Goal: Complete Application Form: Complete application form

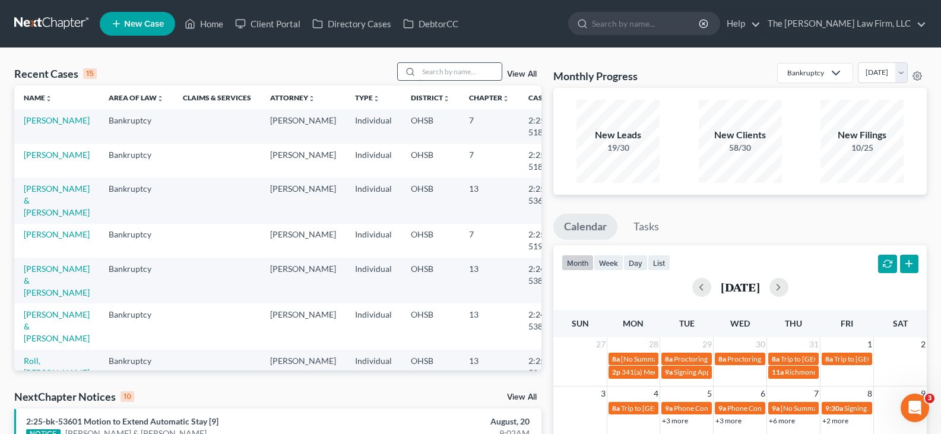
click at [432, 71] on input "search" at bounding box center [460, 71] width 83 height 17
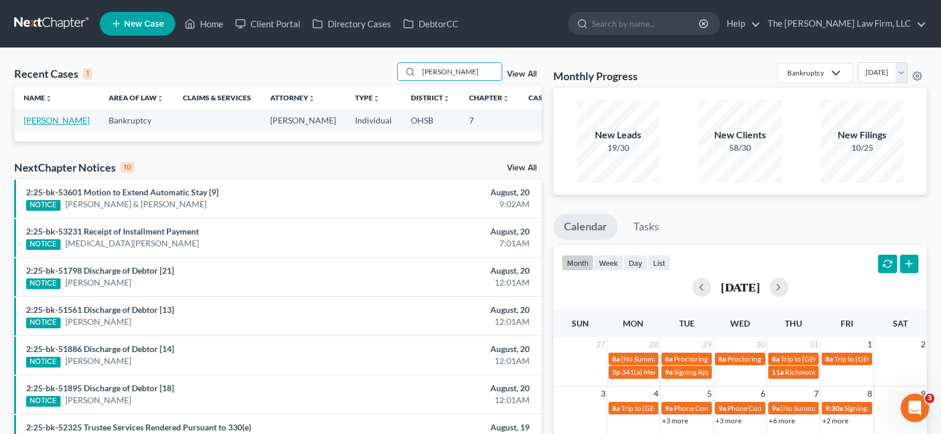
type input "[PERSON_NAME]"
click at [41, 123] on link "[PERSON_NAME]" at bounding box center [57, 120] width 66 height 10
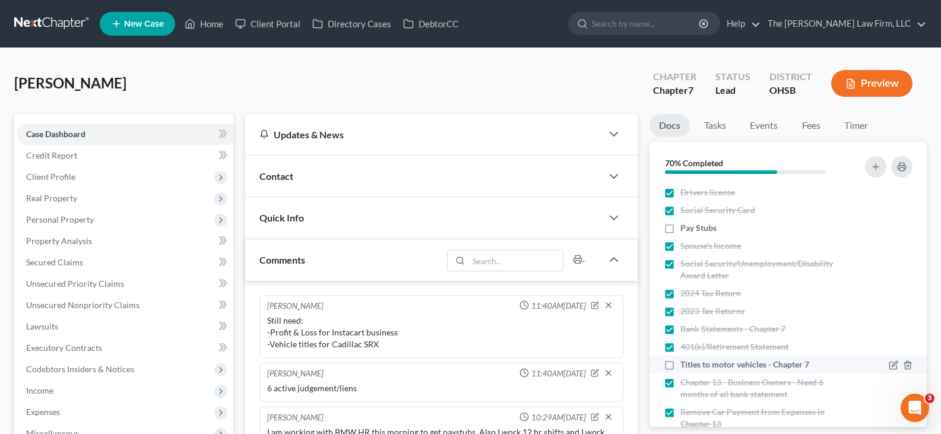
click at [681, 365] on label "Titles to motor vehicles - Chapter 7" at bounding box center [745, 365] width 129 height 12
click at [685, 365] on input "Titles to motor vehicles - Chapter 7" at bounding box center [689, 363] width 8 height 8
checkbox input "true"
click at [594, 306] on icon "button" at bounding box center [596, 304] width 5 height 5
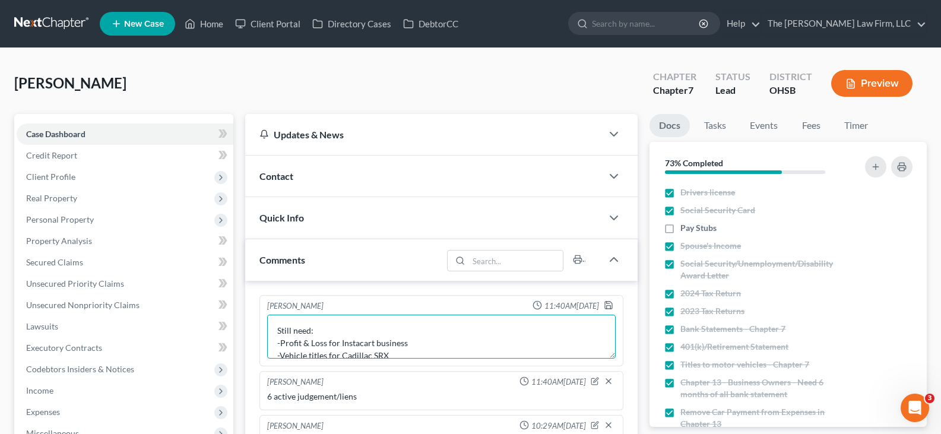
click at [388, 355] on textarea "Still need: -Profit & Loss for Instacart business -Vehicle titles for Cadillac …" at bounding box center [441, 337] width 349 height 44
type textarea "Still need: -Profit & Loss for Instacart business"
click at [609, 303] on polyline "button" at bounding box center [608, 303] width 3 height 2
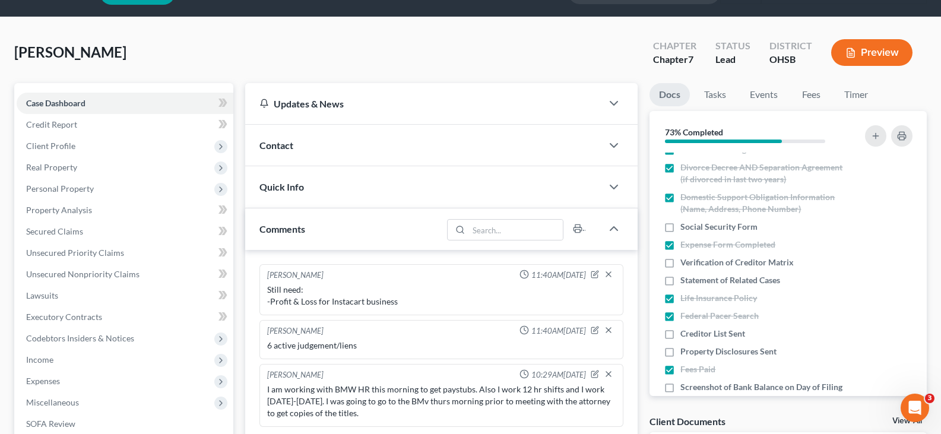
scroll to position [59, 0]
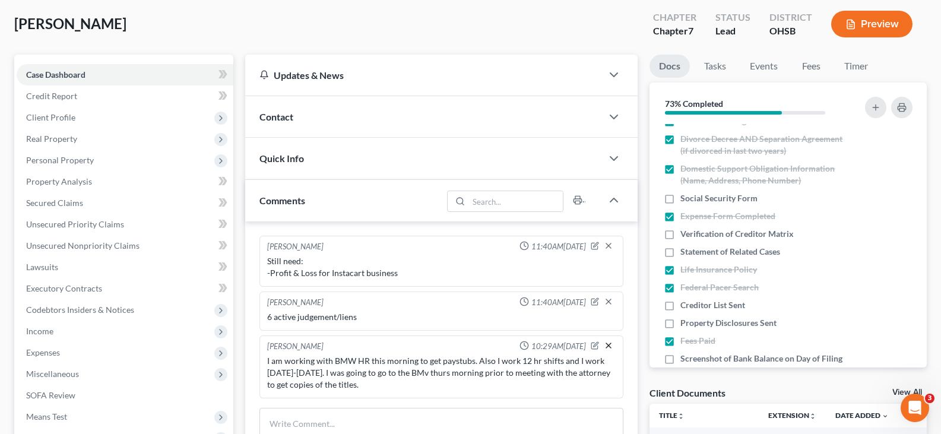
click at [608, 346] on line "button" at bounding box center [608, 345] width 5 height 5
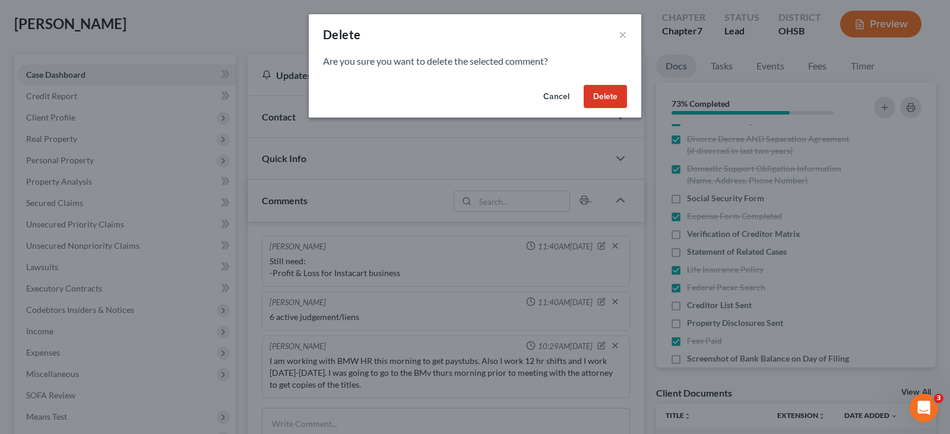
click at [607, 95] on button "Delete" at bounding box center [605, 97] width 43 height 24
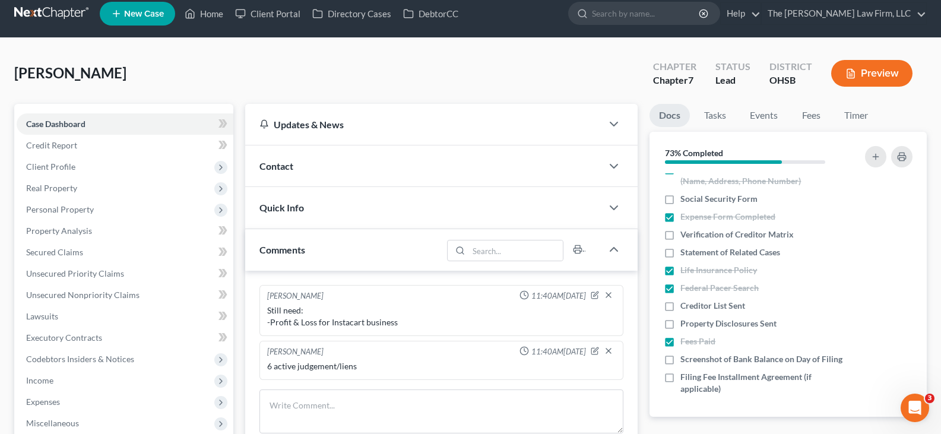
scroll to position [0, 0]
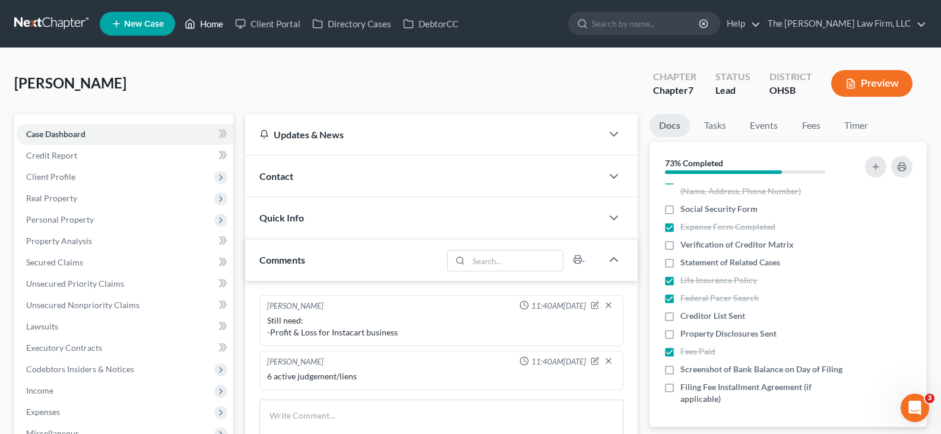
click at [217, 20] on link "Home" at bounding box center [204, 23] width 50 height 21
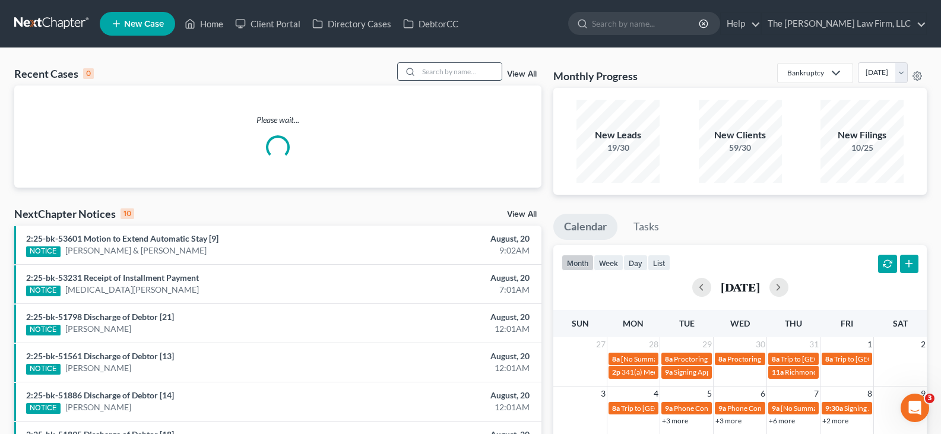
click at [432, 69] on input "search" at bounding box center [460, 71] width 83 height 17
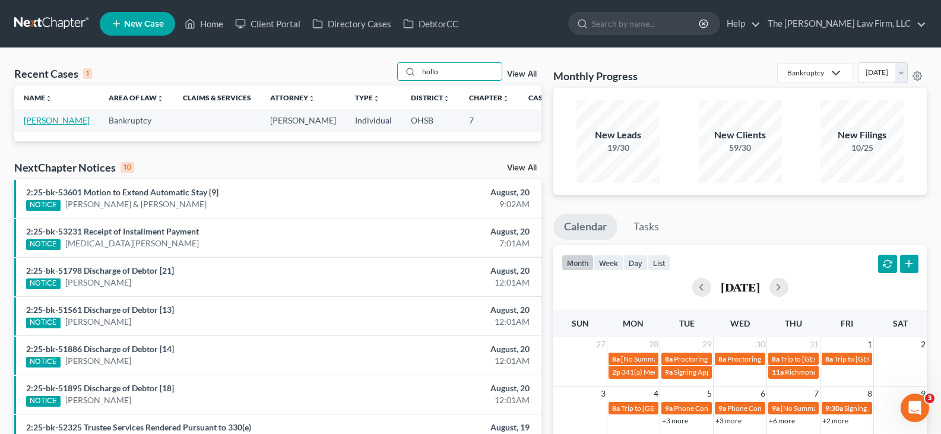
type input "hollo"
click at [46, 121] on link "[PERSON_NAME]" at bounding box center [57, 120] width 66 height 10
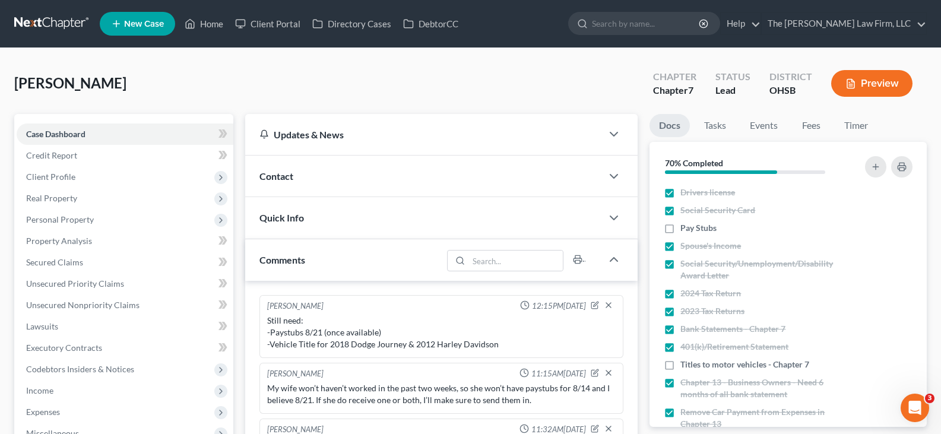
scroll to position [59, 0]
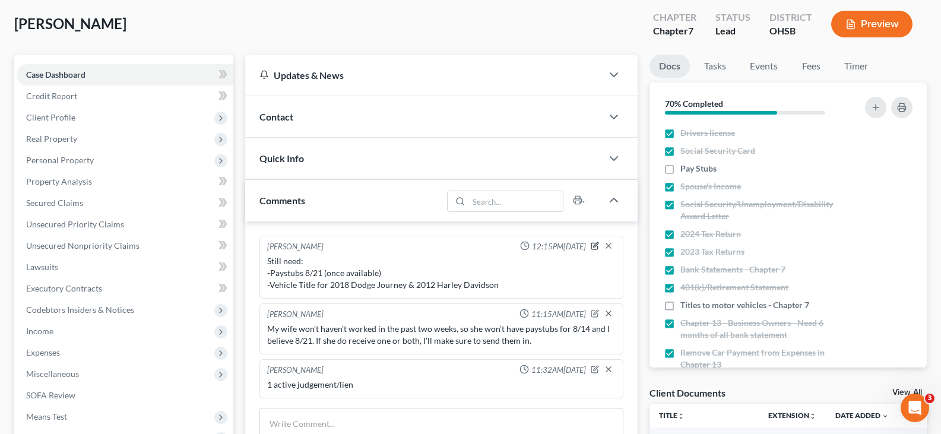
click at [594, 247] on icon "button" at bounding box center [596, 244] width 5 height 5
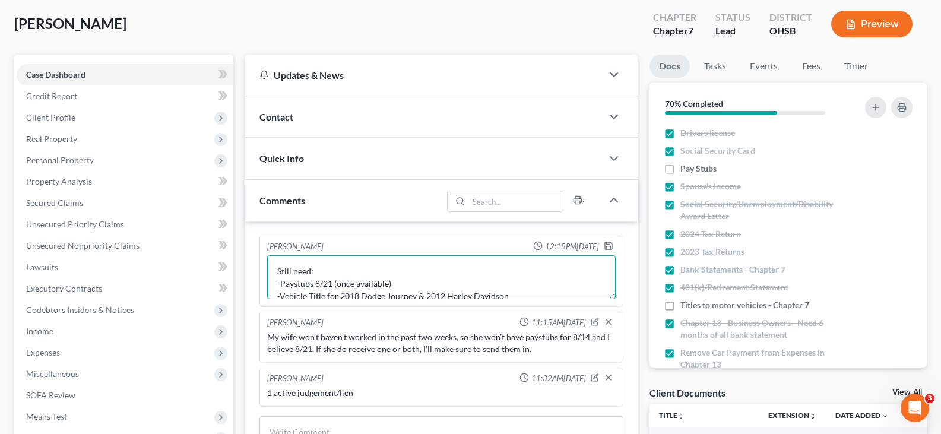
click at [516, 295] on textarea "Still need: -Paystubs 8/21 (once available) -Vehicle Title for 2018 Dodge Journ…" at bounding box center [441, 277] width 349 height 44
type textarea "Still need: -Wife's paystub from 8/21"
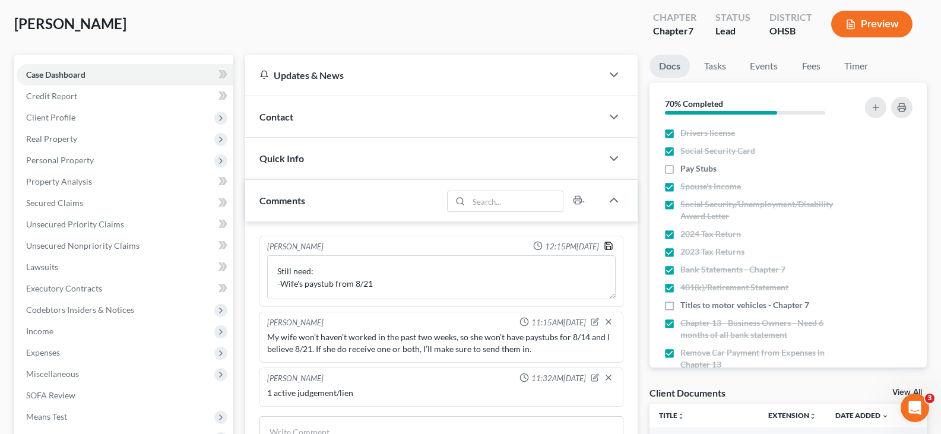
click at [607, 248] on icon "button" at bounding box center [609, 246] width 10 height 10
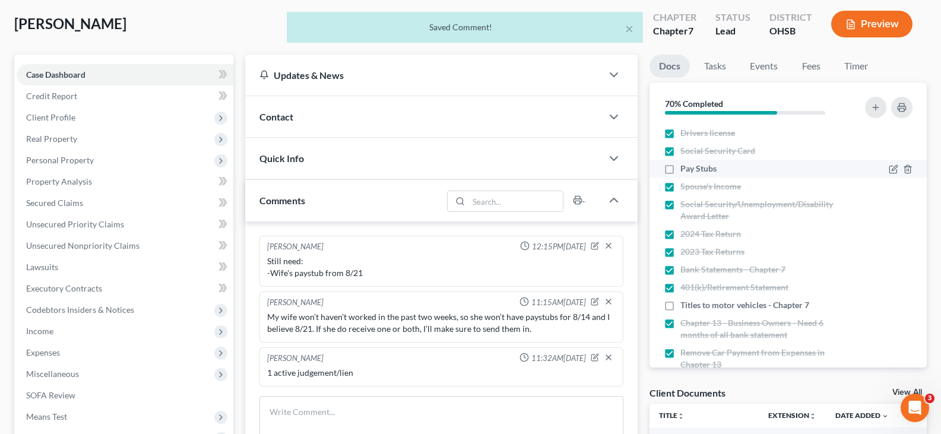
click at [681, 170] on label "Pay Stubs" at bounding box center [699, 169] width 36 height 12
click at [685, 170] on input "Pay Stubs" at bounding box center [689, 167] width 8 height 8
checkbox input "true"
click at [681, 306] on label "Titles to motor vehicles - Chapter 7" at bounding box center [745, 305] width 129 height 12
click at [685, 306] on input "Titles to motor vehicles - Chapter 7" at bounding box center [689, 303] width 8 height 8
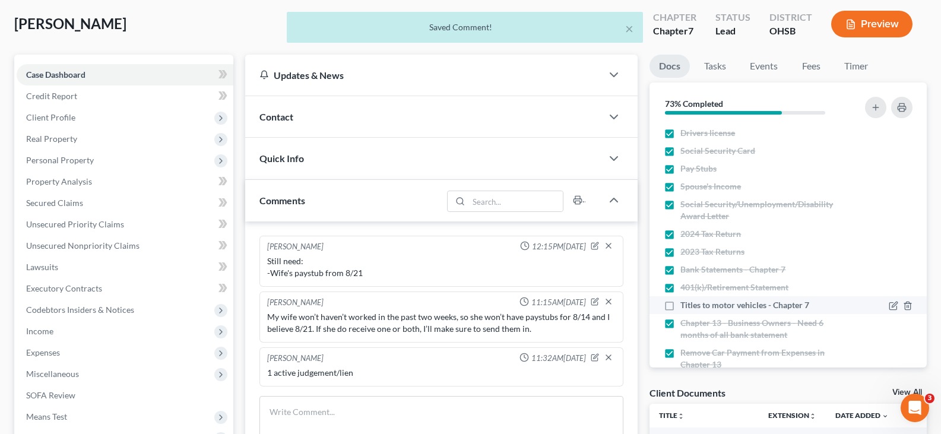
checkbox input "true"
click at [681, 188] on label "Spouse's Income" at bounding box center [711, 187] width 61 height 12
click at [685, 188] on input "Spouse's Income" at bounding box center [689, 185] width 8 height 8
checkbox input "false"
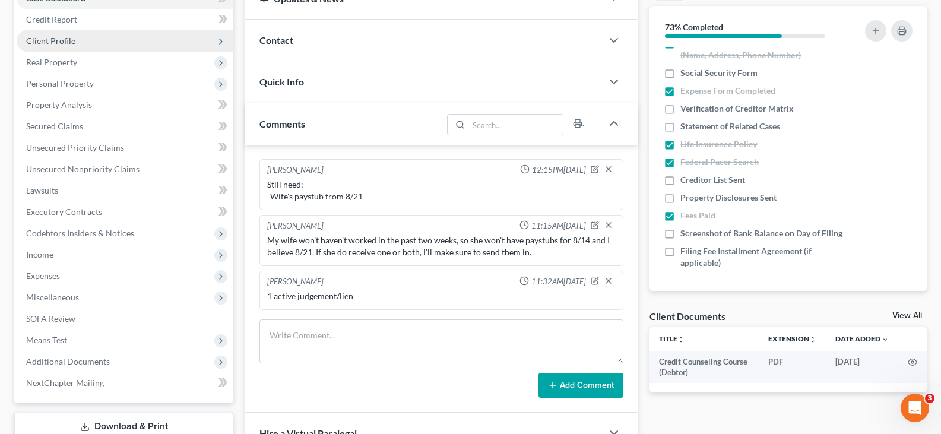
scroll to position [178, 0]
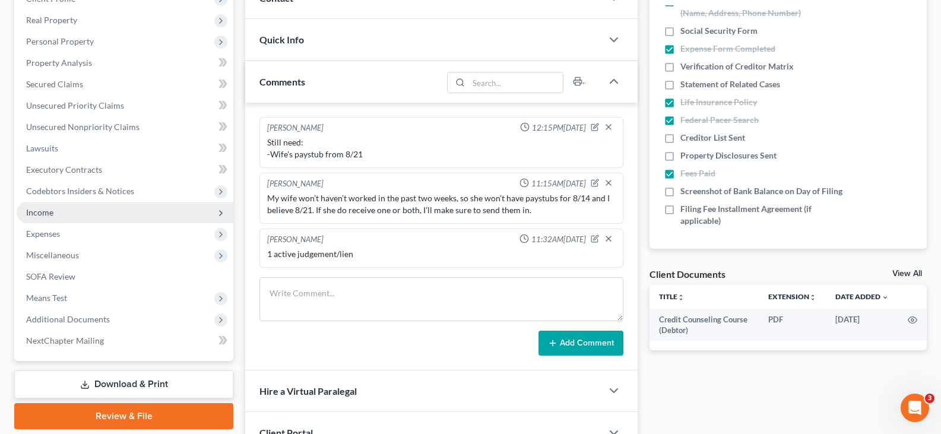
click at [36, 213] on span "Income" at bounding box center [39, 212] width 27 height 10
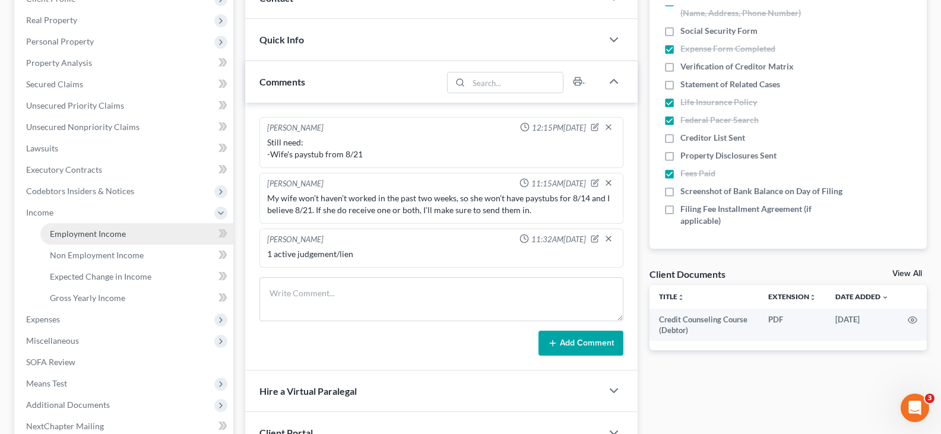
click at [77, 238] on span "Employment Income" at bounding box center [88, 234] width 76 height 10
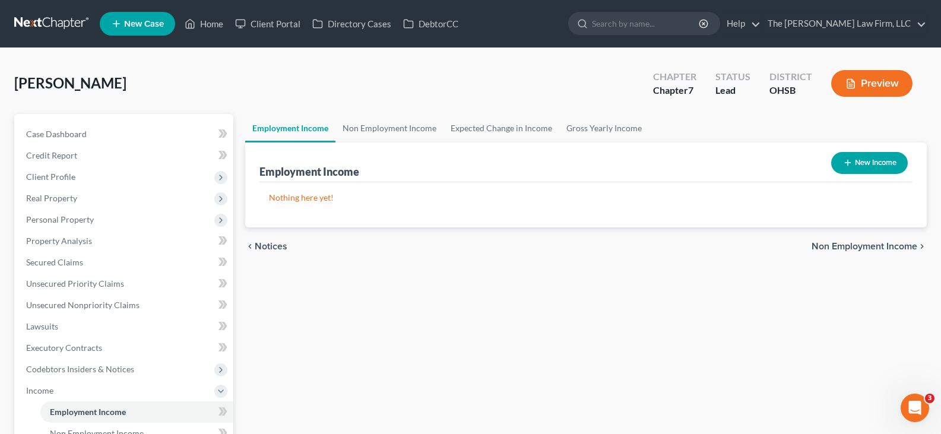
click at [846, 163] on line "button" at bounding box center [847, 163] width 5 height 0
select select "0"
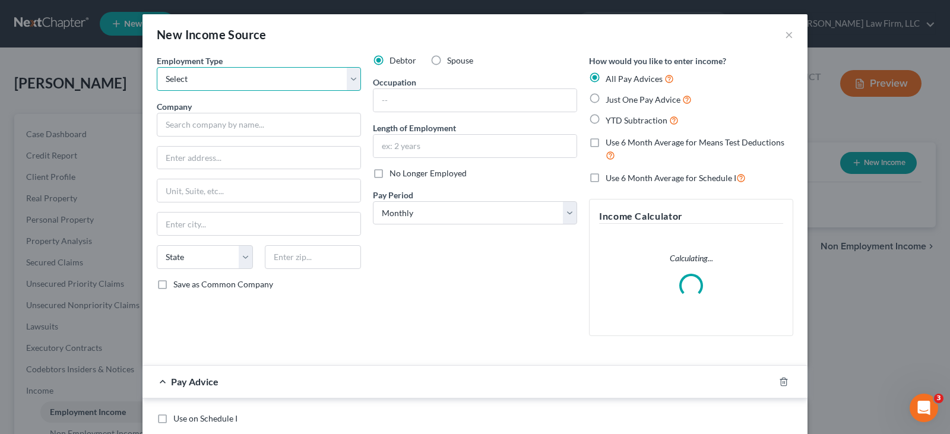
click at [241, 79] on select "Select Full or [DEMOGRAPHIC_DATA] Employment Self Employment" at bounding box center [259, 79] width 204 height 24
select select "0"
click at [157, 67] on select "Select Full or [DEMOGRAPHIC_DATA] Employment Self Employment" at bounding box center [259, 79] width 204 height 24
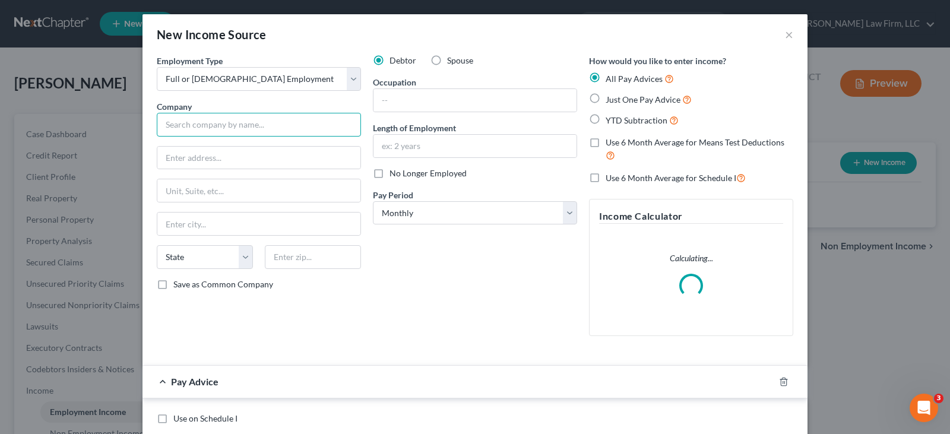
click at [227, 124] on input "text" at bounding box center [259, 125] width 204 height 24
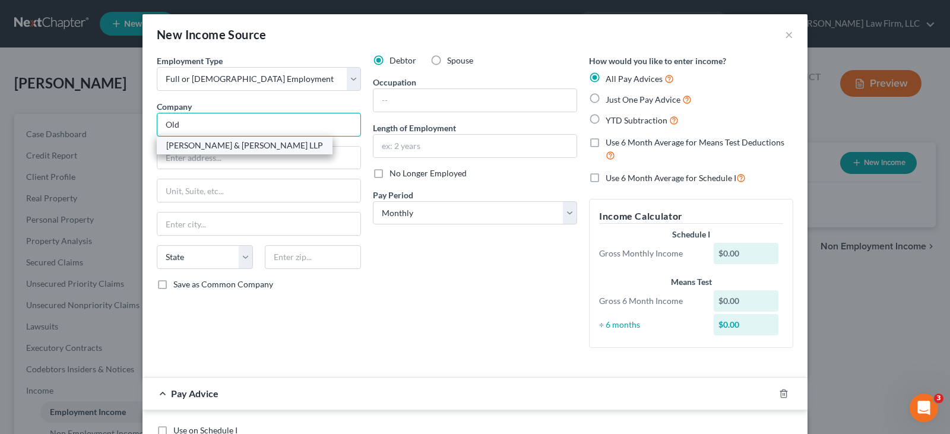
type input "Old Dominion Freight Line"
type input "[STREET_ADDRESS]"
type input "Thomasville"
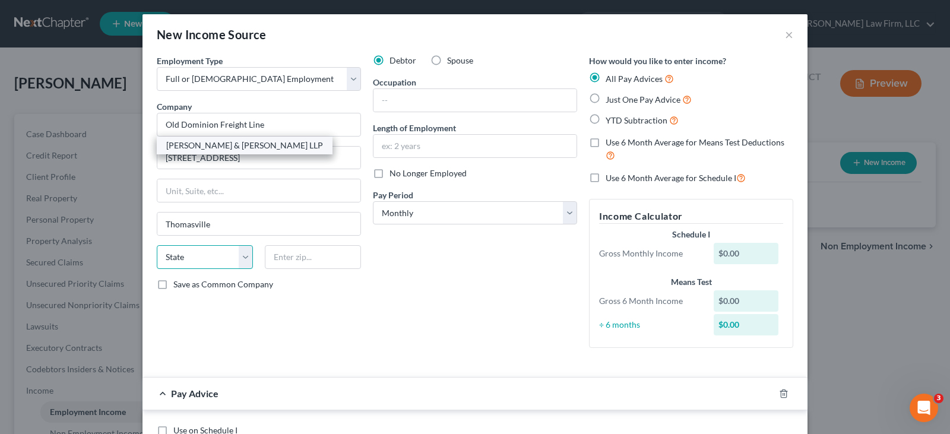
select select "28"
type input "27360"
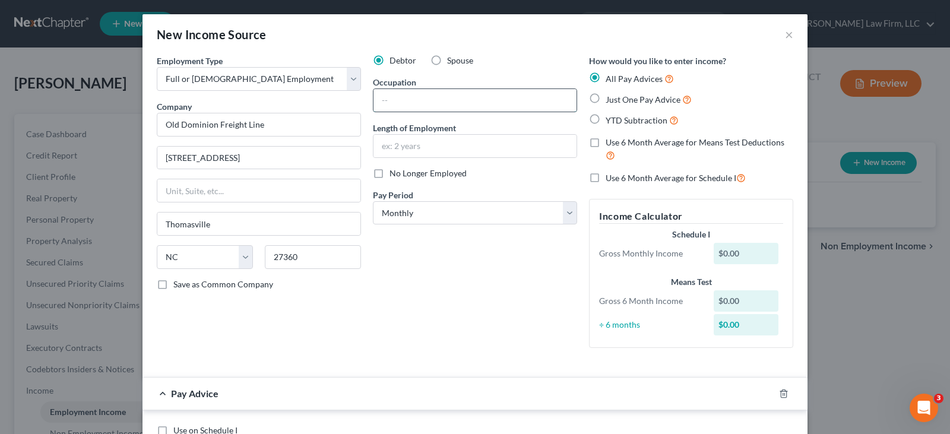
click at [393, 102] on input "text" at bounding box center [475, 100] width 203 height 23
click at [452, 101] on input "text" at bounding box center [475, 100] width 203 height 23
paste input "City P&D Driver"
type input "City P&D Driver"
click at [398, 145] on input "text" at bounding box center [475, 146] width 203 height 23
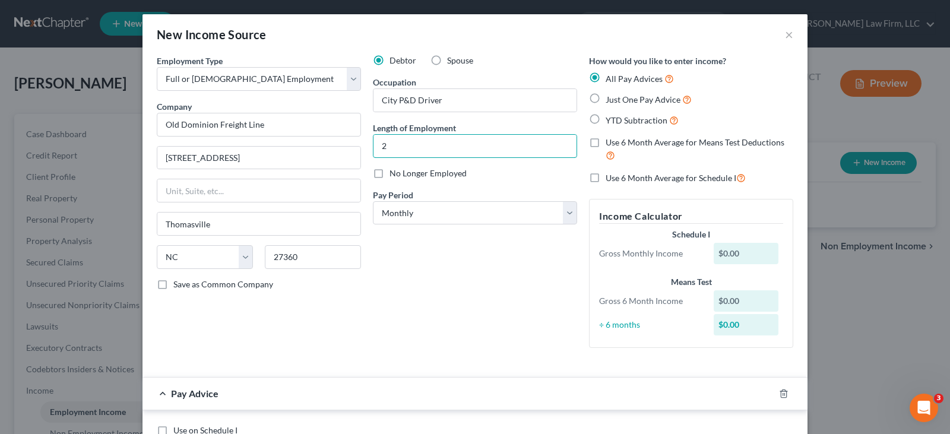
type input "2 years"
click at [567, 214] on select "Select Monthly Twice Monthly Every Other Week Weekly" at bounding box center [475, 213] width 204 height 24
select select "3"
click at [373, 201] on select "Select Monthly Twice Monthly Every Other Week Weekly" at bounding box center [475, 213] width 204 height 24
click at [606, 119] on label "YTD Subtraction" at bounding box center [642, 120] width 73 height 14
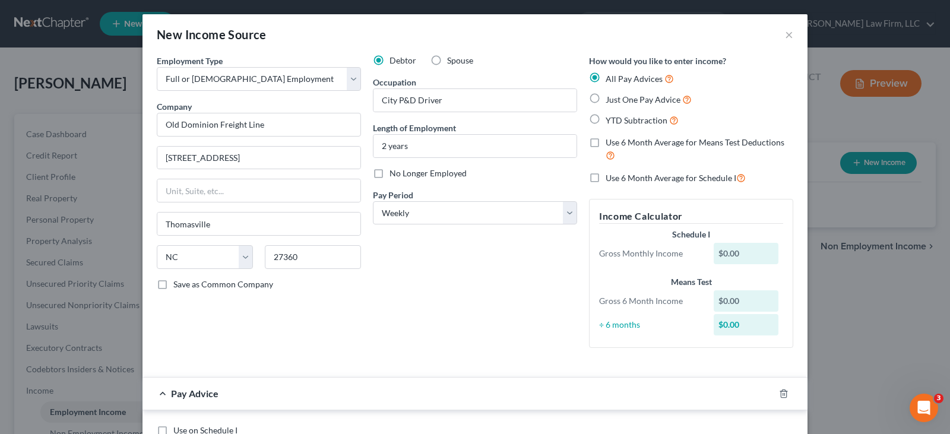
click at [610, 119] on input "YTD Subtraction" at bounding box center [614, 117] width 8 height 8
radio input "true"
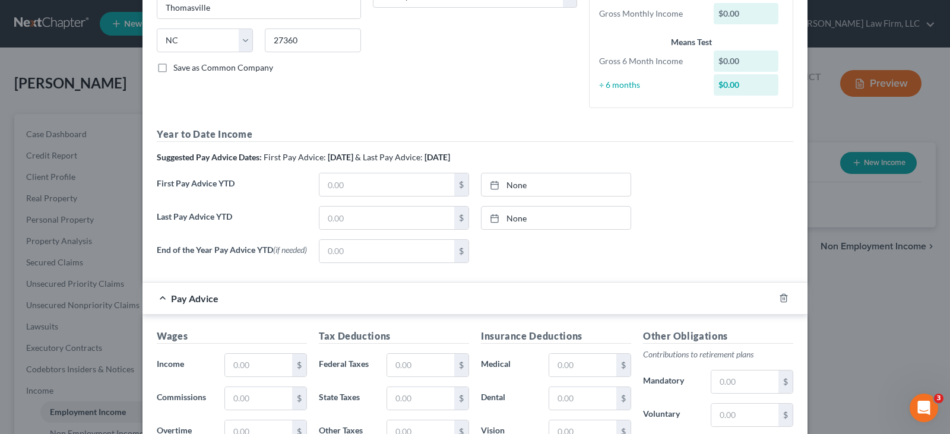
scroll to position [238, 0]
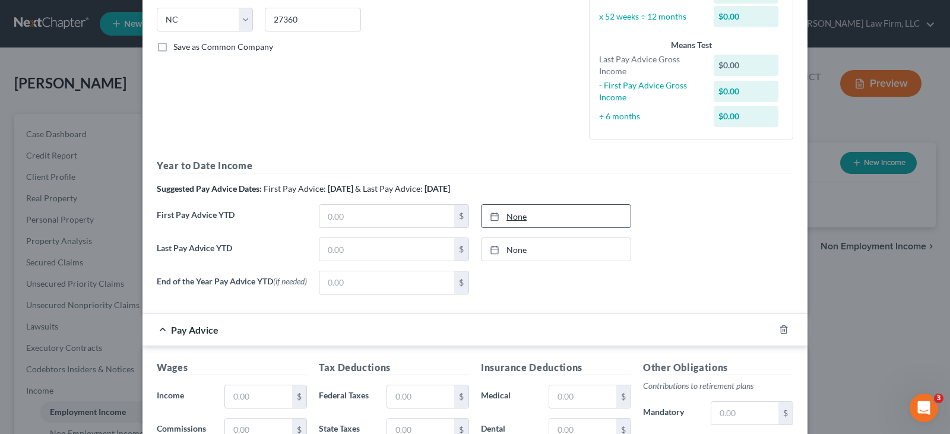
click at [496, 216] on div at bounding box center [498, 216] width 17 height 10
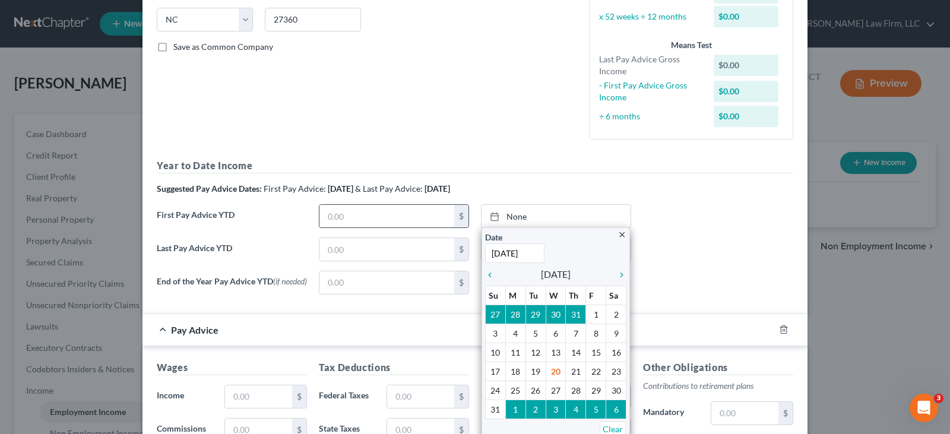
type input "[DATE]"
click at [422, 219] on input "text" at bounding box center [386, 216] width 135 height 23
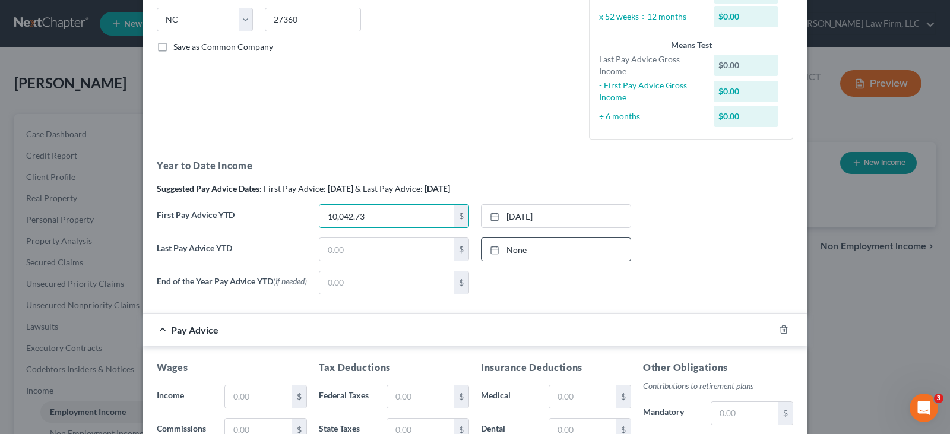
type input "10,042.73"
click at [492, 251] on icon at bounding box center [495, 250] width 10 height 10
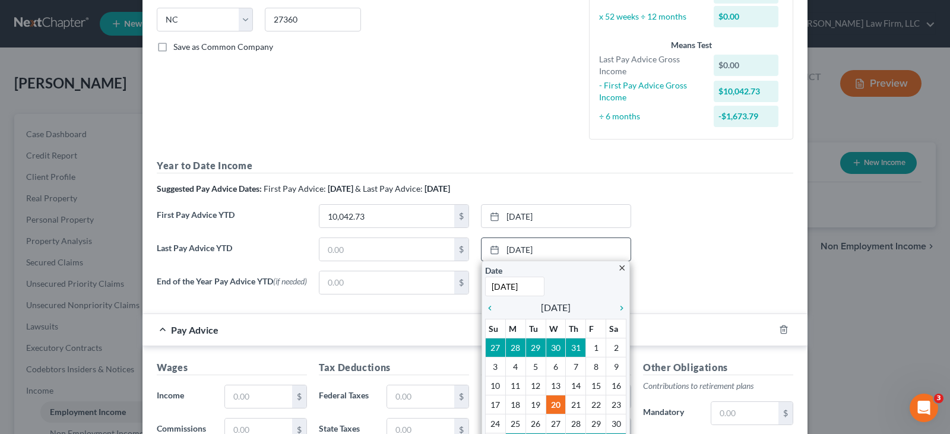
click at [528, 284] on input "[DATE]" at bounding box center [514, 287] width 59 height 20
drag, startPoint x: 529, startPoint y: 284, endPoint x: 483, endPoint y: 285, distance: 45.7
click at [485, 285] on input "[DATE]" at bounding box center [514, 287] width 59 height 20
type input "[DATE]"
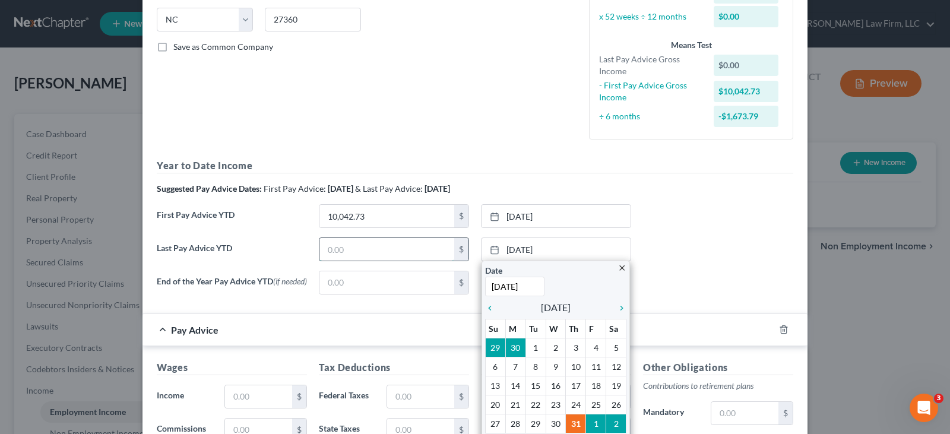
click at [397, 254] on input "text" at bounding box center [386, 249] width 135 height 23
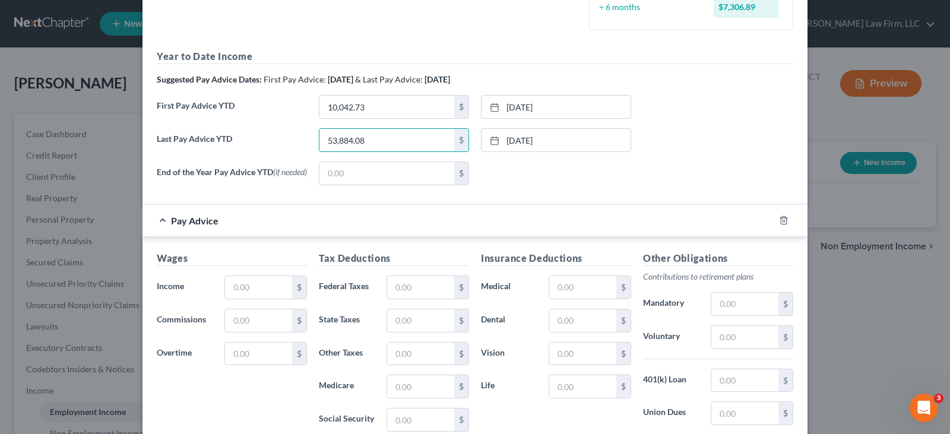
scroll to position [356, 0]
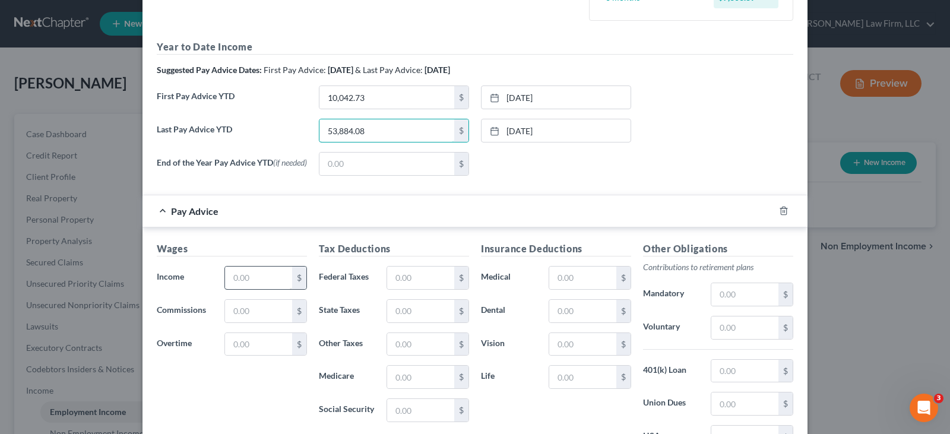
type input "53,884.08"
click at [243, 280] on input "text" at bounding box center [258, 278] width 67 height 23
type input "1,193.34"
click at [420, 280] on input "text" at bounding box center [420, 278] width 67 height 23
type input "87.32"
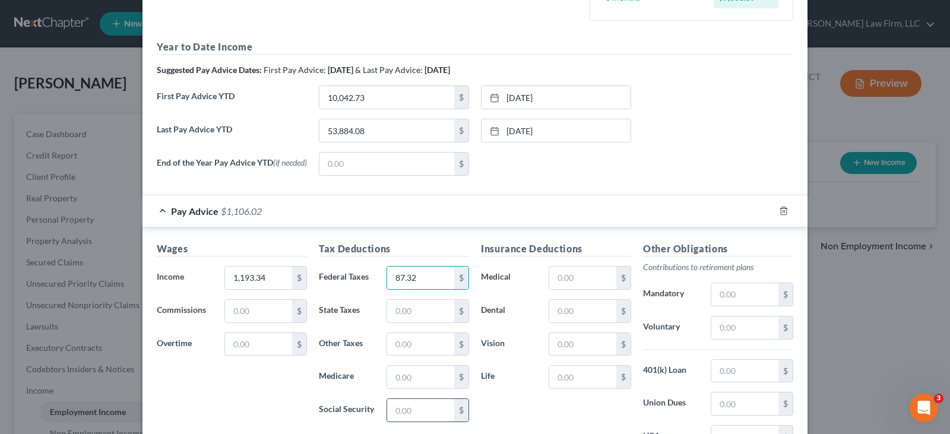
click at [416, 418] on input "text" at bounding box center [420, 410] width 67 height 23
type input "70.16"
click at [431, 375] on input "text" at bounding box center [420, 377] width 67 height 23
type input "16.41"
drag, startPoint x: 399, startPoint y: 305, endPoint x: 405, endPoint y: 328, distance: 23.9
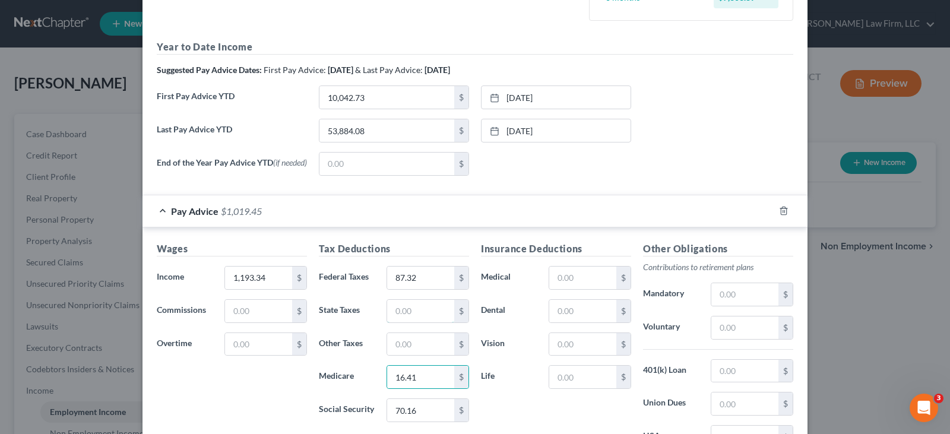
click at [399, 306] on input "text" at bounding box center [420, 311] width 67 height 23
type input "25.73"
click at [410, 350] on input "text" at bounding box center [420, 344] width 67 height 23
type input "28.29"
click at [743, 329] on input "text" at bounding box center [744, 328] width 67 height 23
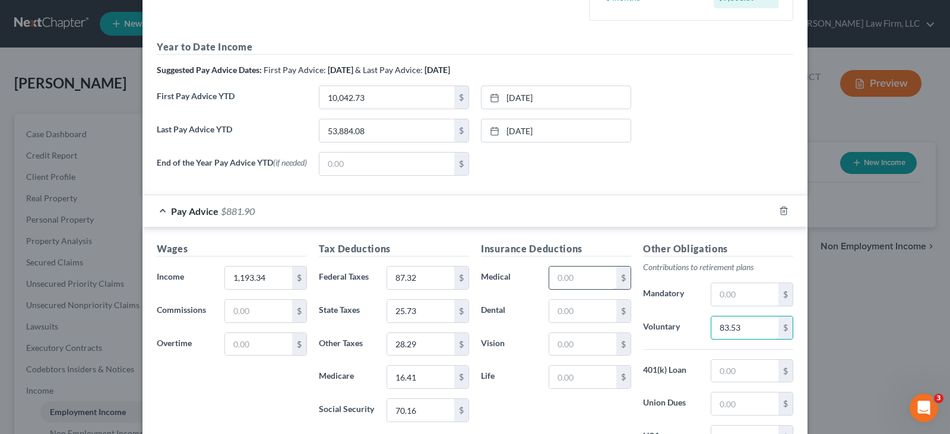
type input "83.53"
click at [562, 280] on input "text" at bounding box center [582, 278] width 67 height 23
type input "51.51"
click at [574, 314] on input "text" at bounding box center [582, 311] width 67 height 23
type input "7.50"
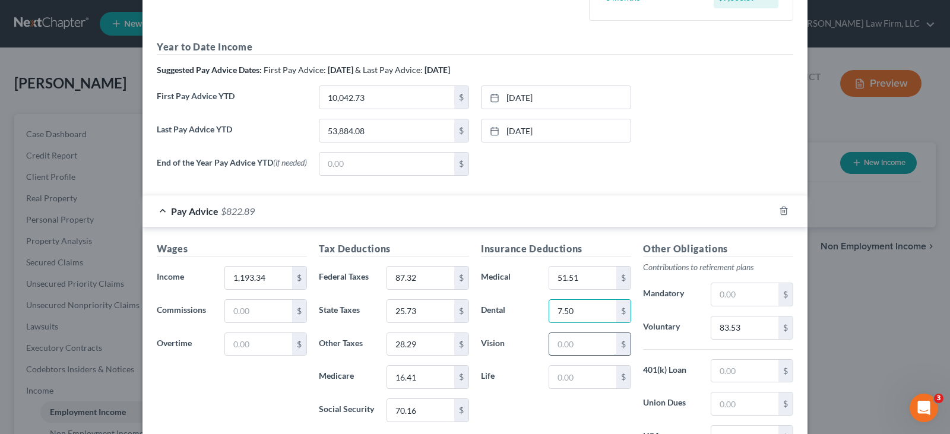
click at [579, 347] on input "text" at bounding box center [582, 344] width 67 height 23
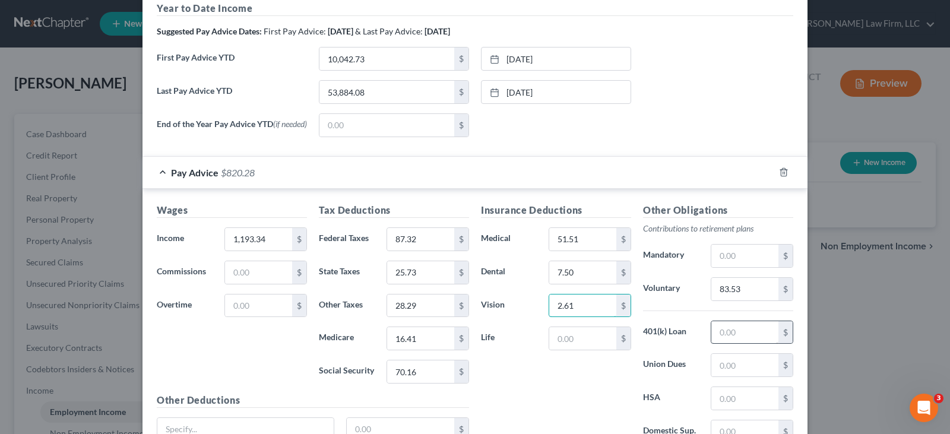
scroll to position [416, 0]
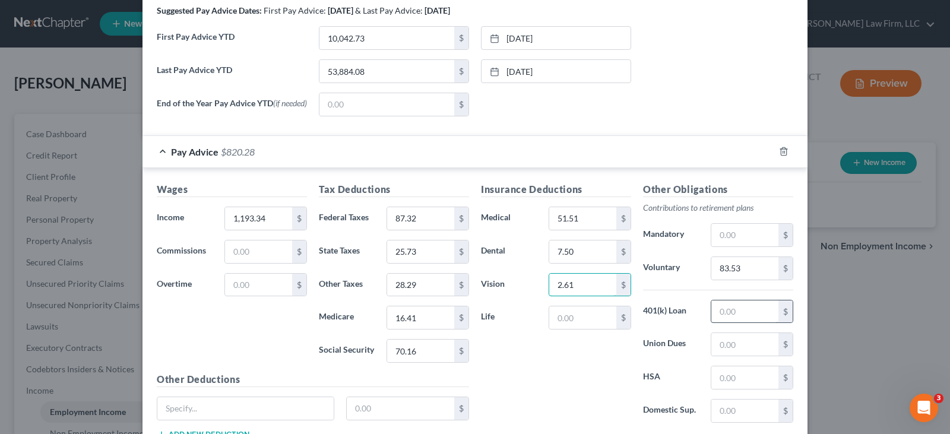
type input "2.61"
click at [758, 318] on input "text" at bounding box center [744, 311] width 67 height 23
type input "157.85"
click at [587, 320] on input "text" at bounding box center [582, 317] width 67 height 23
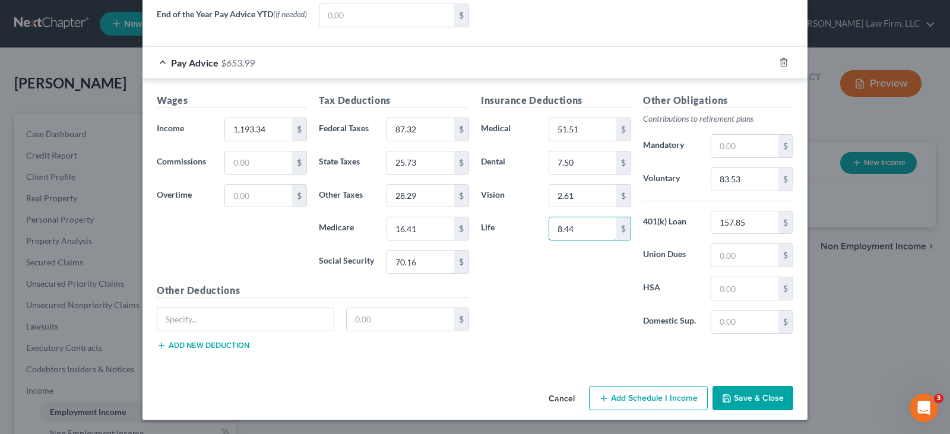
scroll to position [508, 0]
type input "8.44"
click at [244, 317] on input "text" at bounding box center [245, 319] width 176 height 23
type input "Accident Insurance"
click at [379, 314] on input "text" at bounding box center [401, 319] width 108 height 23
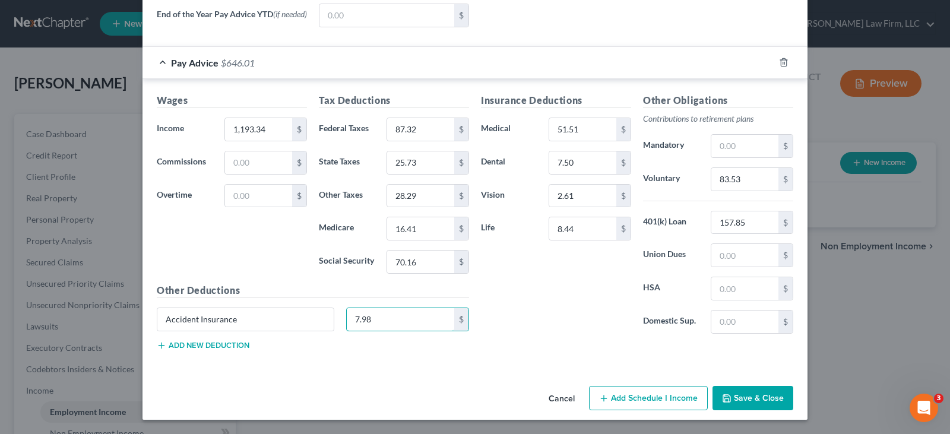
type input "7.98"
click at [239, 344] on button "Add new deduction" at bounding box center [203, 346] width 93 height 10
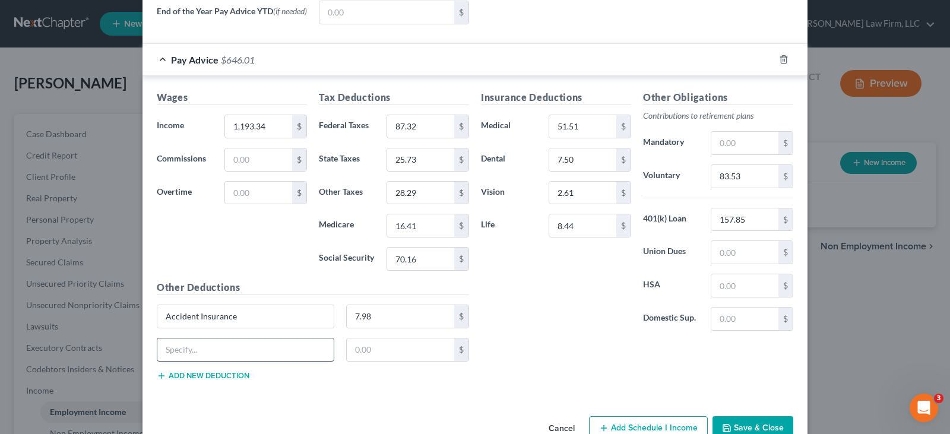
click at [251, 349] on input "text" at bounding box center [245, 349] width 176 height 23
type input "STD hrly disability plan"
click at [353, 357] on input "text" at bounding box center [401, 349] width 108 height 23
type input "9.95"
click at [223, 380] on button "Add new deduction" at bounding box center [203, 376] width 93 height 10
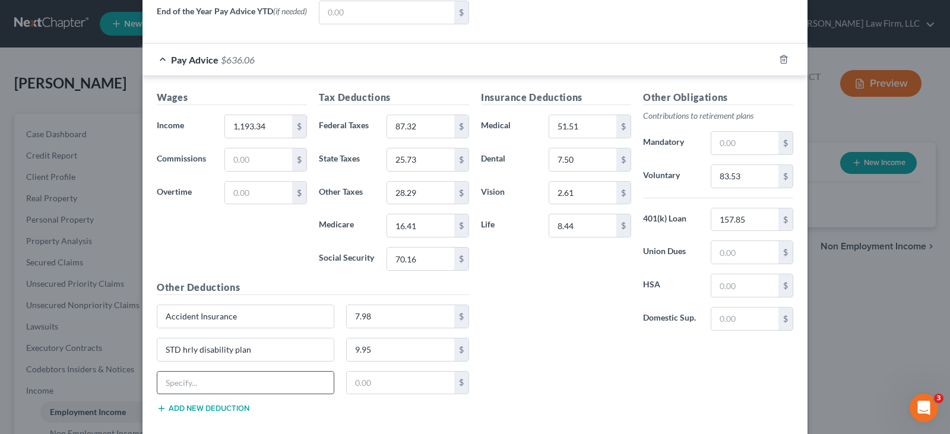
click at [226, 385] on input "text" at bounding box center [245, 383] width 176 height 23
drag, startPoint x: 179, startPoint y: 352, endPoint x: 245, endPoint y: 353, distance: 65.9
click at [245, 353] on input "STD hrly disability plan" at bounding box center [245, 349] width 176 height 23
click at [202, 381] on input "XTD" at bounding box center [245, 383] width 176 height 23
paste input "hrly disability plan"
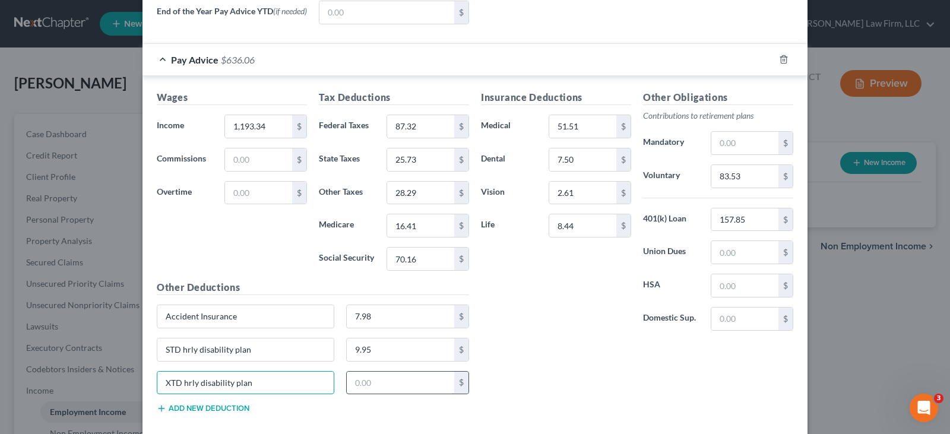
type input "XTD hrly disability plan"
click at [357, 388] on input "text" at bounding box center [401, 383] width 108 height 23
type input "10.21"
click at [584, 132] on input "51.51" at bounding box center [582, 126] width 67 height 23
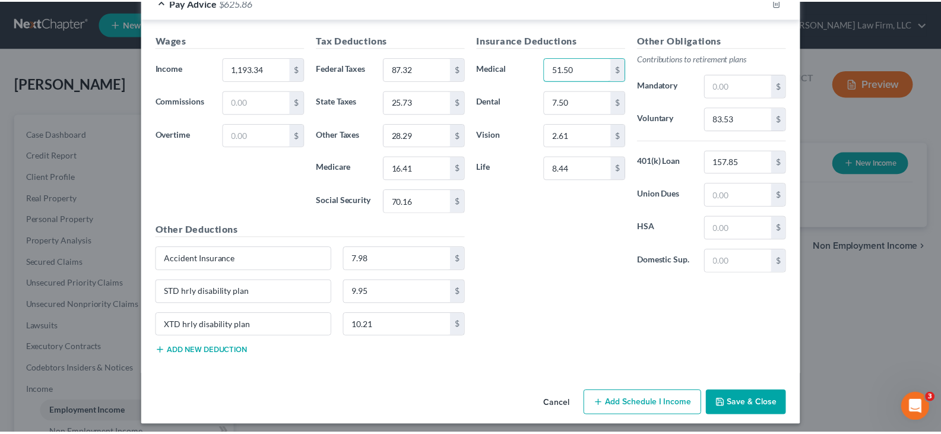
scroll to position [567, 0]
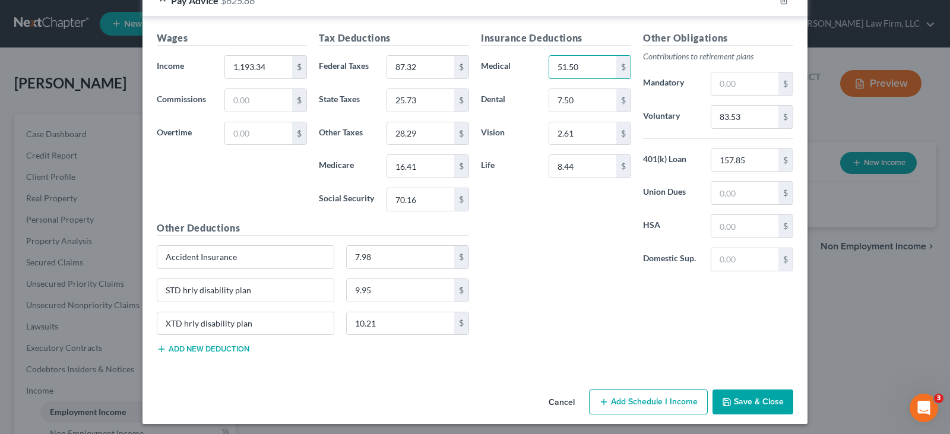
type input "51.50"
click at [738, 402] on button "Save & Close" at bounding box center [753, 402] width 81 height 25
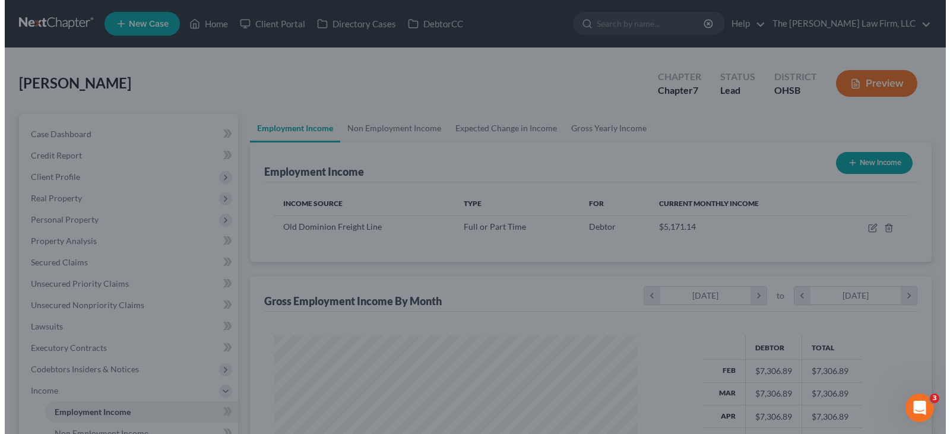
scroll to position [593607, 593436]
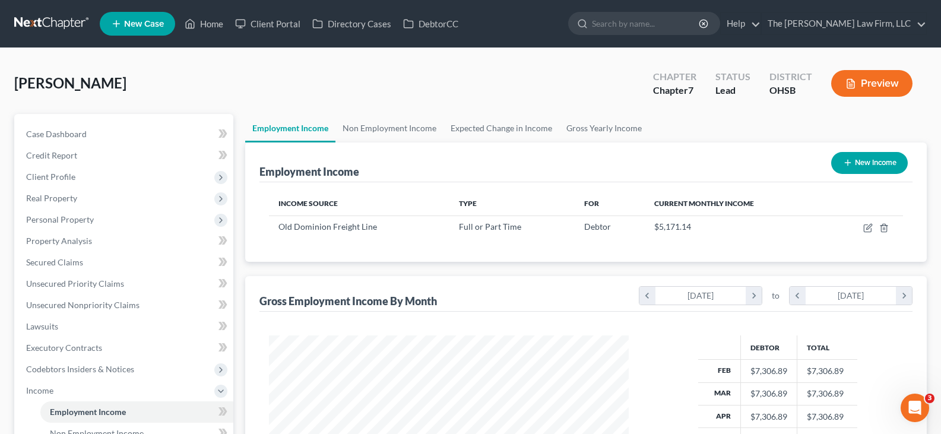
click at [846, 162] on icon "button" at bounding box center [848, 163] width 10 height 10
select select "0"
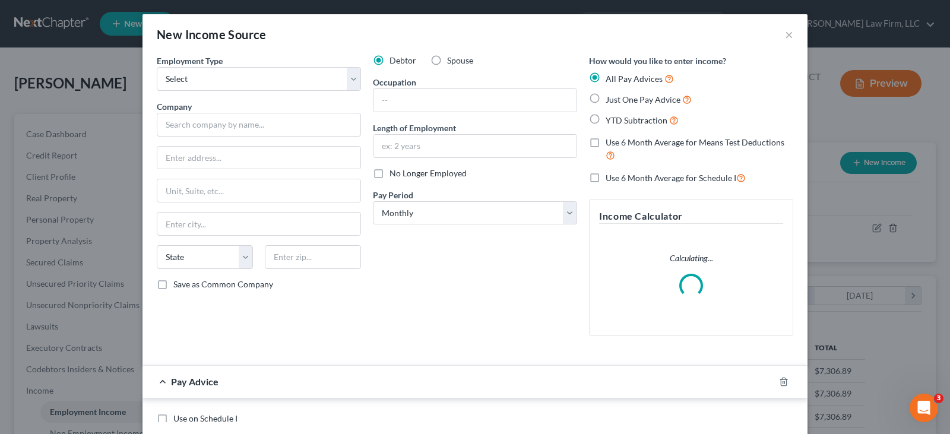
scroll to position [213, 388]
click at [447, 62] on label "Spouse" at bounding box center [460, 61] width 26 height 12
click at [452, 62] on input "Spouse" at bounding box center [456, 59] width 8 height 8
radio input "true"
click at [330, 80] on select "Select Full or [DEMOGRAPHIC_DATA] Employment Self Employment" at bounding box center [259, 79] width 204 height 24
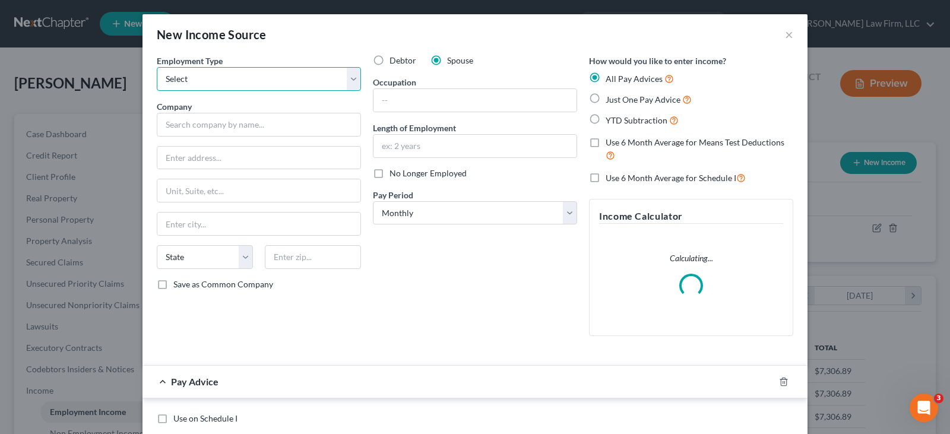
select select "0"
click at [157, 67] on select "Select Full or [DEMOGRAPHIC_DATA] Employment Self Employment" at bounding box center [259, 79] width 204 height 24
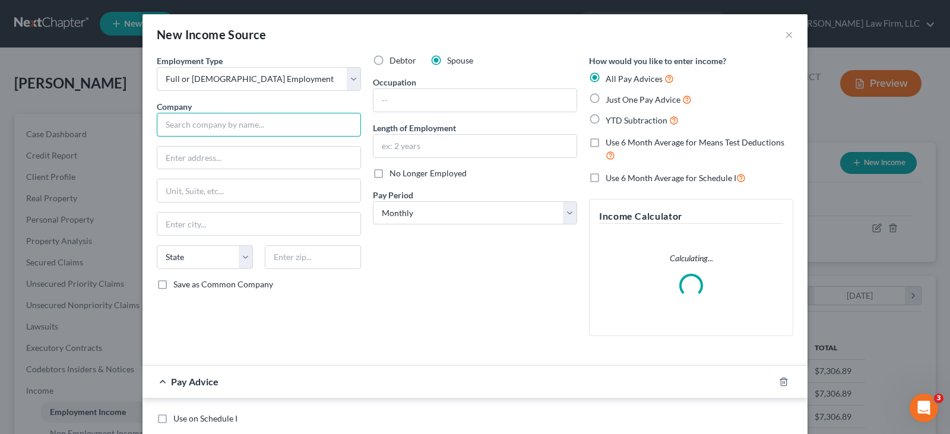
click at [276, 128] on input "text" at bounding box center [259, 125] width 204 height 24
type input "Kroger"
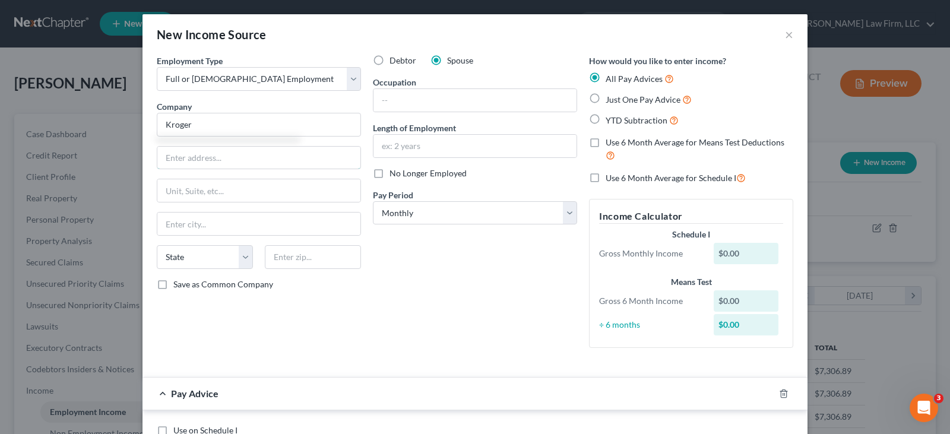
type input "[STREET_ADDRESS]"
type input "[GEOGRAPHIC_DATA]"
select select "36"
type input "45202"
type input "Kroger"
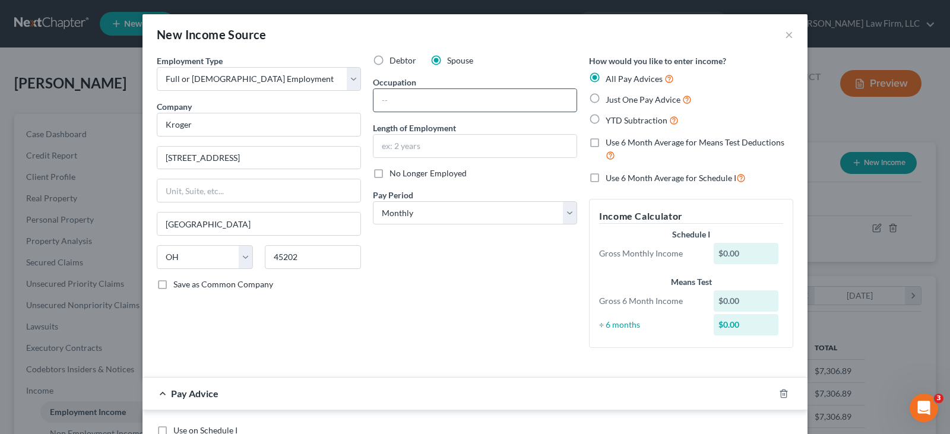
click at [397, 103] on input "text" at bounding box center [475, 100] width 203 height 23
click at [401, 213] on select "Select Monthly Twice Monthly Every Other Week Weekly" at bounding box center [475, 213] width 204 height 24
select select "3"
click at [373, 201] on select "Select Monthly Twice Monthly Every Other Week Weekly" at bounding box center [475, 213] width 204 height 24
click at [606, 116] on label "YTD Subtraction" at bounding box center [642, 120] width 73 height 14
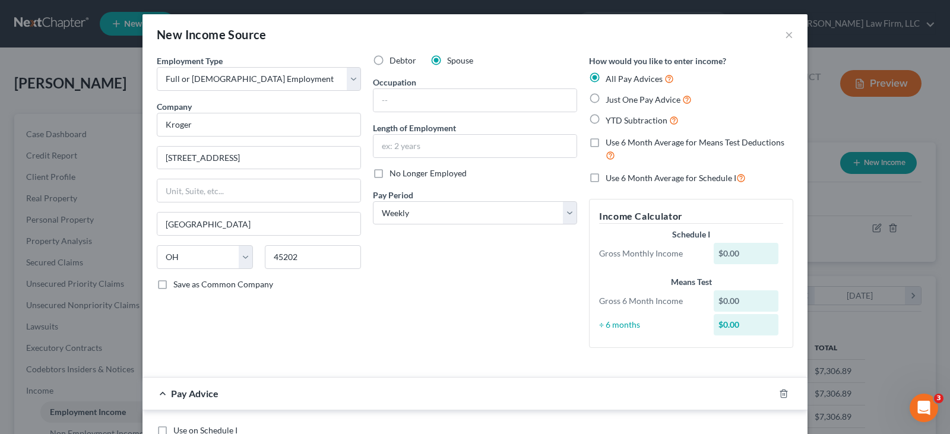
click at [610, 116] on input "YTD Subtraction" at bounding box center [614, 117] width 8 height 8
radio input "true"
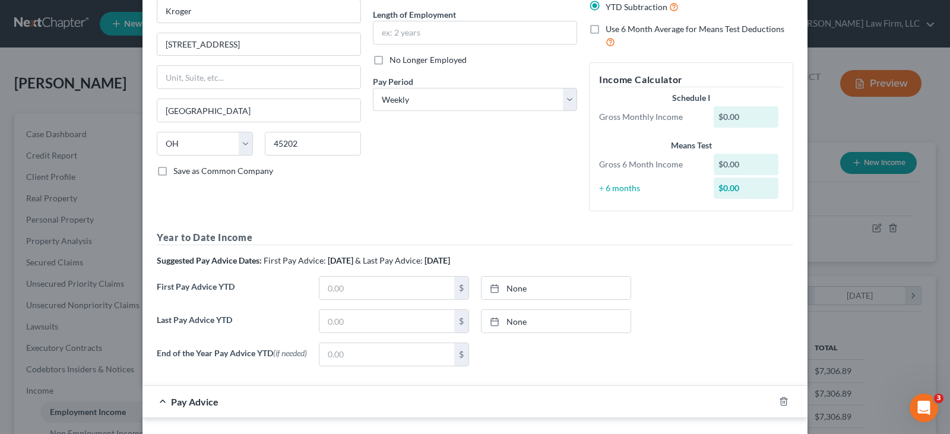
scroll to position [119, 0]
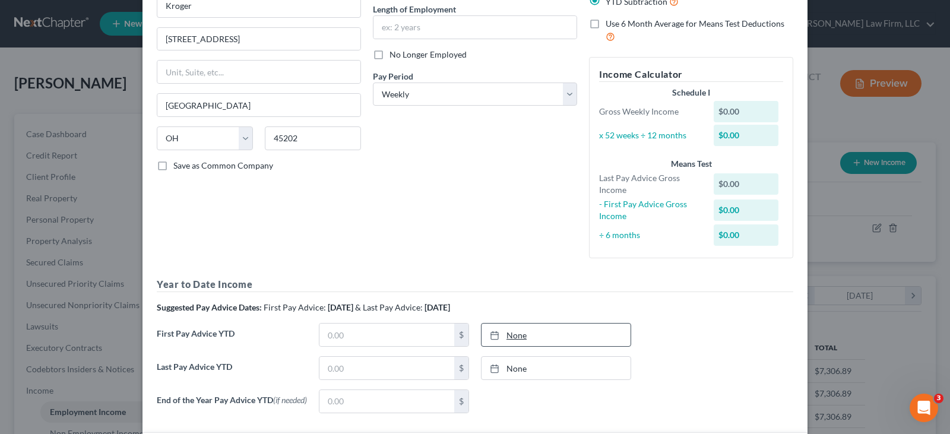
click at [492, 334] on icon at bounding box center [495, 336] width 10 height 10
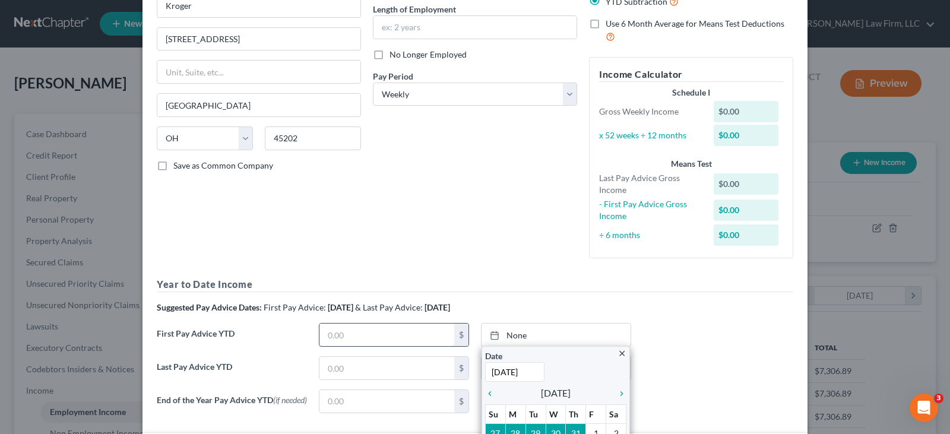
type input "[DATE]"
click at [420, 340] on input "text" at bounding box center [386, 335] width 135 height 23
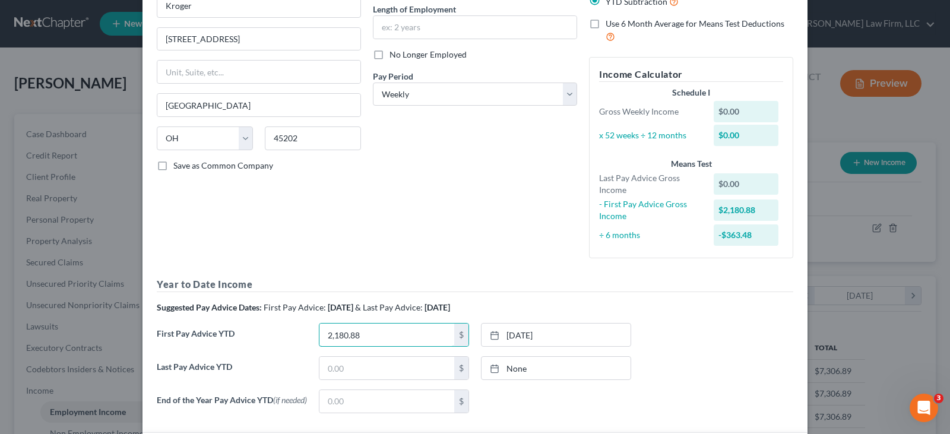
type input "2,180.88"
click at [496, 366] on line at bounding box center [496, 366] width 0 height 2
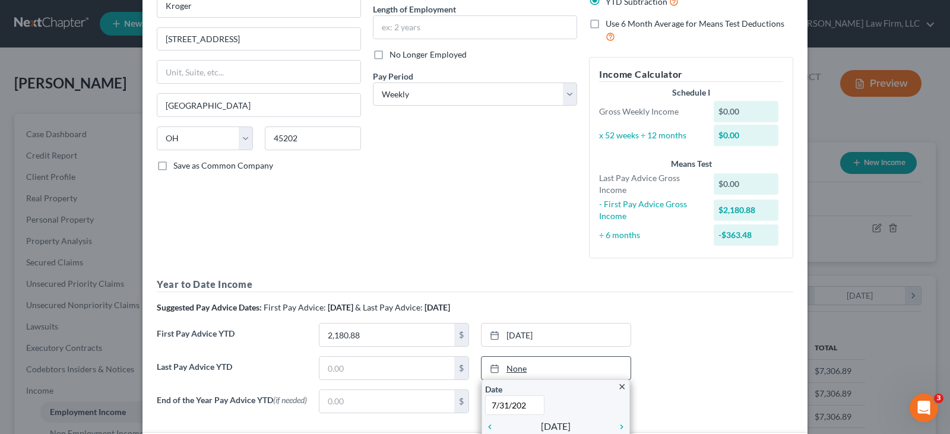
type input "[DATE]"
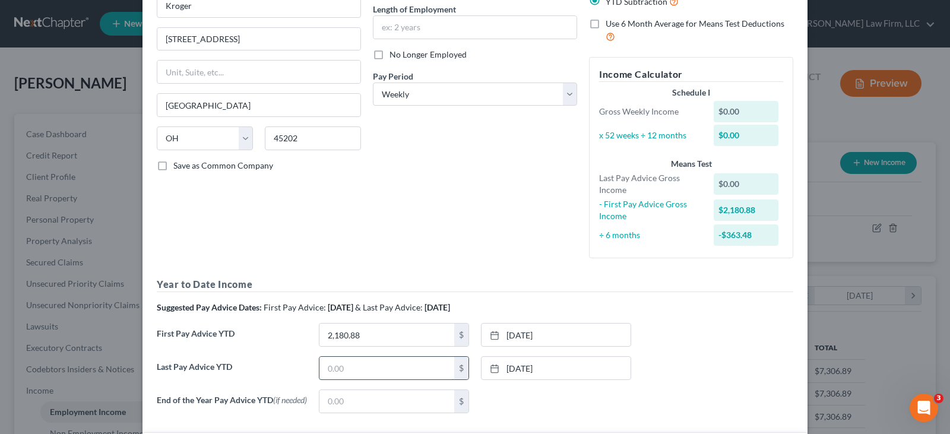
click at [374, 371] on input "text" at bounding box center [386, 368] width 135 height 23
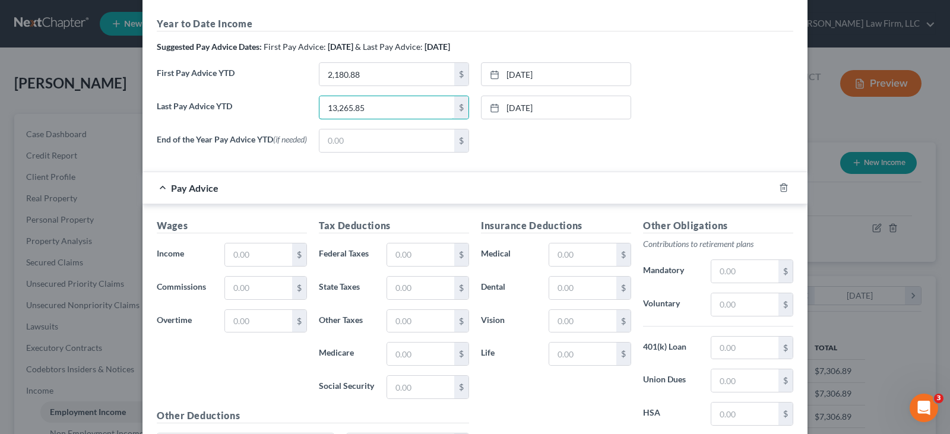
scroll to position [416, 0]
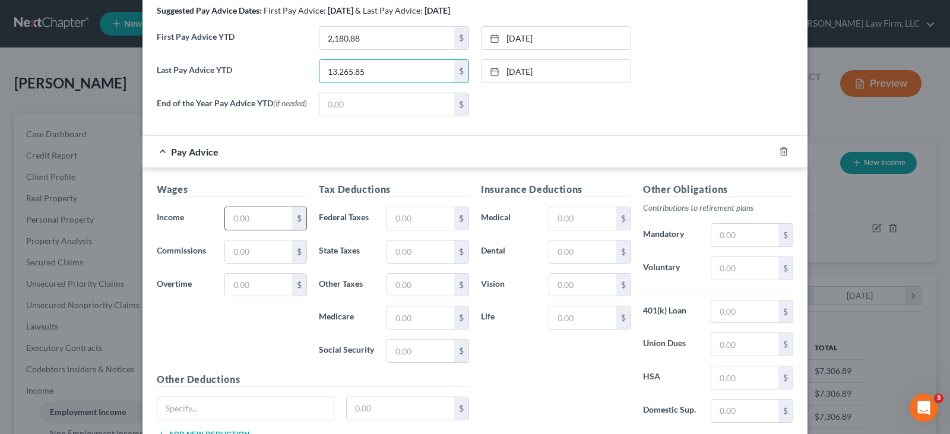
type input "13,265.85"
click at [263, 220] on input "text" at bounding box center [258, 218] width 67 height 23
type input "121.23"
click at [399, 223] on input "text" at bounding box center [420, 218] width 67 height 23
click at [397, 355] on input "text" at bounding box center [420, 351] width 67 height 23
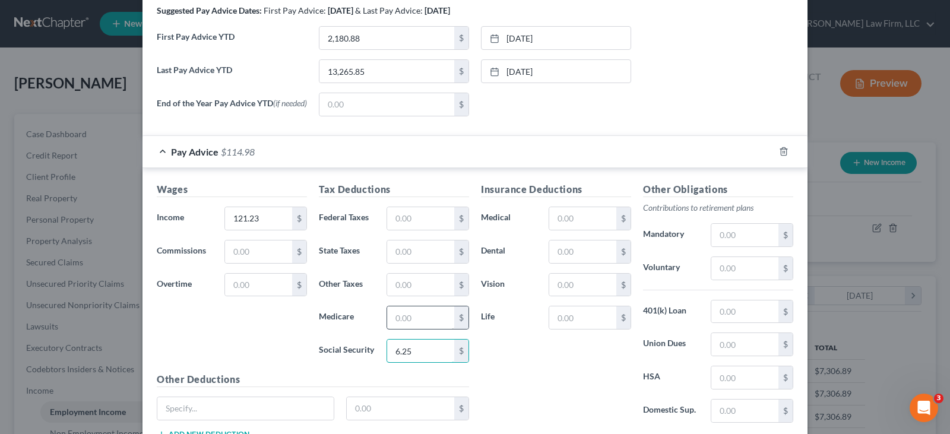
type input "6.25"
click at [416, 318] on input "text" at bounding box center [420, 317] width 67 height 23
type input "1.46"
click at [421, 251] on input "text" at bounding box center [420, 251] width 67 height 23
type input "0.47"
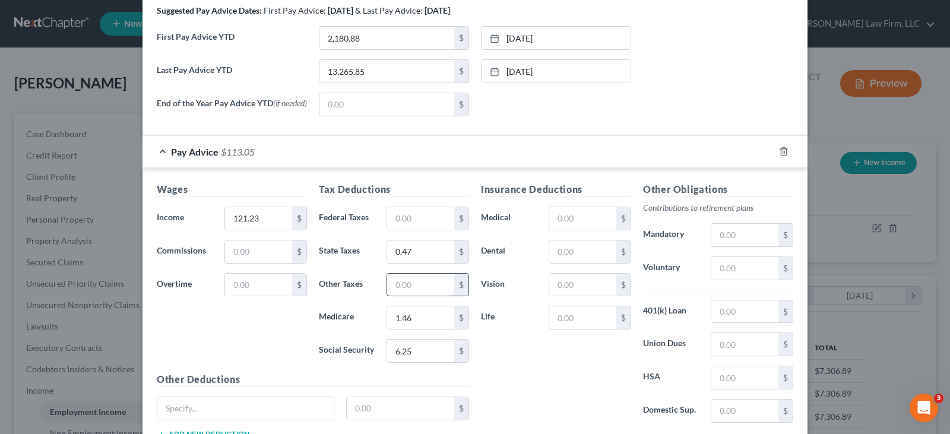
click at [405, 290] on input "text" at bounding box center [420, 285] width 67 height 23
type input "2.52"
click at [716, 270] on input "text" at bounding box center [744, 268] width 67 height 23
type input "6.06"
click at [569, 218] on input "text" at bounding box center [582, 218] width 67 height 23
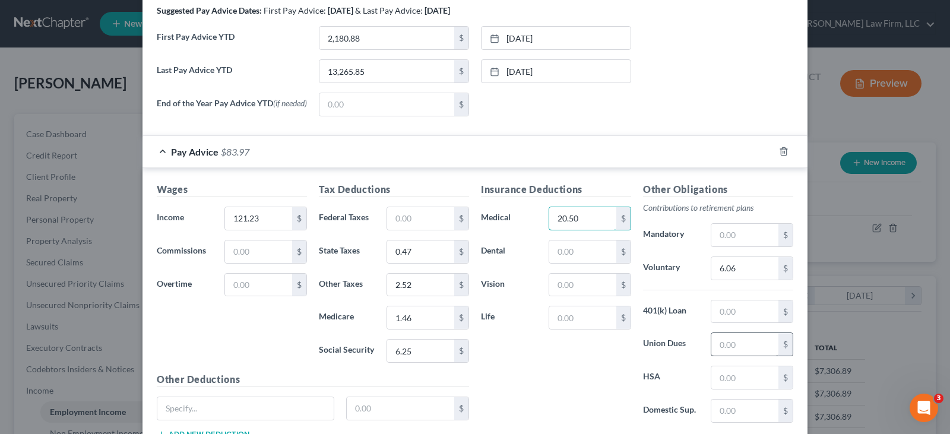
type input "20.50"
click at [720, 348] on input "text" at bounding box center [744, 344] width 67 height 23
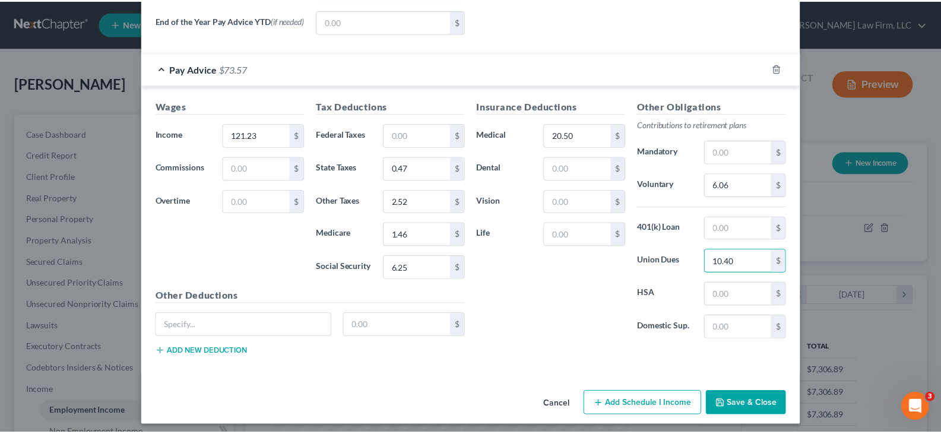
scroll to position [508, 0]
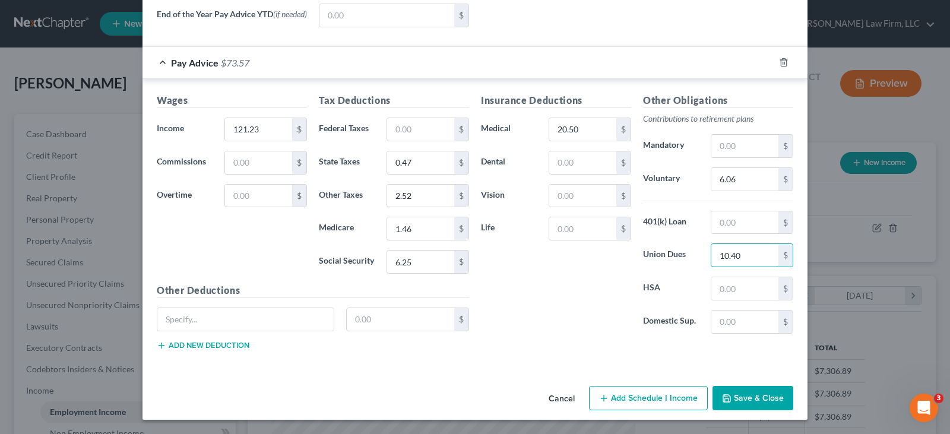
type input "10.40"
click at [746, 400] on button "Save & Close" at bounding box center [753, 398] width 81 height 25
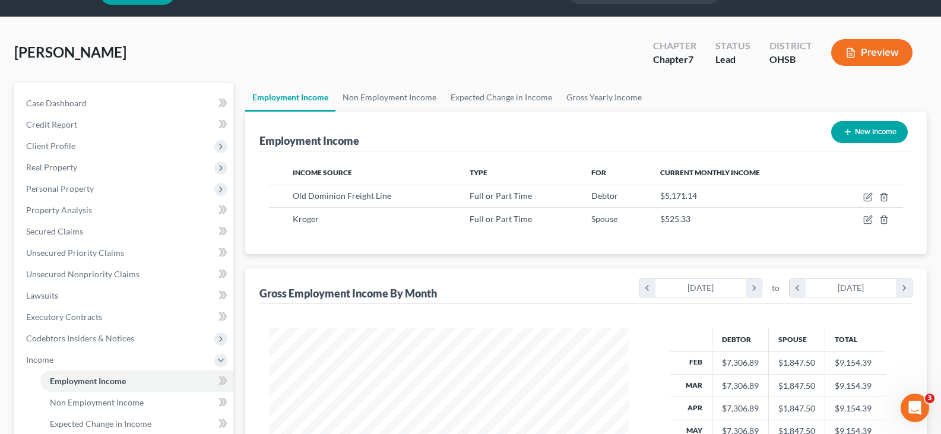
scroll to position [0, 0]
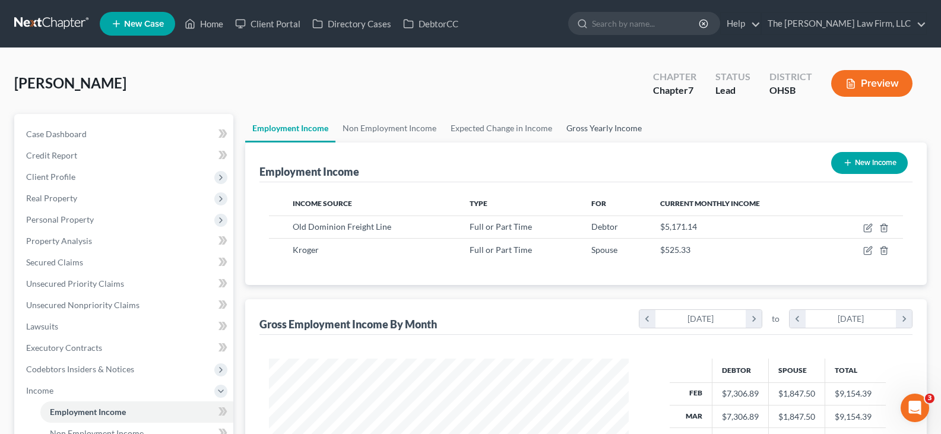
click at [574, 130] on link "Gross Yearly Income" at bounding box center [604, 128] width 90 height 29
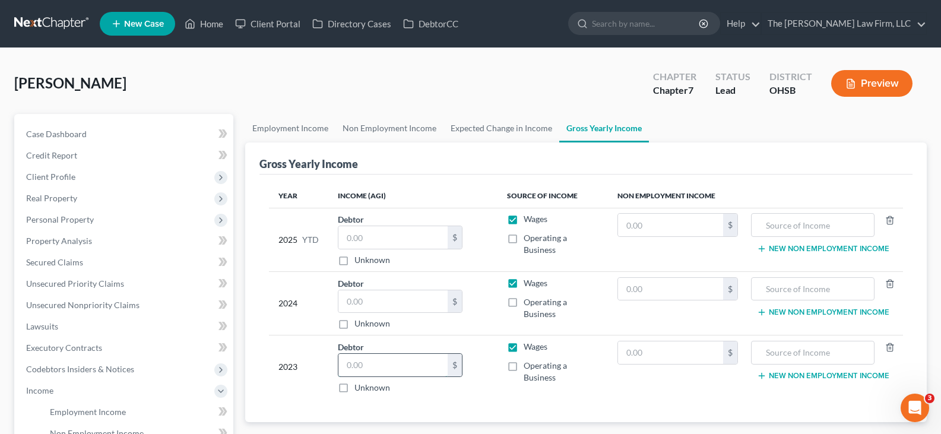
click at [377, 368] on input "text" at bounding box center [392, 365] width 109 height 23
type input "92,136"
click at [375, 304] on input "text" at bounding box center [392, 301] width 109 height 23
type input "96,326"
click at [393, 236] on input "text" at bounding box center [392, 237] width 109 height 23
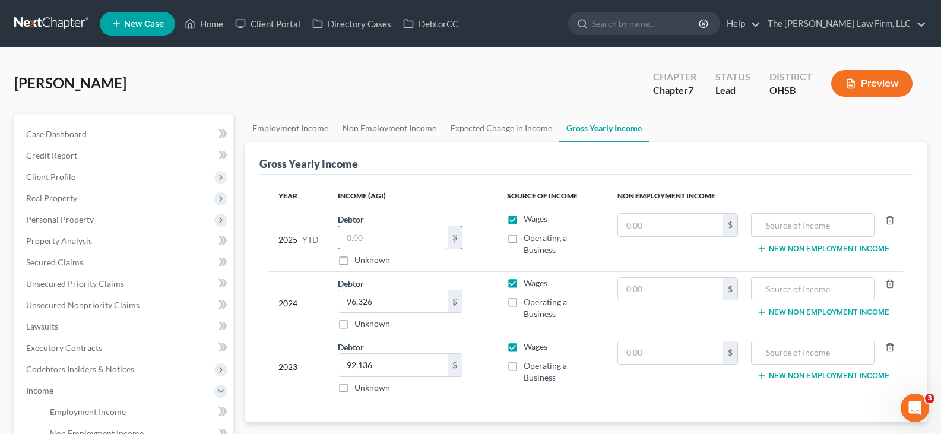
click at [354, 236] on input "text" at bounding box center [392, 237] width 109 height 23
type input "57,008.12"
click at [303, 131] on link "Employment Income" at bounding box center [290, 128] width 90 height 29
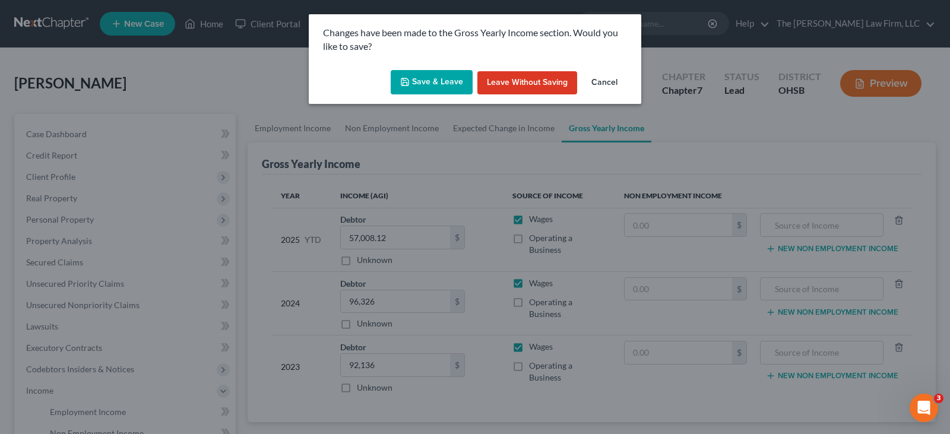
click at [435, 81] on button "Save & Leave" at bounding box center [432, 82] width 82 height 25
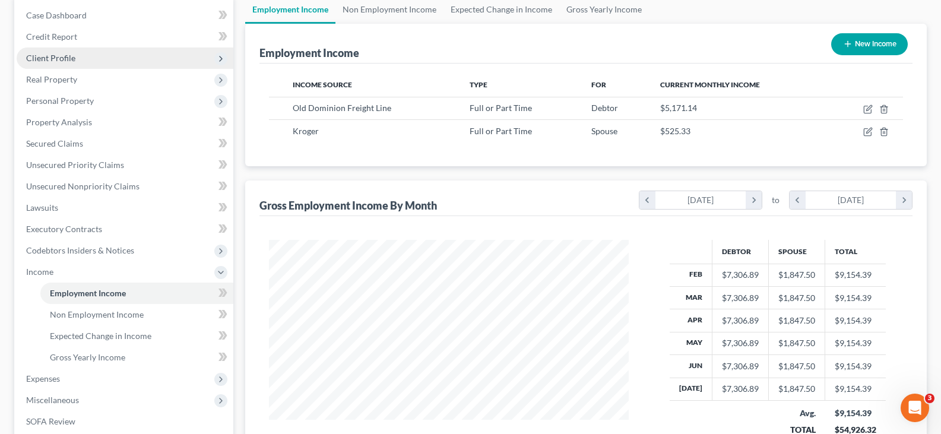
scroll to position [59, 0]
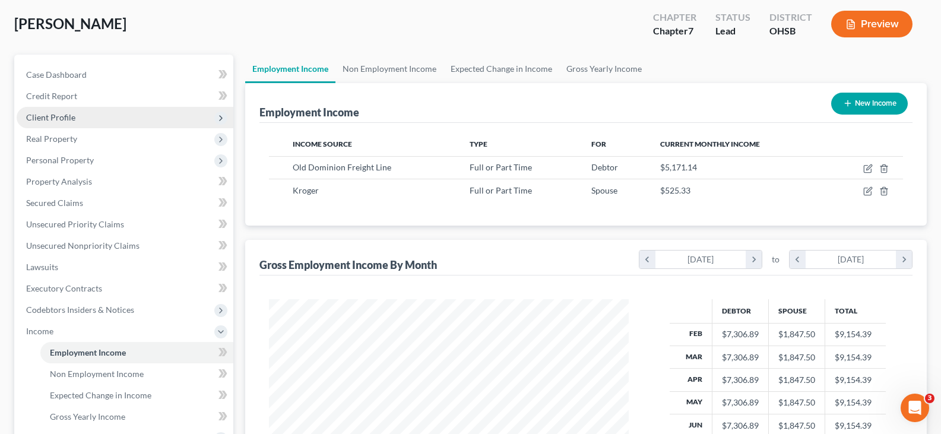
click at [64, 121] on span "Client Profile" at bounding box center [50, 117] width 49 height 10
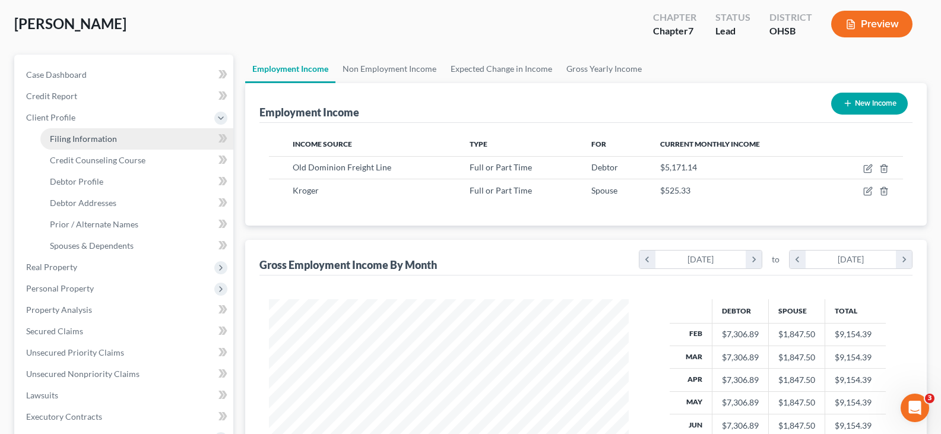
click at [79, 141] on span "Filing Information" at bounding box center [83, 139] width 67 height 10
select select "1"
select select "0"
select select "36"
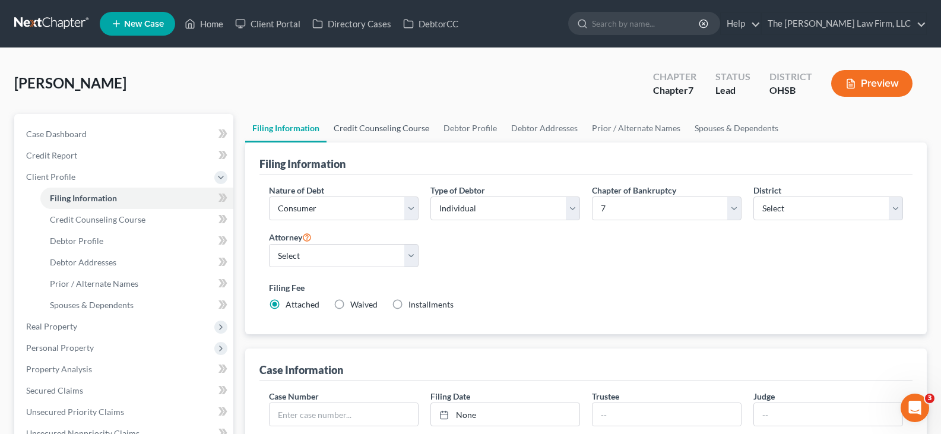
click at [392, 126] on link "Credit Counseling Course" at bounding box center [382, 128] width 110 height 29
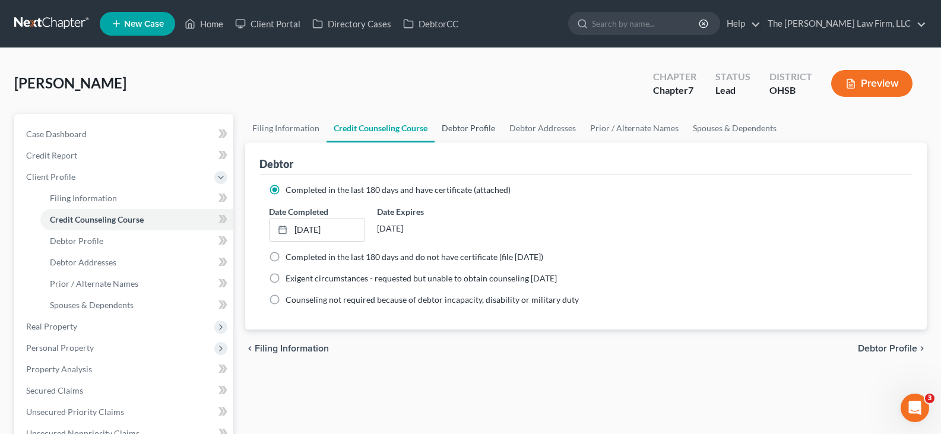
click at [463, 129] on link "Debtor Profile" at bounding box center [469, 128] width 68 height 29
select select "1"
select select "4"
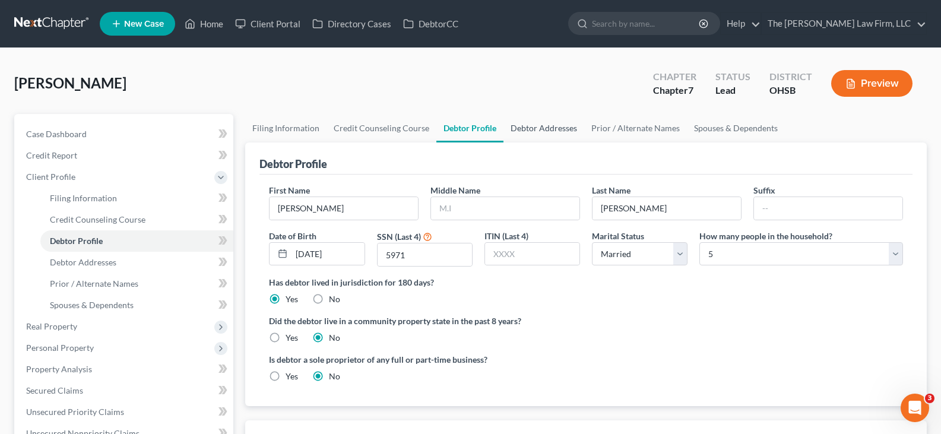
click at [531, 128] on link "Debtor Addresses" at bounding box center [544, 128] width 81 height 29
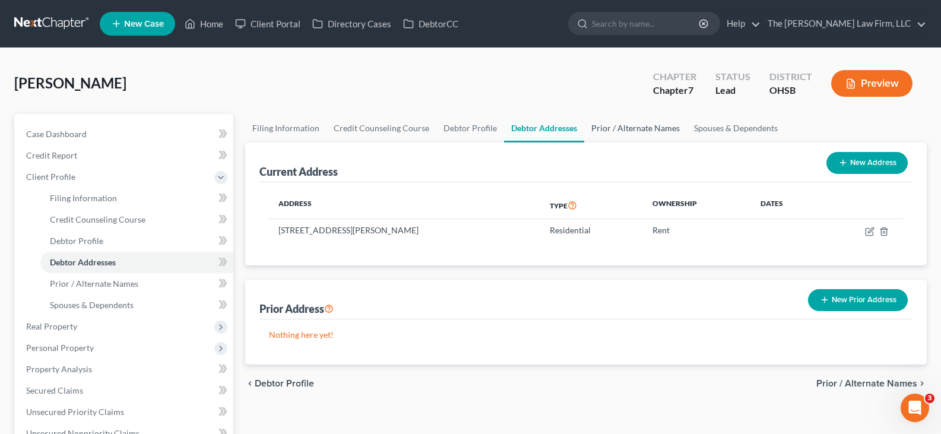
click at [637, 130] on link "Prior / Alternate Names" at bounding box center [635, 128] width 103 height 29
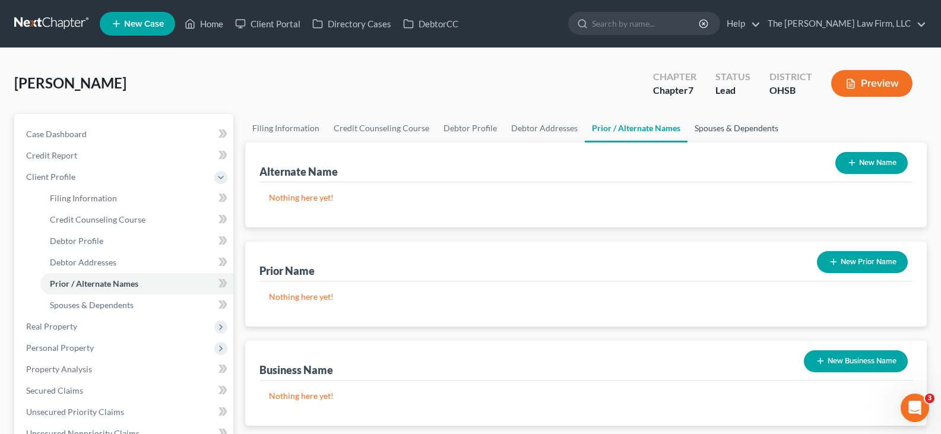
click at [708, 129] on link "Spouses & Dependents" at bounding box center [737, 128] width 98 height 29
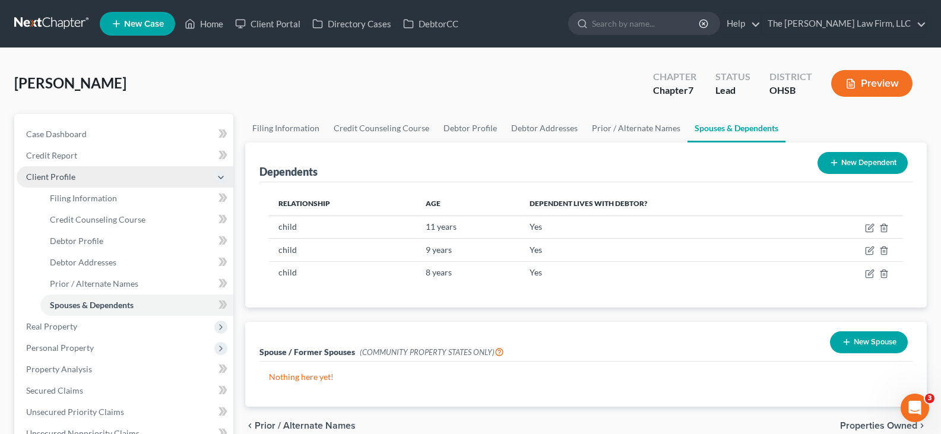
click at [107, 182] on span "Client Profile" at bounding box center [125, 176] width 217 height 21
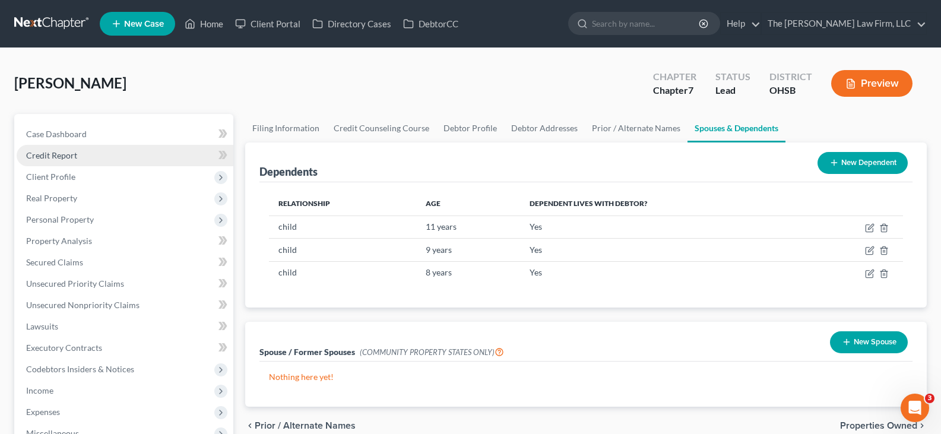
click at [93, 157] on link "Credit Report" at bounding box center [125, 155] width 217 height 21
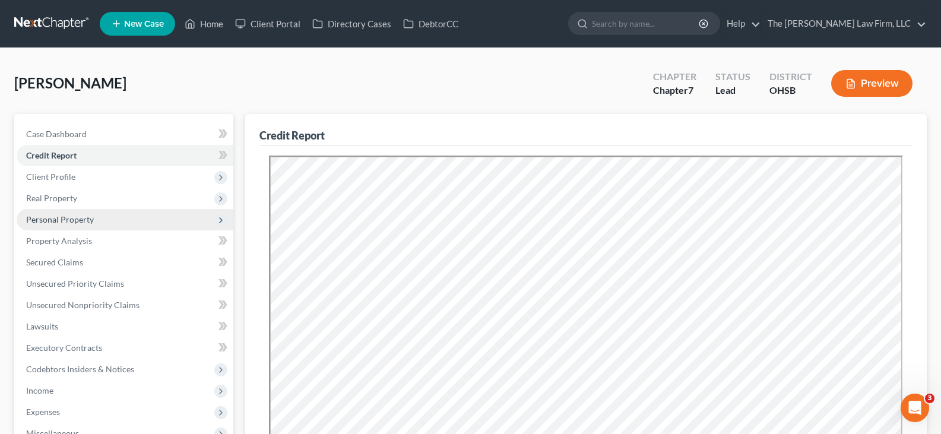
click at [97, 223] on span "Personal Property" at bounding box center [125, 219] width 217 height 21
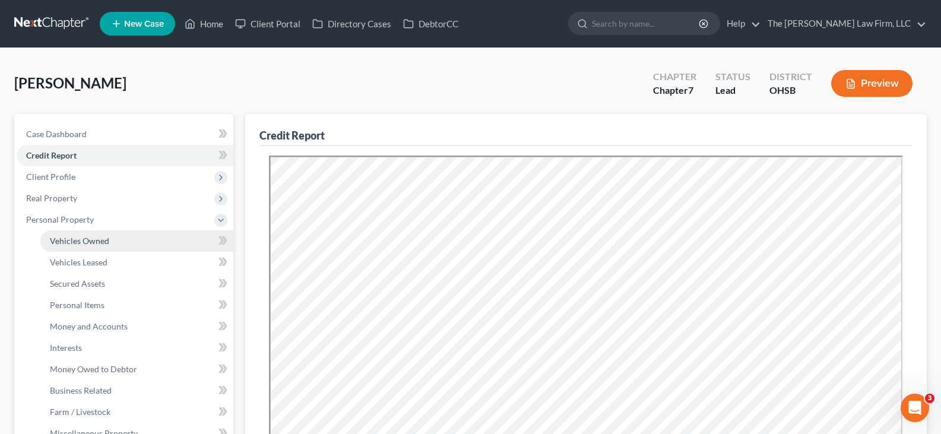
click at [103, 240] on span "Vehicles Owned" at bounding box center [79, 241] width 59 height 10
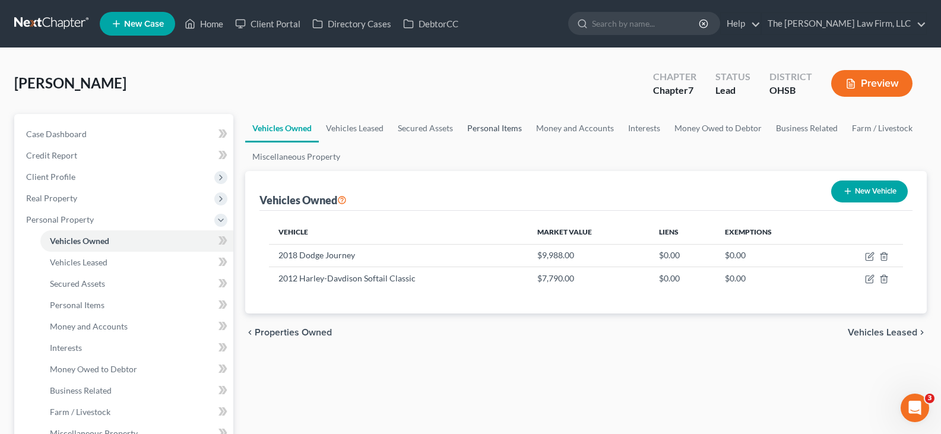
click at [474, 128] on link "Personal Items" at bounding box center [494, 128] width 69 height 29
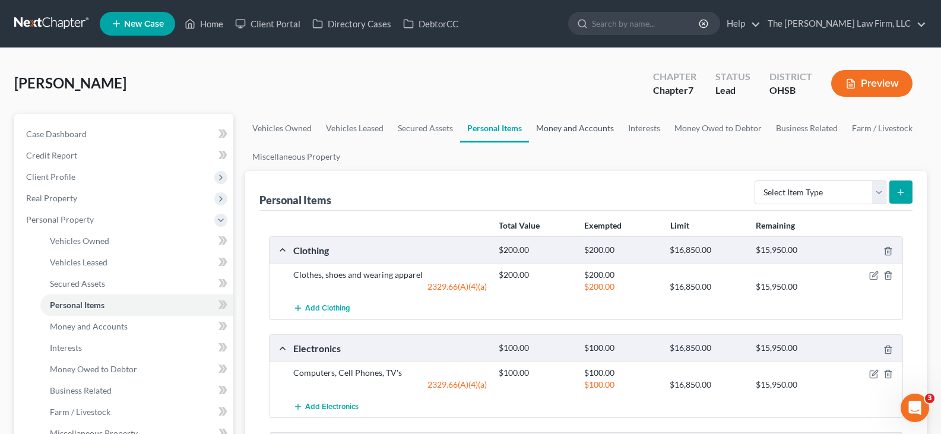
click at [568, 126] on link "Money and Accounts" at bounding box center [575, 128] width 92 height 29
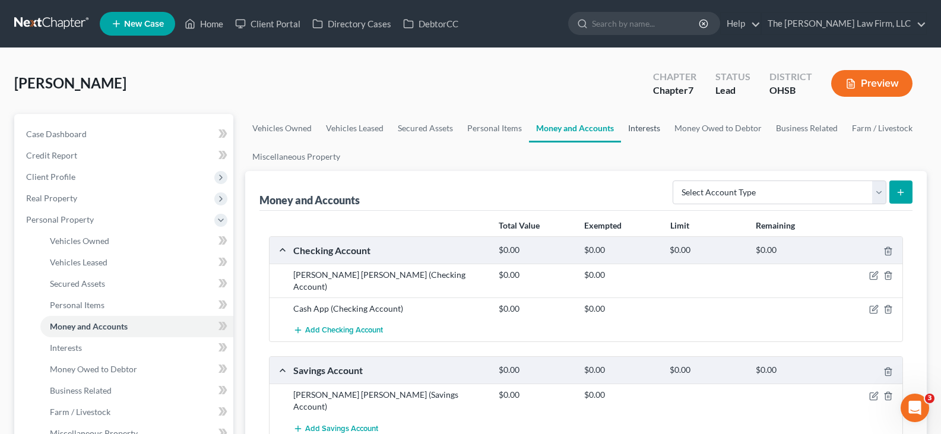
click at [638, 129] on link "Interests" at bounding box center [644, 128] width 46 height 29
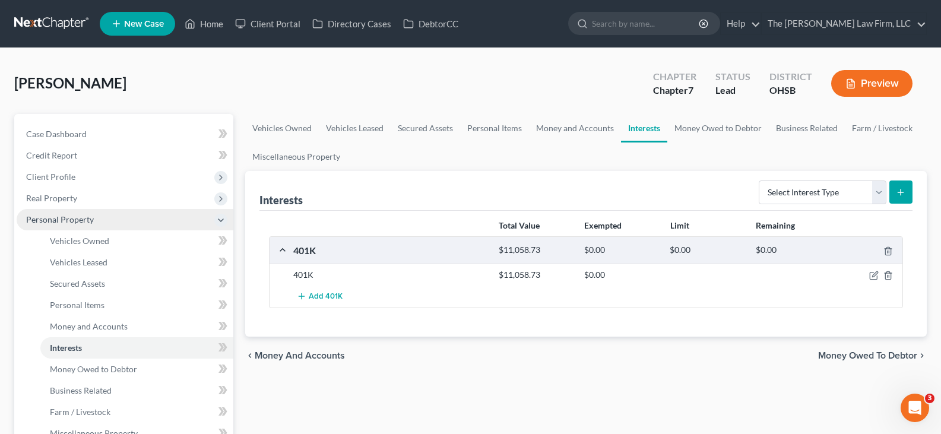
click at [137, 219] on span "Personal Property" at bounding box center [125, 219] width 217 height 21
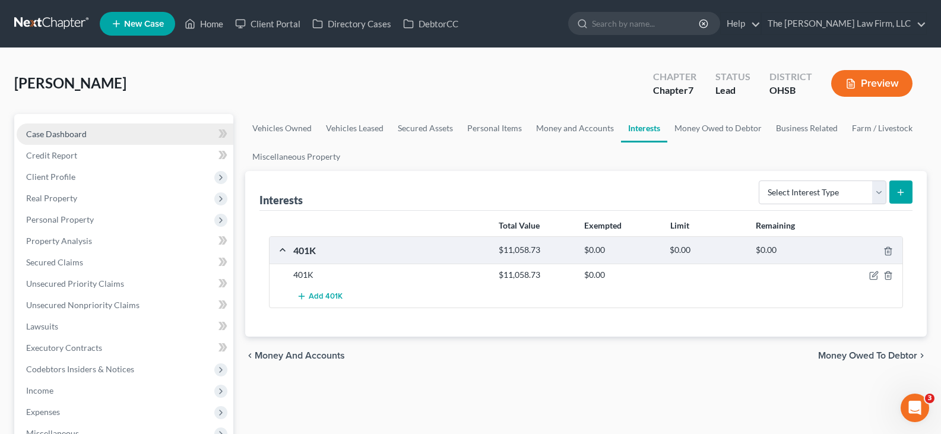
click at [100, 134] on link "Case Dashboard" at bounding box center [125, 134] width 217 height 21
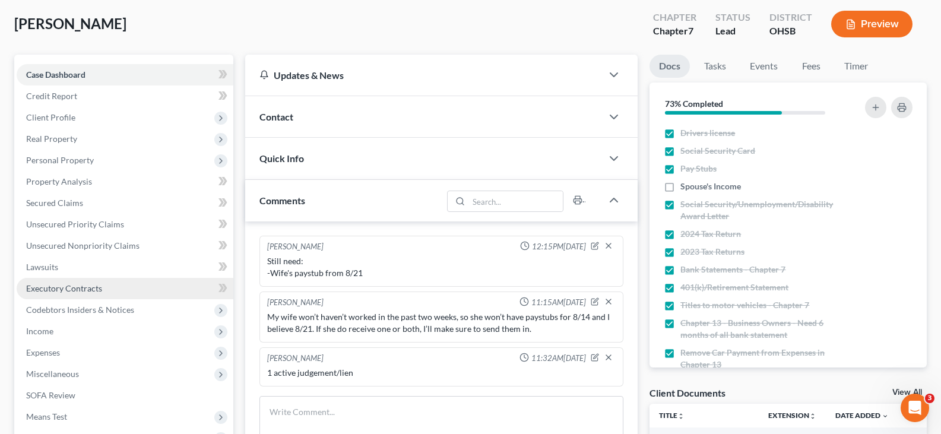
scroll to position [119, 0]
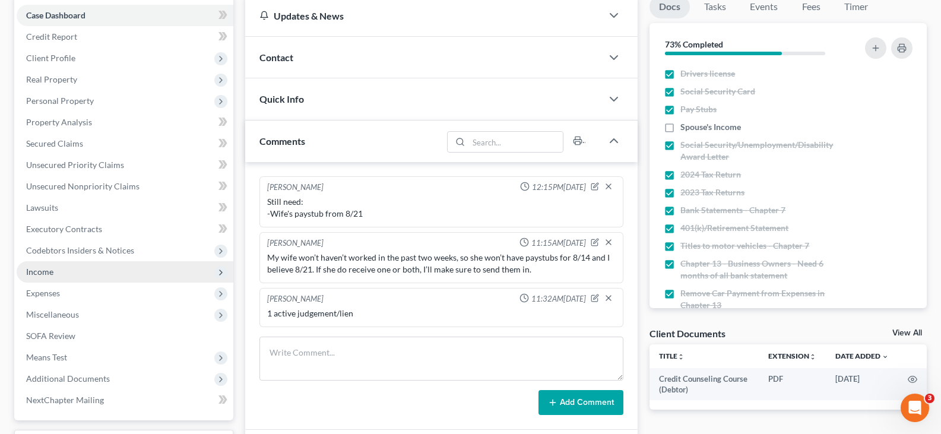
click at [46, 273] on span "Income" at bounding box center [39, 272] width 27 height 10
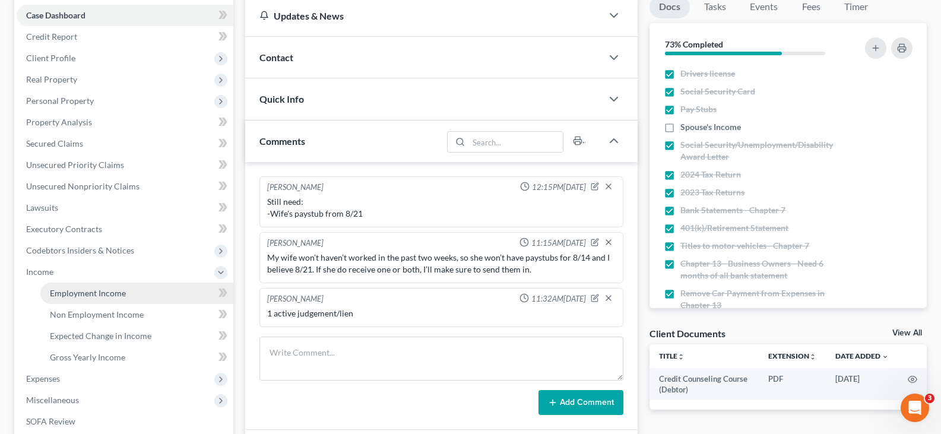
click at [53, 293] on span "Employment Income" at bounding box center [88, 293] width 76 height 10
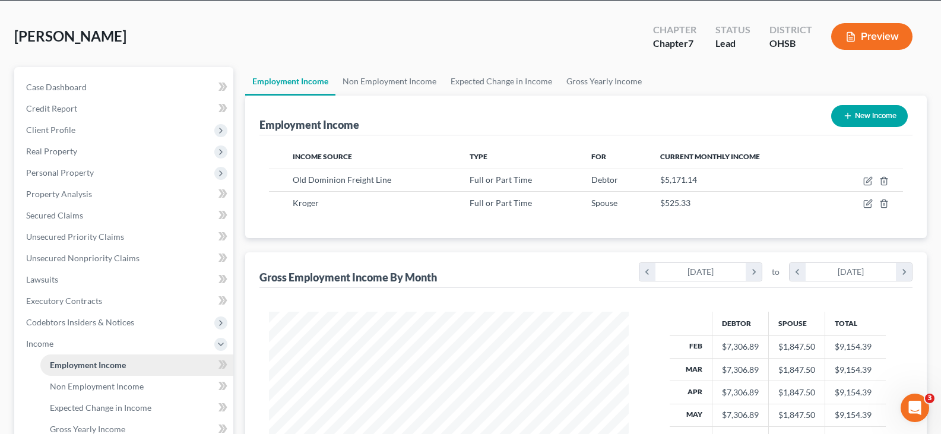
scroll to position [119, 0]
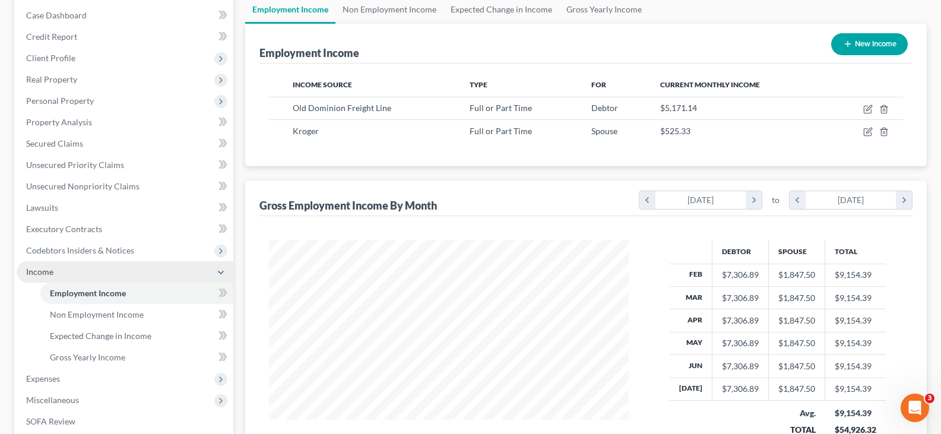
click at [71, 272] on span "Income" at bounding box center [125, 271] width 217 height 21
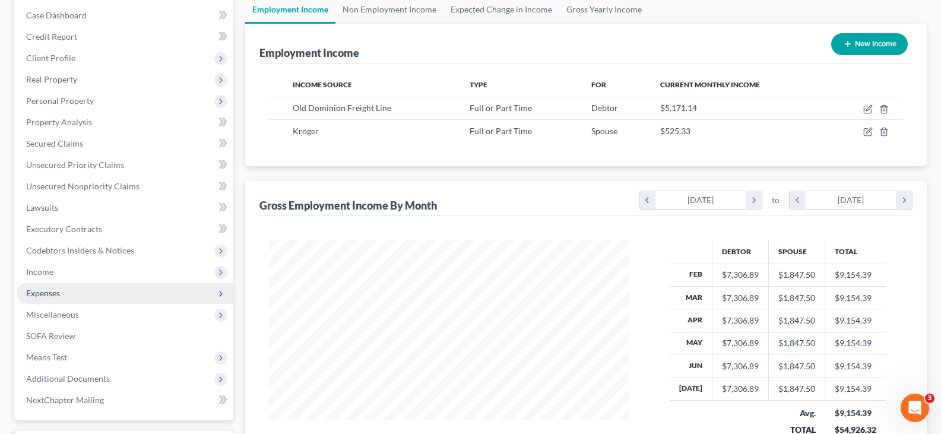
click at [62, 296] on span "Expenses" at bounding box center [125, 293] width 217 height 21
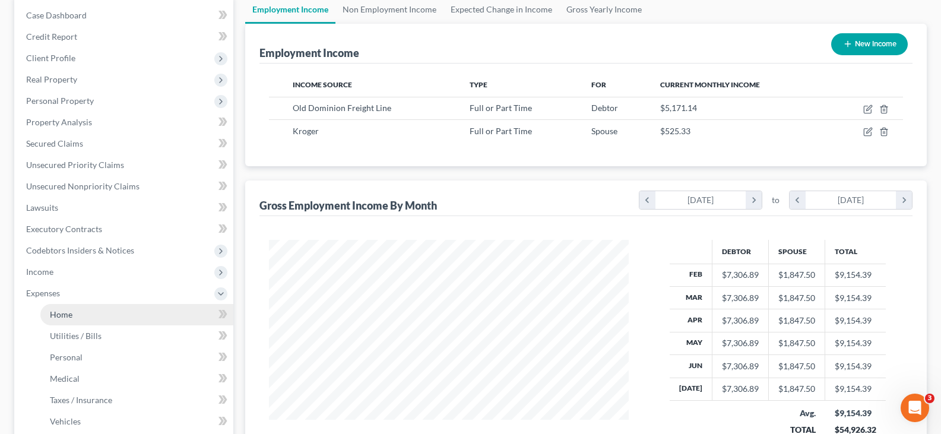
click at [62, 314] on span "Home" at bounding box center [61, 314] width 23 height 10
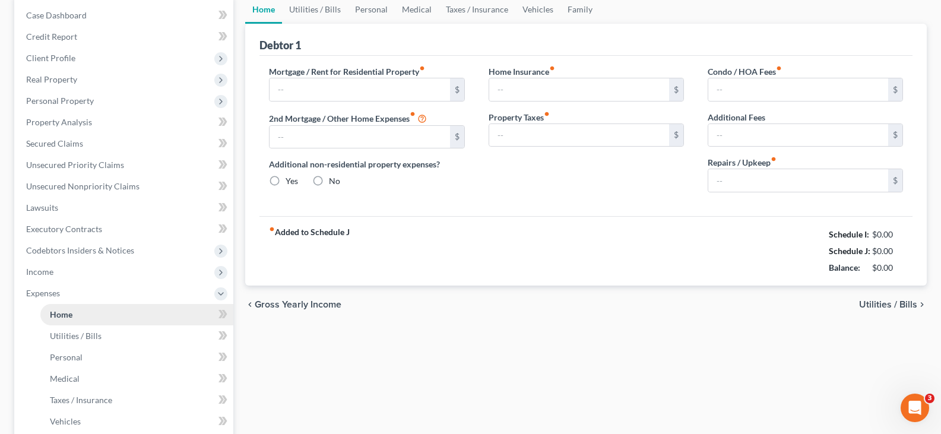
type input "0.00"
radio input "true"
type input "0.00"
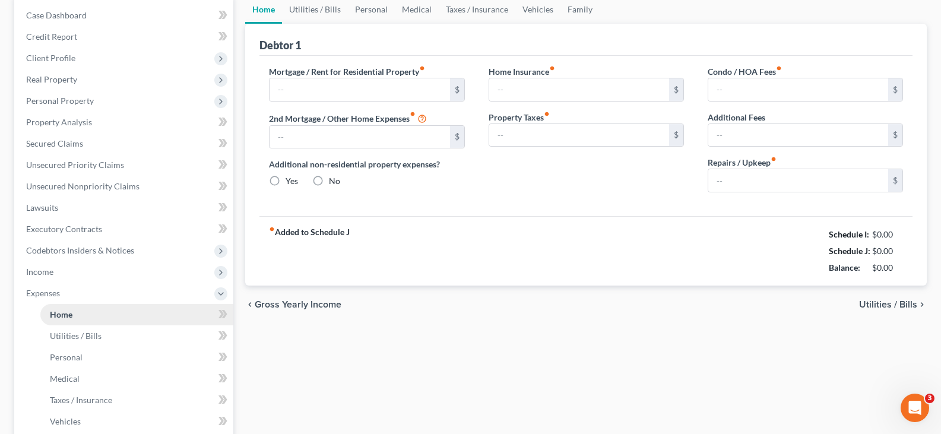
type input "0.00"
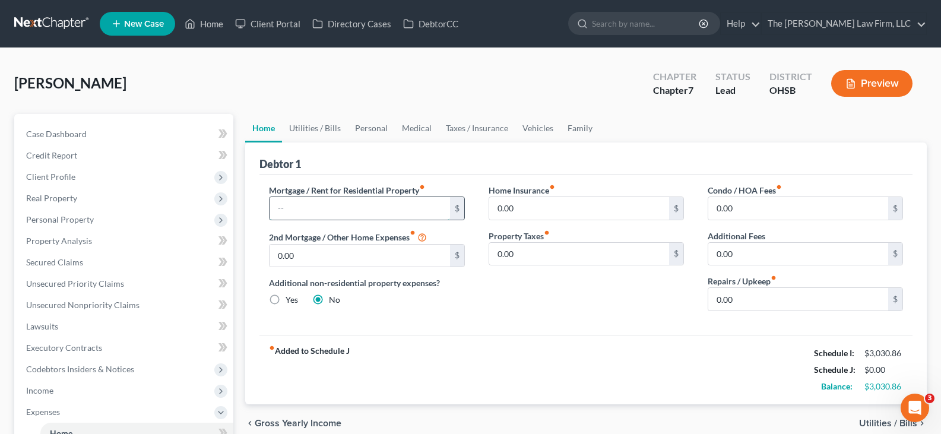
click at [401, 204] on input "text" at bounding box center [360, 208] width 180 height 23
type input "980"
click at [511, 207] on input "0.00" at bounding box center [579, 208] width 180 height 23
type input "18"
click at [301, 128] on link "Utilities / Bills" at bounding box center [315, 128] width 66 height 29
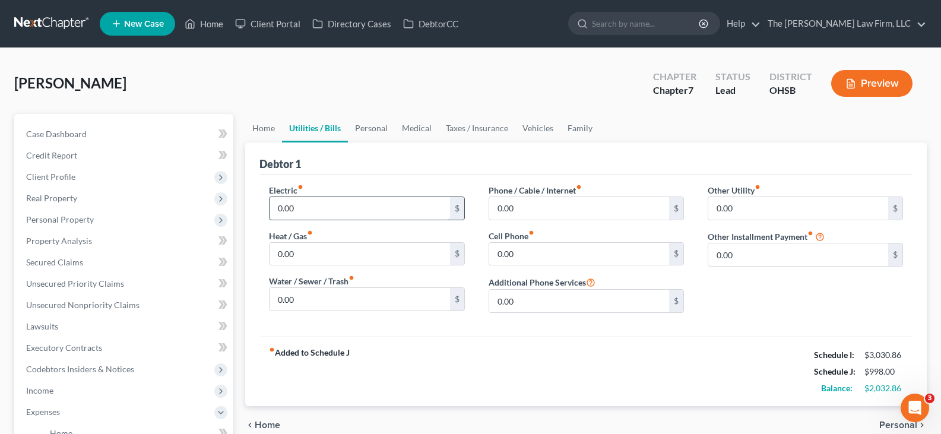
click at [347, 208] on input "0.00" at bounding box center [360, 208] width 180 height 23
type input "100"
click at [328, 254] on input "0.00" at bounding box center [360, 254] width 180 height 23
type input "130"
click at [516, 213] on input "0.00" at bounding box center [579, 208] width 180 height 23
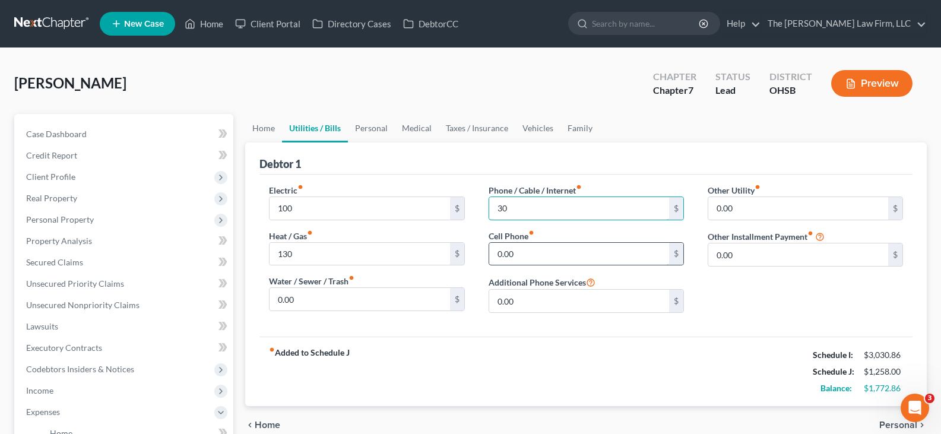
type input "30"
click at [530, 254] on input "0.00" at bounding box center [579, 254] width 180 height 23
type input "400"
drag, startPoint x: 381, startPoint y: 129, endPoint x: 372, endPoint y: 129, distance: 8.9
click at [381, 129] on link "Personal" at bounding box center [371, 128] width 47 height 29
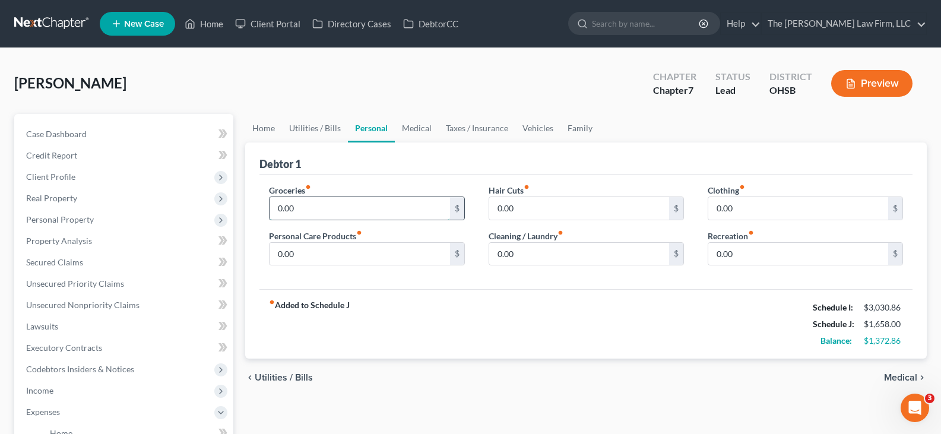
click at [312, 209] on input "0.00" at bounding box center [360, 208] width 180 height 23
type input "500"
click at [312, 252] on input "0.00" at bounding box center [360, 254] width 180 height 23
type input "600"
click at [511, 209] on input "0.00" at bounding box center [579, 208] width 180 height 23
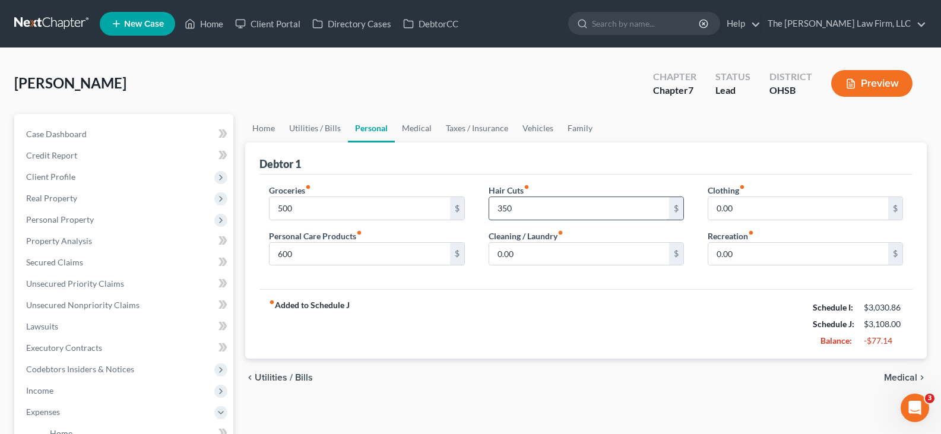
type input "350"
type input "200"
type input "400"
type input "2,000"
click at [419, 130] on link "Medical" at bounding box center [417, 128] width 44 height 29
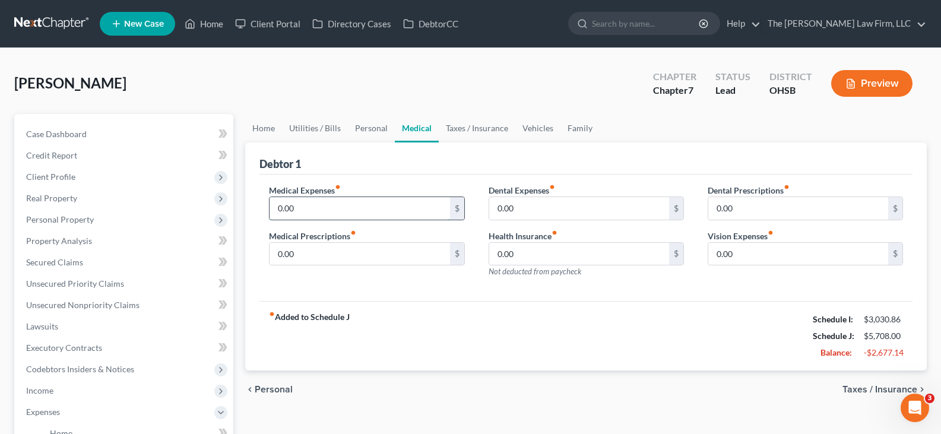
click at [350, 211] on input "0.00" at bounding box center [360, 208] width 180 height 23
type input "200"
type input "100"
click at [745, 252] on input "0.00" at bounding box center [798, 254] width 180 height 23
type input "200"
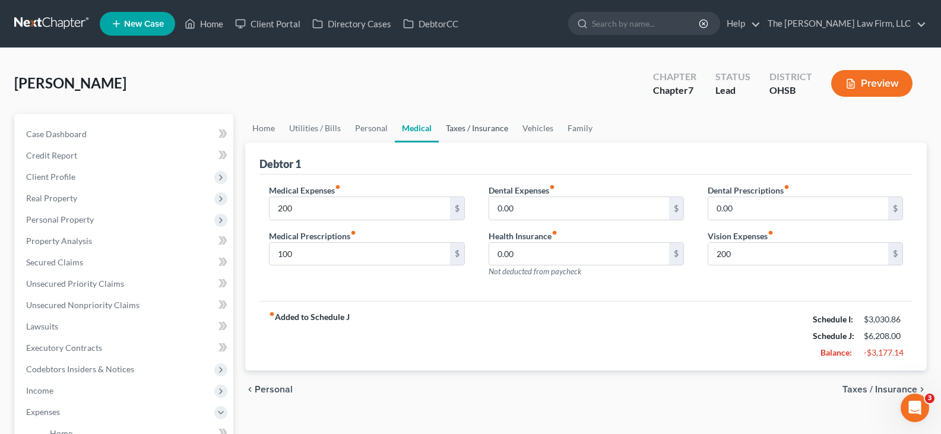
click at [478, 129] on link "Taxes / Insurance" at bounding box center [477, 128] width 77 height 29
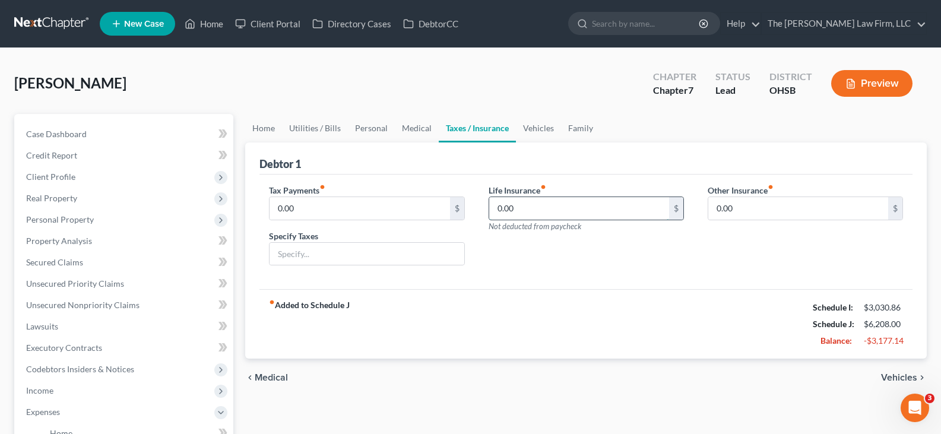
click at [523, 210] on input "0.00" at bounding box center [579, 208] width 180 height 23
click at [533, 209] on input "140" at bounding box center [579, 208] width 180 height 23
type input "1"
drag, startPoint x: 540, startPoint y: 127, endPoint x: 534, endPoint y: 132, distance: 8.4
click at [540, 127] on link "Vehicles" at bounding box center [538, 128] width 45 height 29
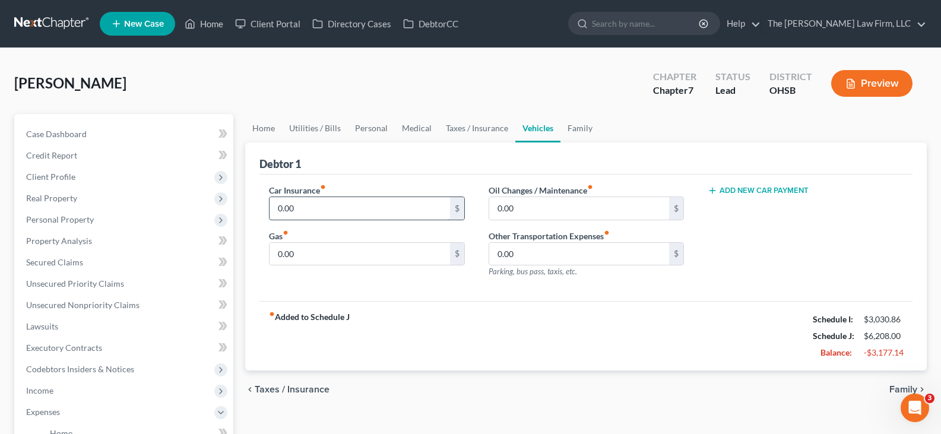
click at [334, 203] on input "0.00" at bounding box center [360, 208] width 180 height 23
type input "230"
type input "200"
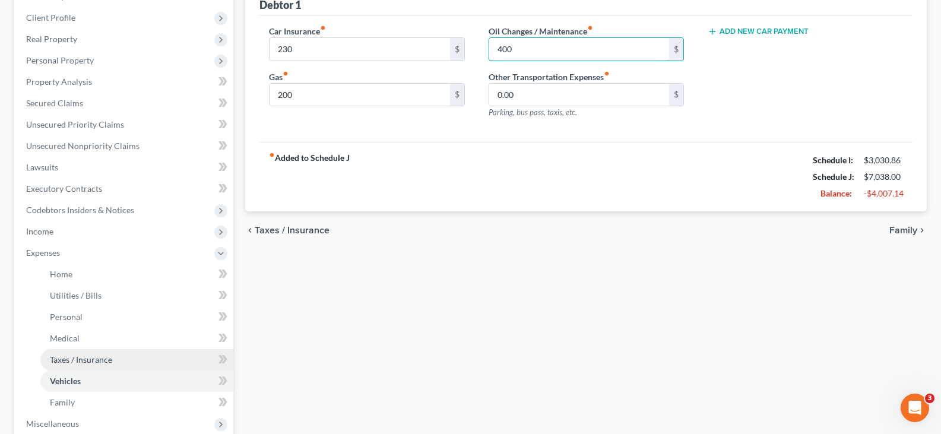
scroll to position [178, 0]
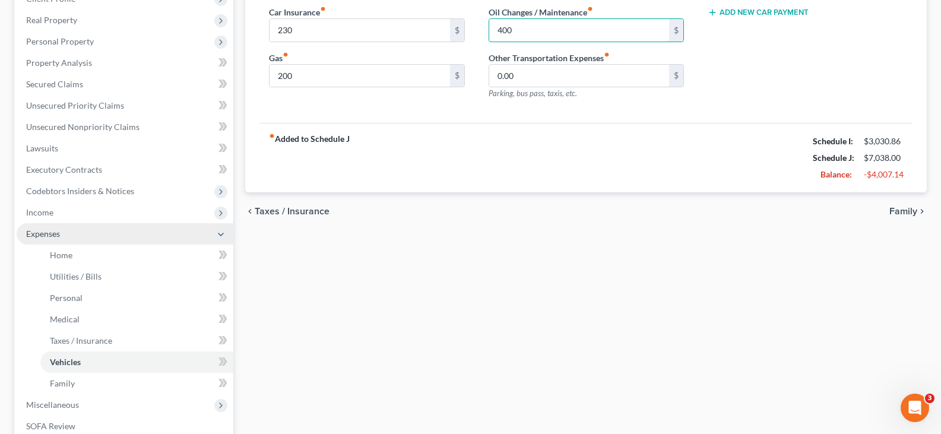
type input "400"
click at [82, 230] on span "Expenses" at bounding box center [125, 233] width 217 height 21
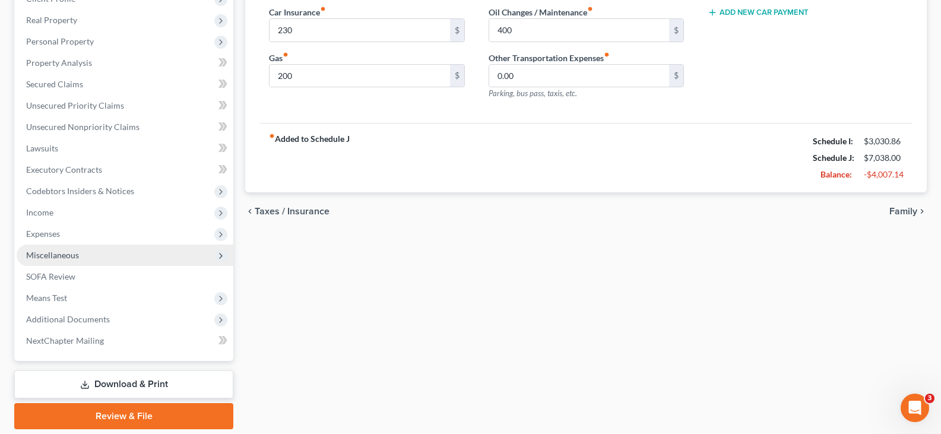
click at [65, 255] on span "Miscellaneous" at bounding box center [52, 255] width 53 height 10
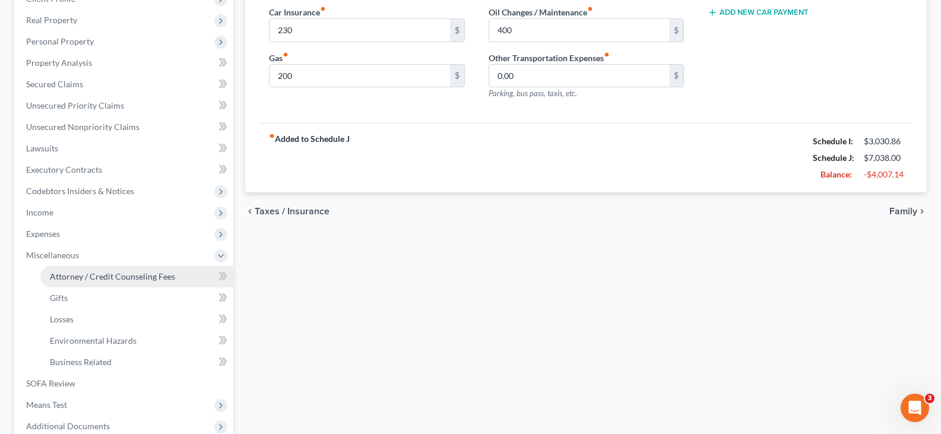
click at [90, 280] on span "Attorney / Credit Counseling Fees" at bounding box center [112, 276] width 125 height 10
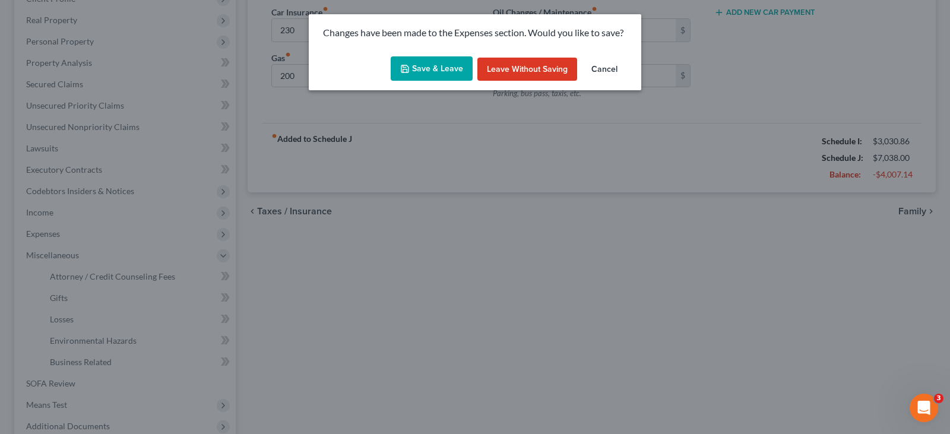
click at [423, 73] on button "Save & Leave" at bounding box center [432, 68] width 82 height 25
type input "230.00"
type input "200.00"
type input "400.00"
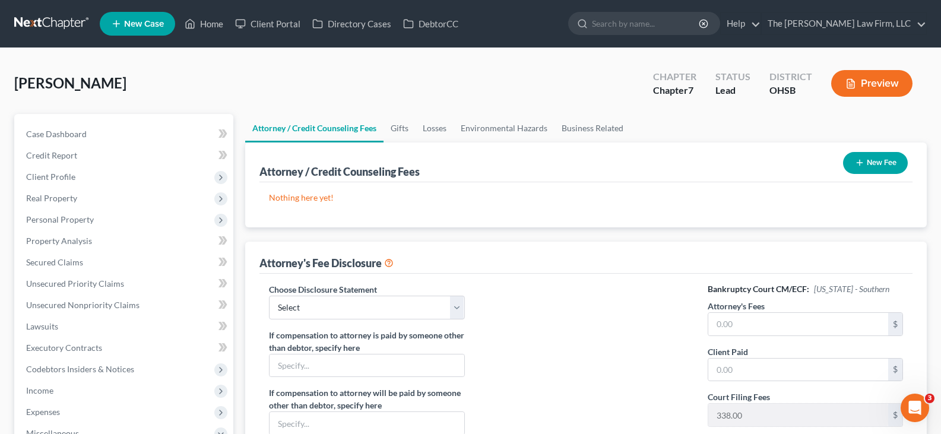
click at [859, 164] on icon "button" at bounding box center [860, 163] width 10 height 10
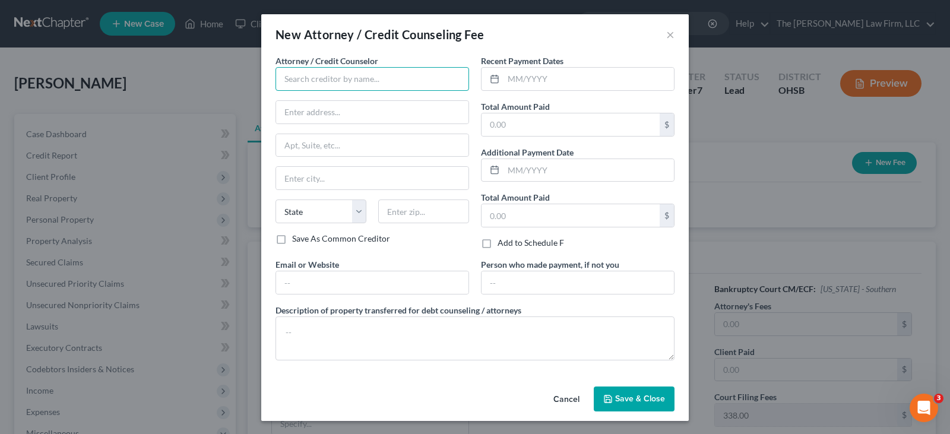
click at [429, 77] on input "text" at bounding box center [373, 79] width 194 height 24
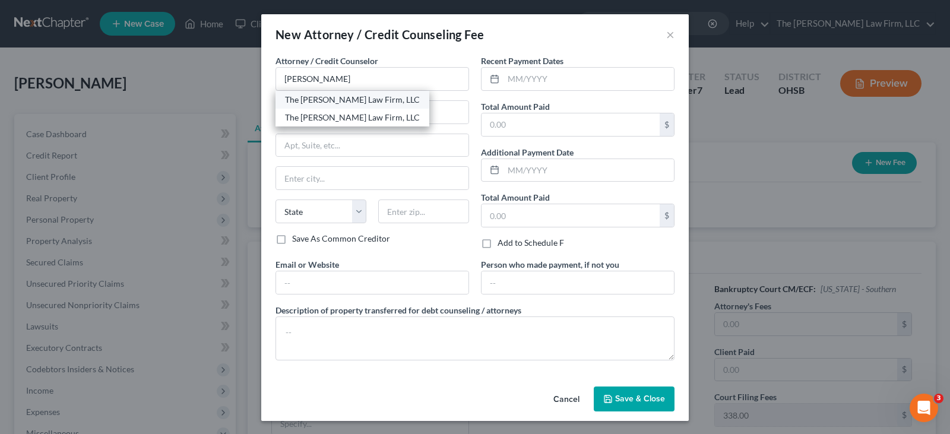
click at [343, 100] on div "The [PERSON_NAME] Law Firm, LLC" at bounding box center [352, 100] width 135 height 12
type input "The [PERSON_NAME] Law Firm, LLC"
type input "[STREET_ADDRESS]"
type input "Suite B1"
type input "Columbus"
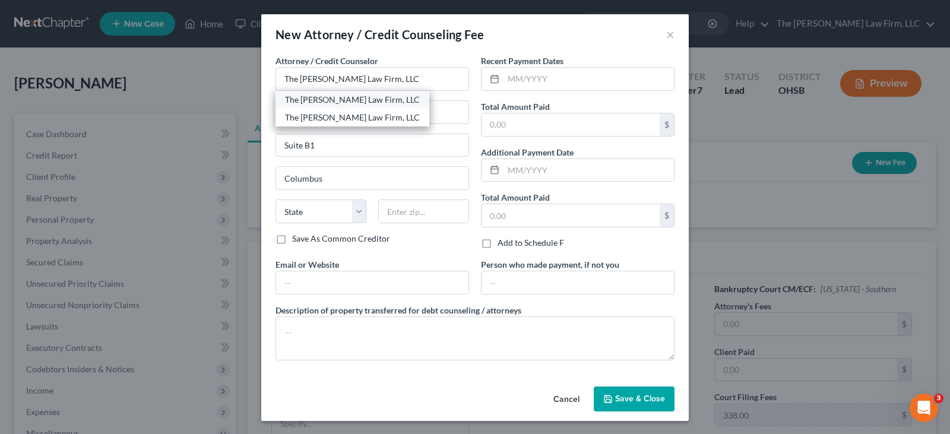
select select "36"
type input "43235"
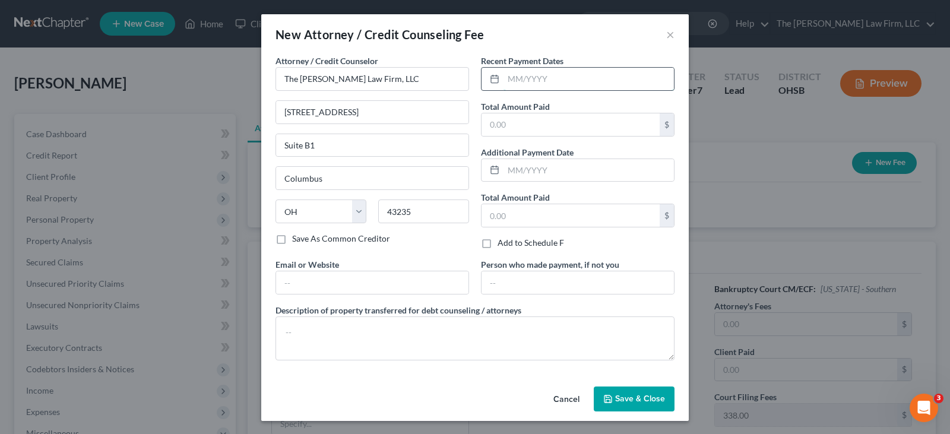
click at [504, 83] on input "text" at bounding box center [589, 79] width 170 height 23
type input "08/2025"
click at [524, 125] on input "text" at bounding box center [571, 124] width 178 height 23
type input "1,285"
click at [434, 281] on input "text" at bounding box center [372, 282] width 192 height 23
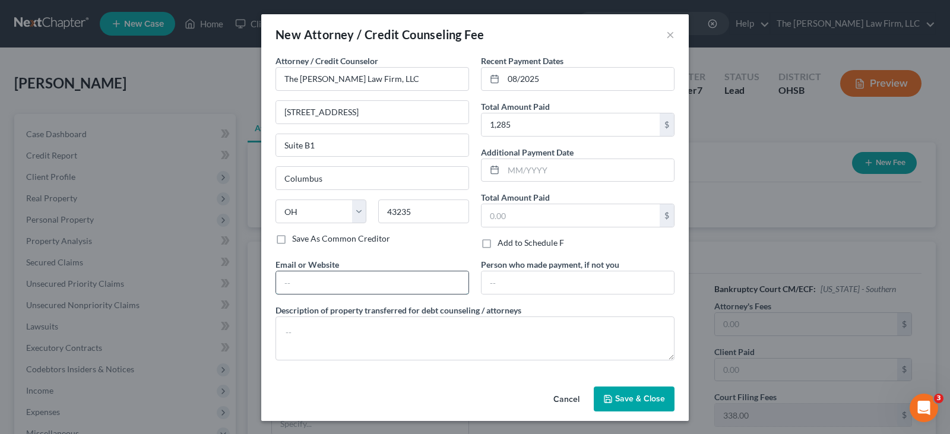
type input "[EMAIL_ADDRESS][DOMAIN_NAME]"
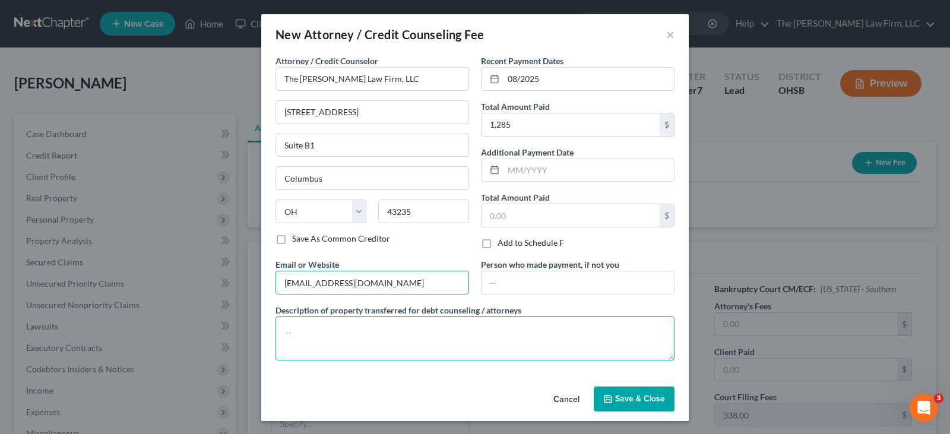
click at [421, 329] on textarea at bounding box center [475, 339] width 399 height 44
type textarea "Attorney Fee"
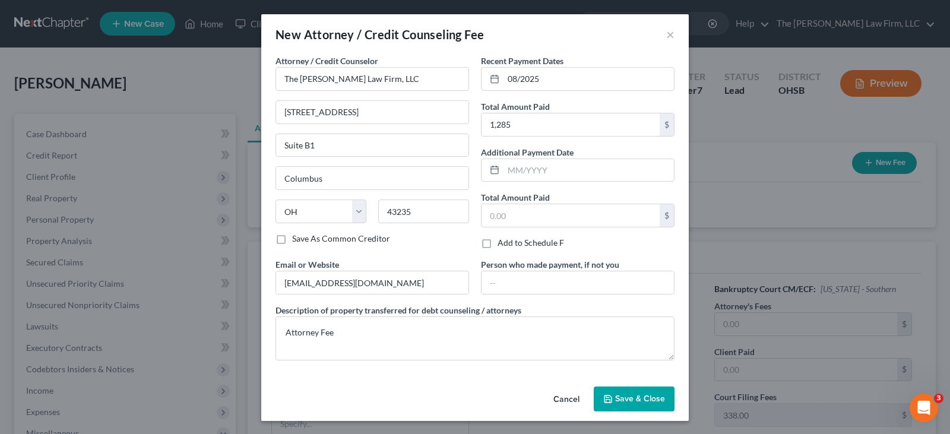
click at [606, 400] on polyline "button" at bounding box center [608, 400] width 4 height 3
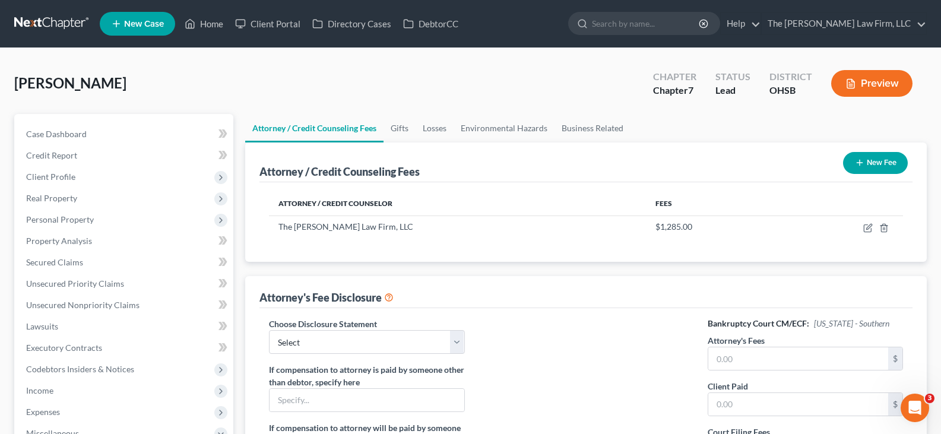
click at [856, 162] on icon "button" at bounding box center [860, 163] width 10 height 10
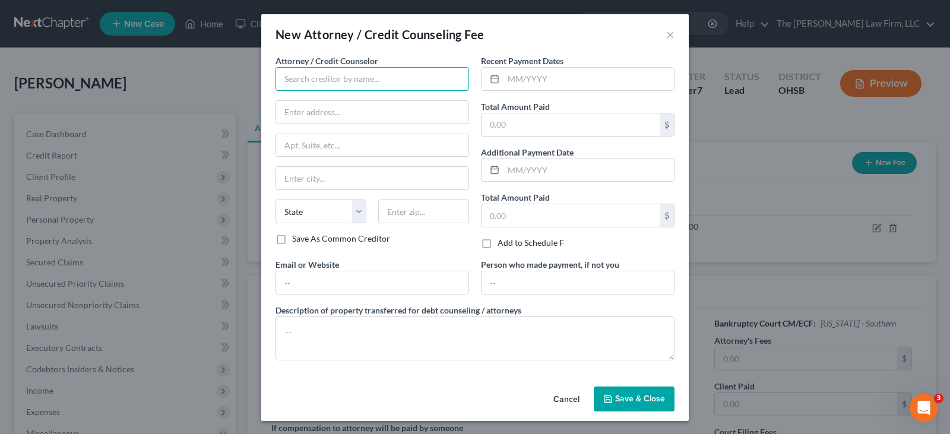
click at [331, 83] on input "text" at bounding box center [373, 79] width 194 height 24
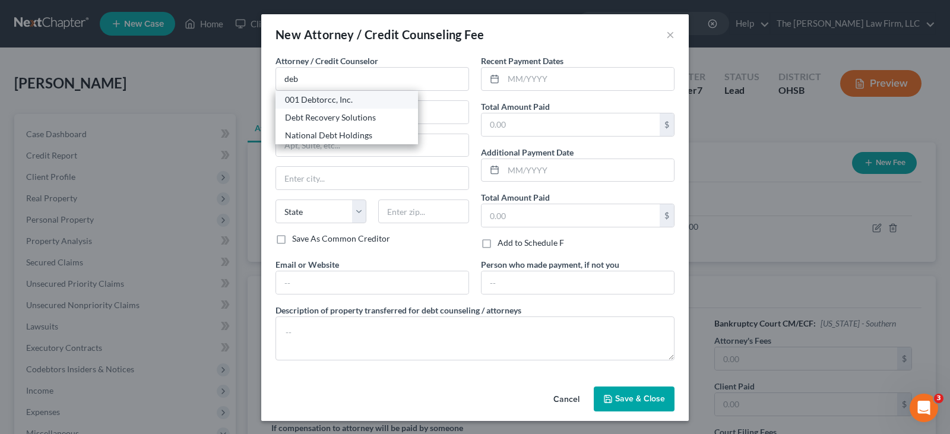
click at [327, 102] on div "001 Debtorcc, Inc." at bounding box center [347, 100] width 124 height 12
type input "001 Debtorcc, Inc."
type input "[STREET_ADDRESS]"
type input "[GEOGRAPHIC_DATA]"
select select "33"
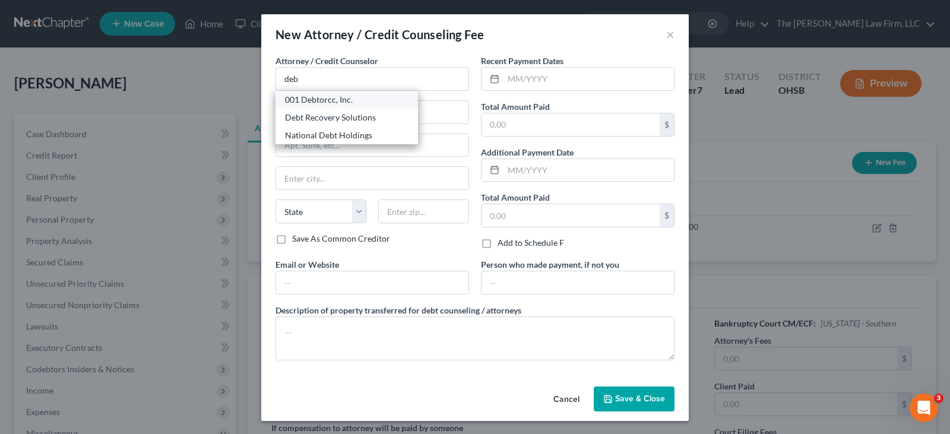
type input "07306"
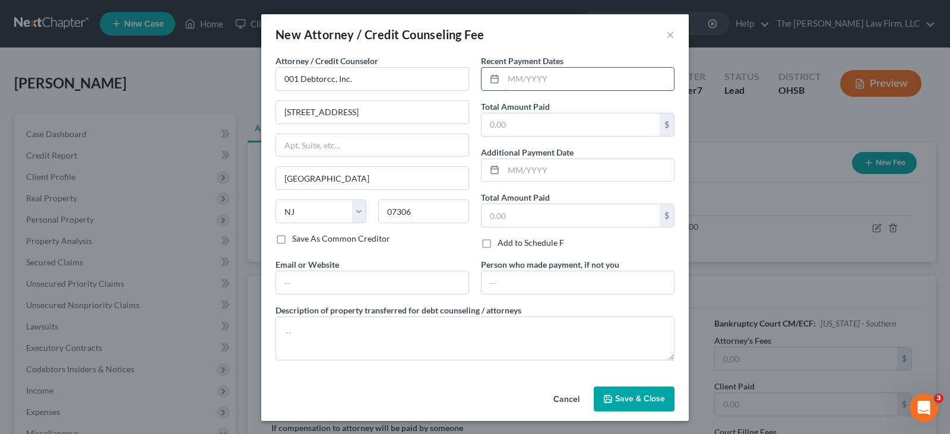
click at [505, 81] on input "text" at bounding box center [589, 79] width 170 height 23
type input "08/2025"
click at [518, 128] on input "text" at bounding box center [571, 124] width 178 height 23
type input "19.95"
click at [454, 280] on input "text" at bounding box center [372, 282] width 192 height 23
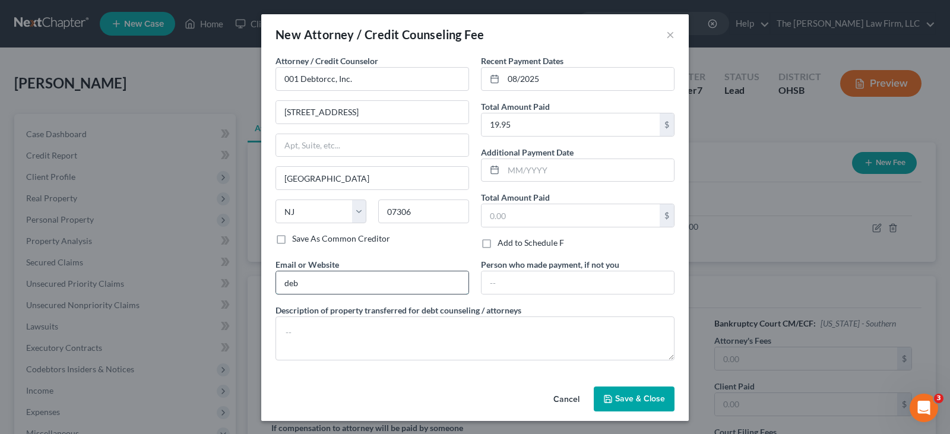
type input "[DOMAIN_NAME]"
click at [365, 333] on textarea at bounding box center [475, 339] width 399 height 44
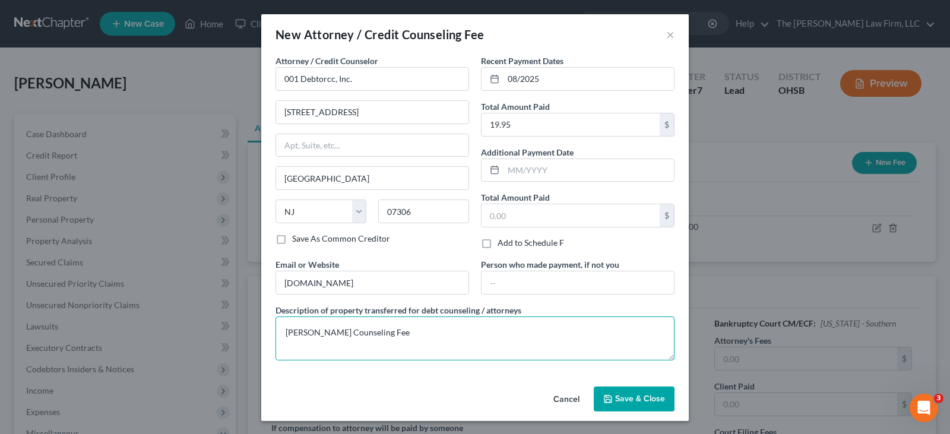
click at [303, 333] on textarea "[PERSON_NAME] Counseling Fee" at bounding box center [475, 339] width 399 height 44
type textarea "Credit Counseling Fee"
click at [619, 399] on span "Save & Close" at bounding box center [640, 399] width 50 height 10
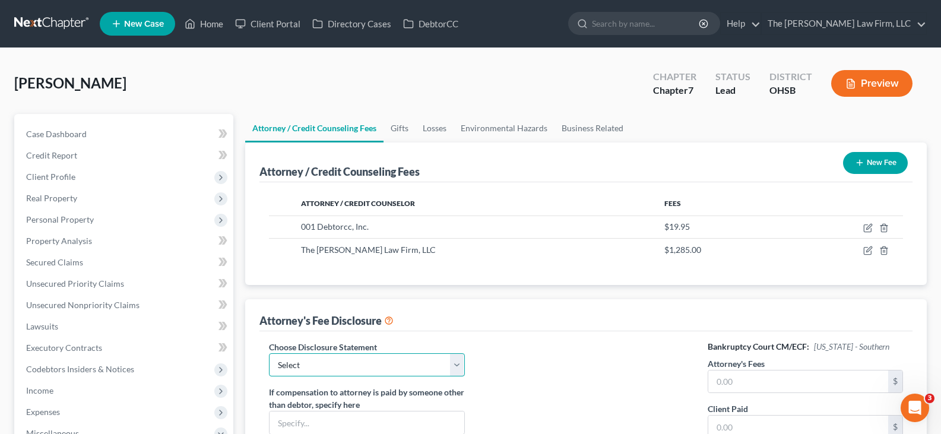
click at [457, 368] on select "Select Disclosure of Compensation" at bounding box center [366, 365] width 195 height 24
select select "0"
click at [269, 353] on select "Select Disclosure of Compensation" at bounding box center [366, 365] width 195 height 24
click at [729, 386] on input "text" at bounding box center [798, 382] width 180 height 23
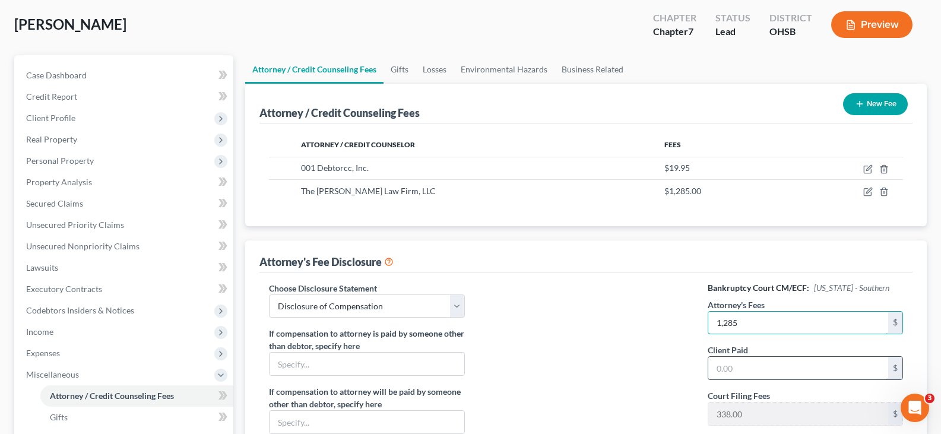
scroll to position [59, 0]
type input "1,285"
click at [724, 369] on input "text" at bounding box center [798, 367] width 180 height 23
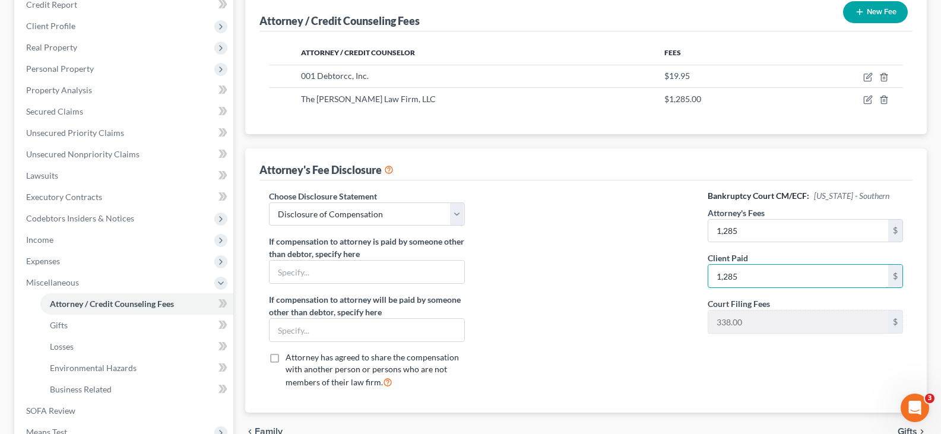
scroll to position [178, 0]
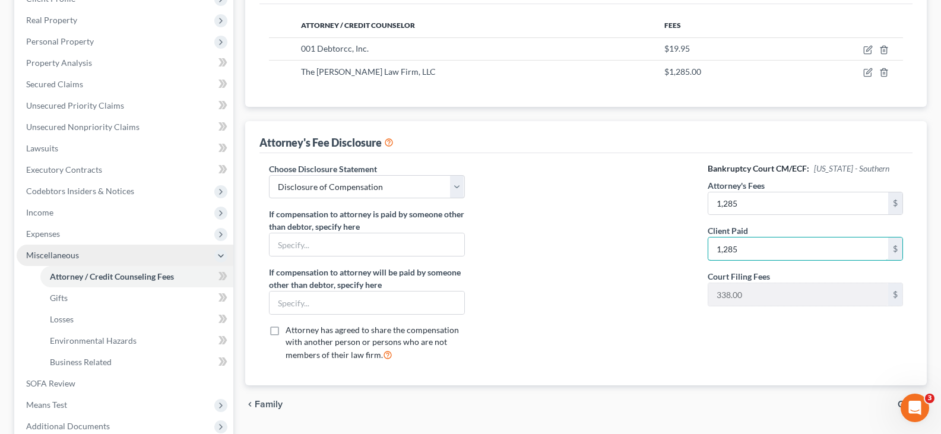
type input "1,285"
click at [99, 257] on span "Miscellaneous" at bounding box center [125, 255] width 217 height 21
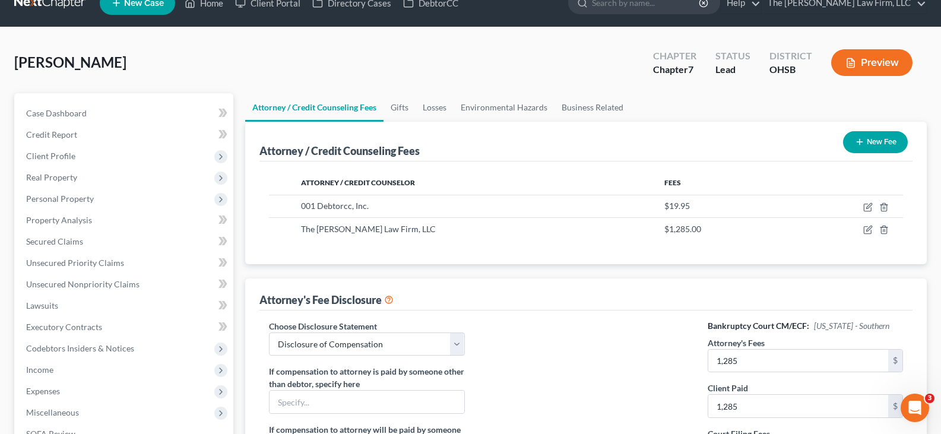
scroll to position [0, 0]
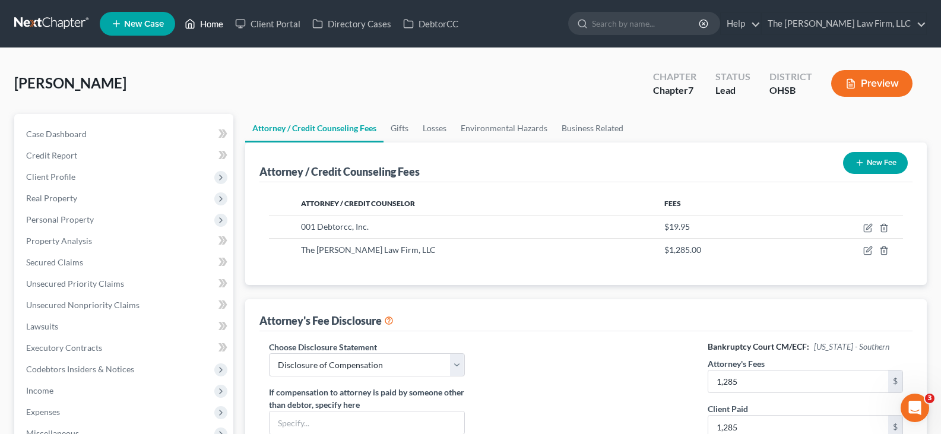
click at [220, 25] on link "Home" at bounding box center [204, 23] width 50 height 21
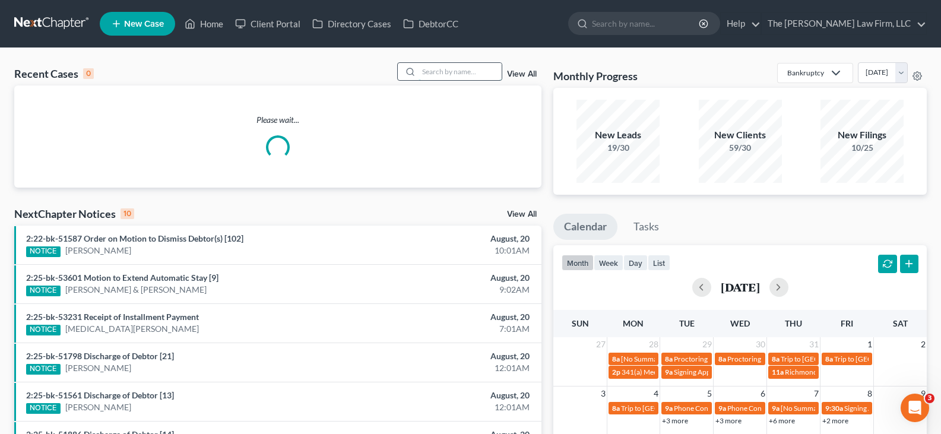
click at [439, 72] on input "search" at bounding box center [460, 71] width 83 height 17
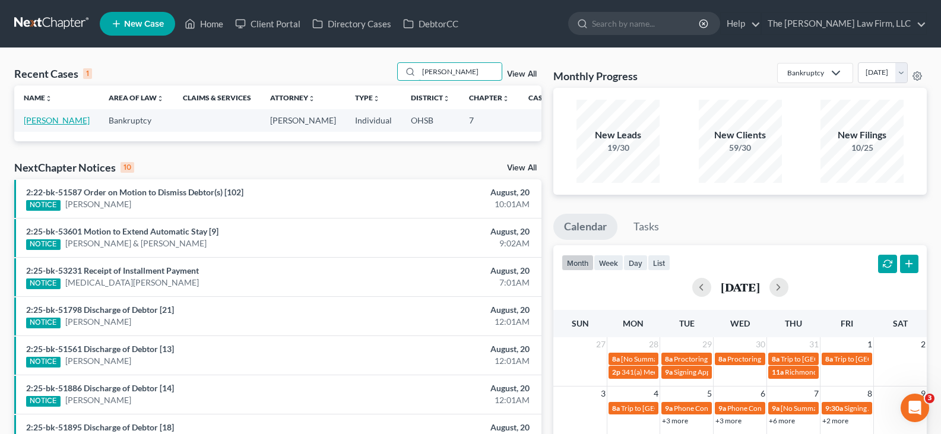
type input "[PERSON_NAME]"
click at [35, 121] on link "[PERSON_NAME]" at bounding box center [57, 120] width 66 height 10
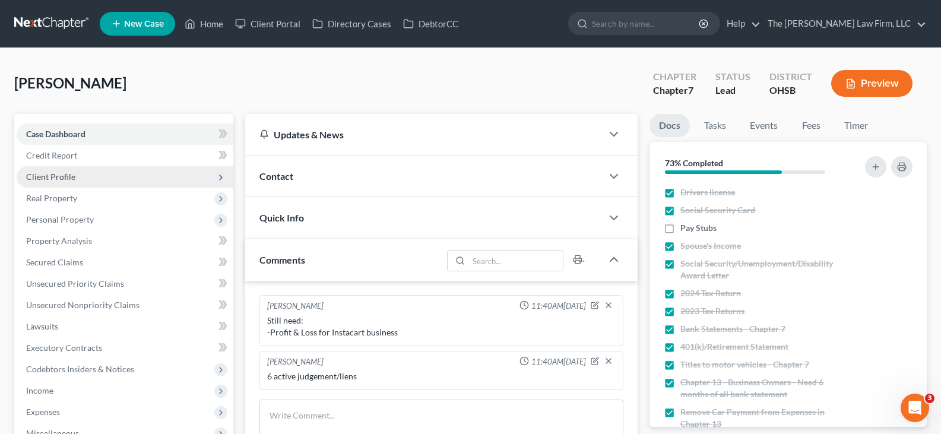
click at [65, 176] on span "Client Profile" at bounding box center [50, 177] width 49 height 10
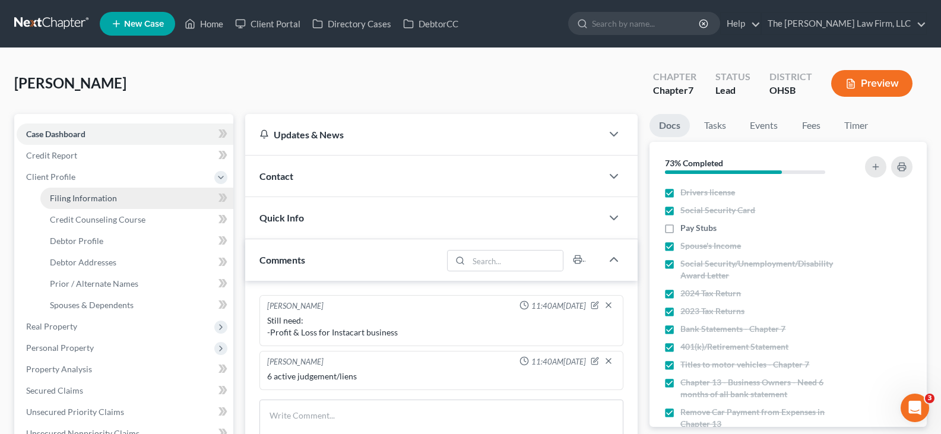
click at [68, 198] on span "Filing Information" at bounding box center [83, 198] width 67 height 10
select select "1"
select select "0"
select select "62"
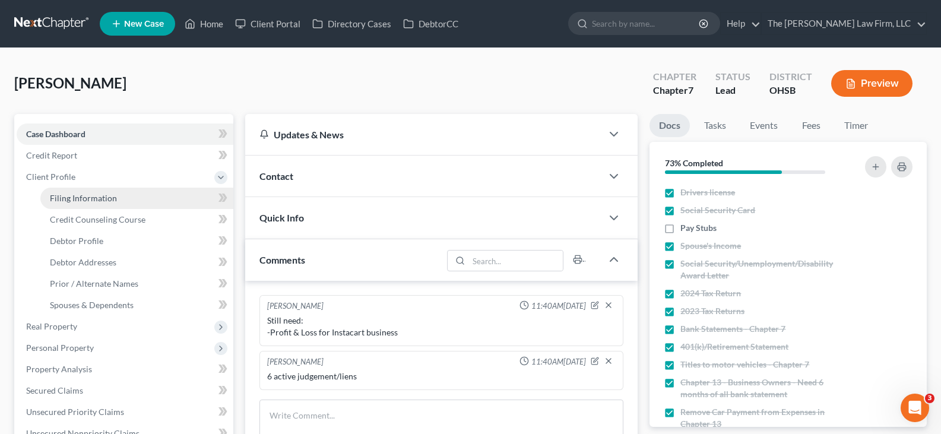
select select "2"
select select "36"
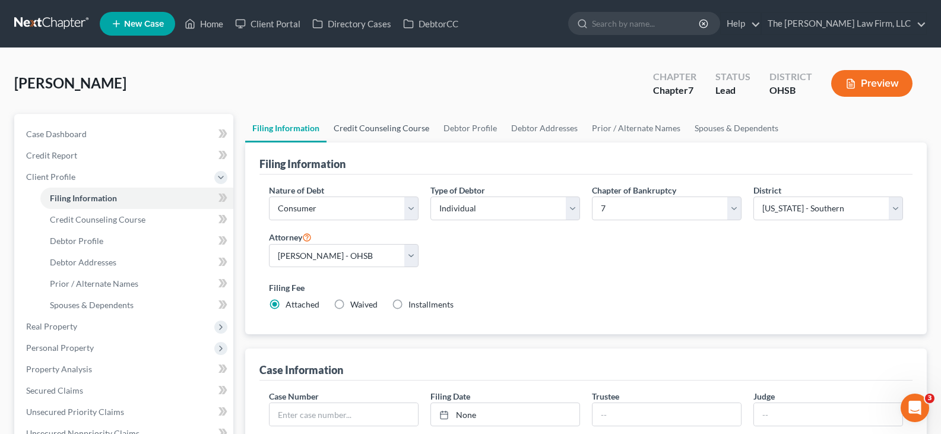
click at [397, 128] on link "Credit Counseling Course" at bounding box center [382, 128] width 110 height 29
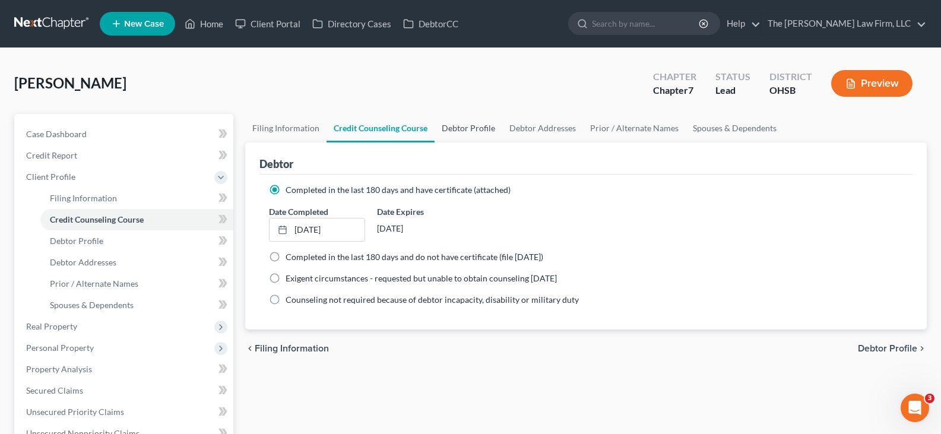
click at [467, 131] on link "Debtor Profile" at bounding box center [469, 128] width 68 height 29
select select "1"
select select "2"
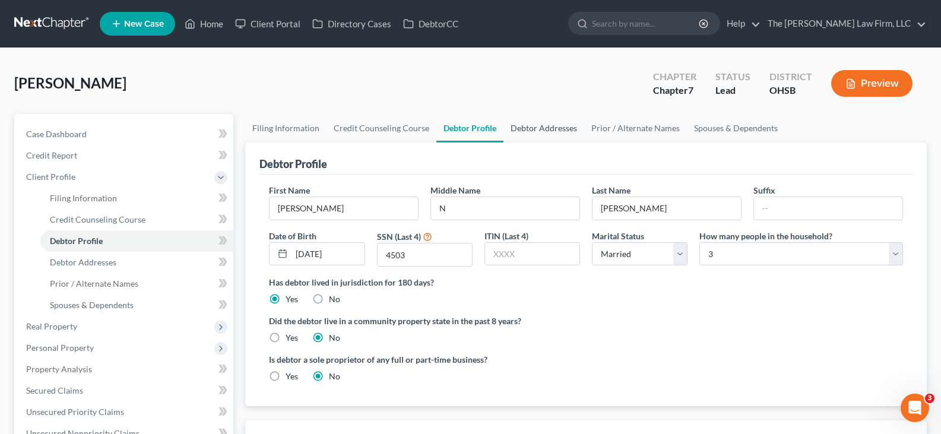
click at [534, 127] on link "Debtor Addresses" at bounding box center [544, 128] width 81 height 29
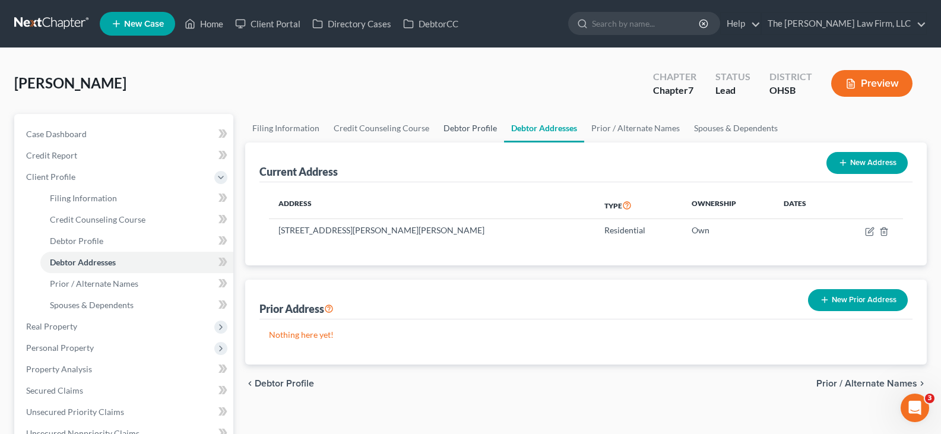
click at [473, 125] on link "Debtor Profile" at bounding box center [470, 128] width 68 height 29
select select "1"
select select "2"
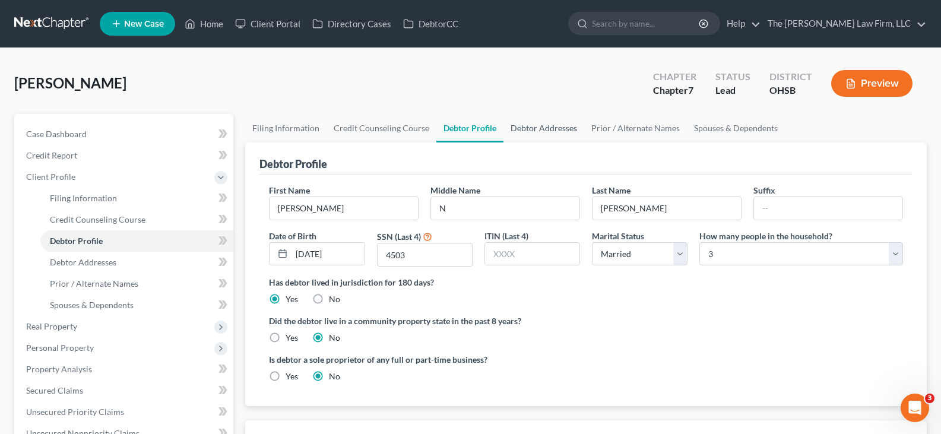
click at [544, 129] on link "Debtor Addresses" at bounding box center [544, 128] width 81 height 29
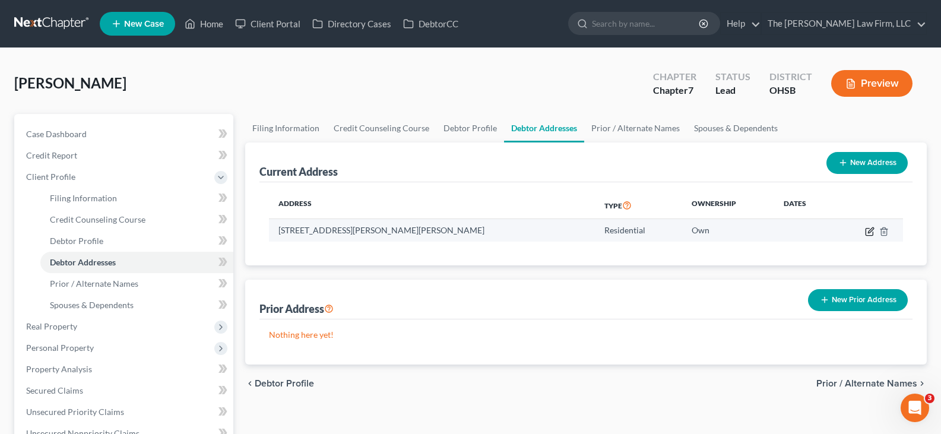
click at [871, 232] on icon "button" at bounding box center [870, 232] width 10 height 10
select select "36"
select select "0"
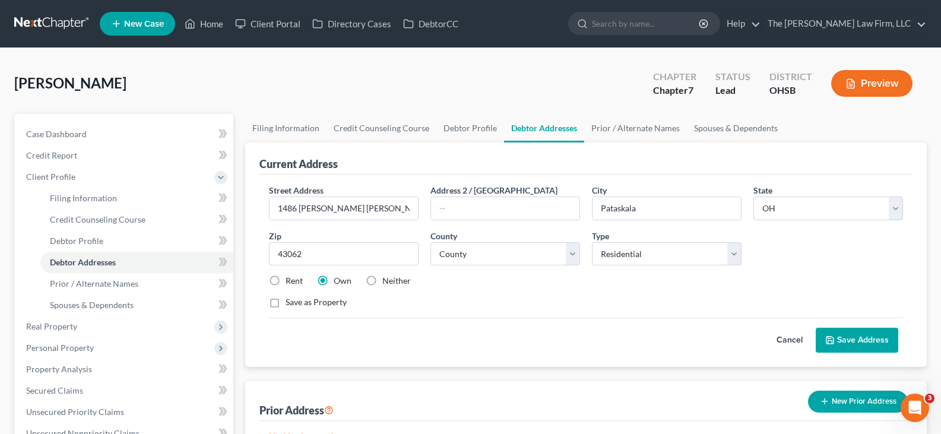
click at [840, 339] on button "Save Address" at bounding box center [857, 340] width 83 height 25
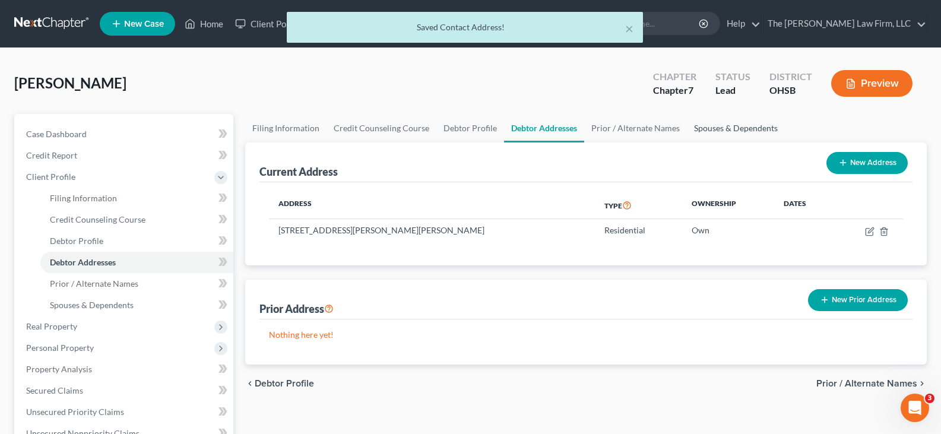
click at [714, 128] on link "Spouses & Dependents" at bounding box center [736, 128] width 98 height 29
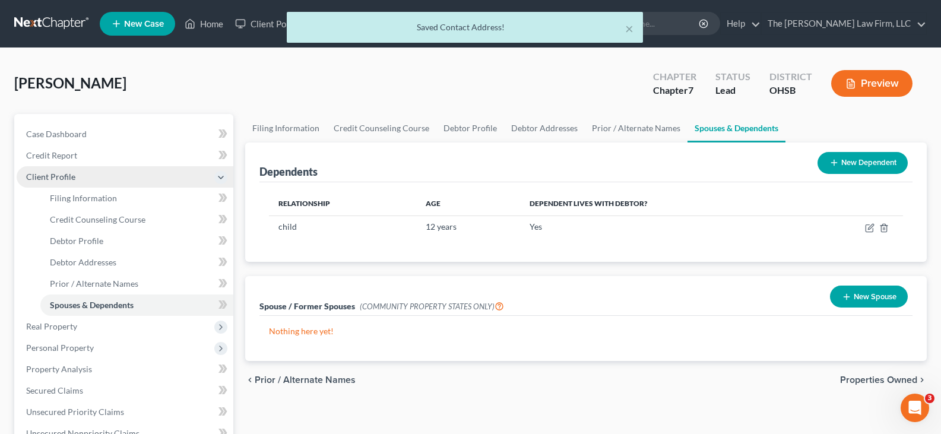
click at [84, 182] on span "Client Profile" at bounding box center [125, 176] width 217 height 21
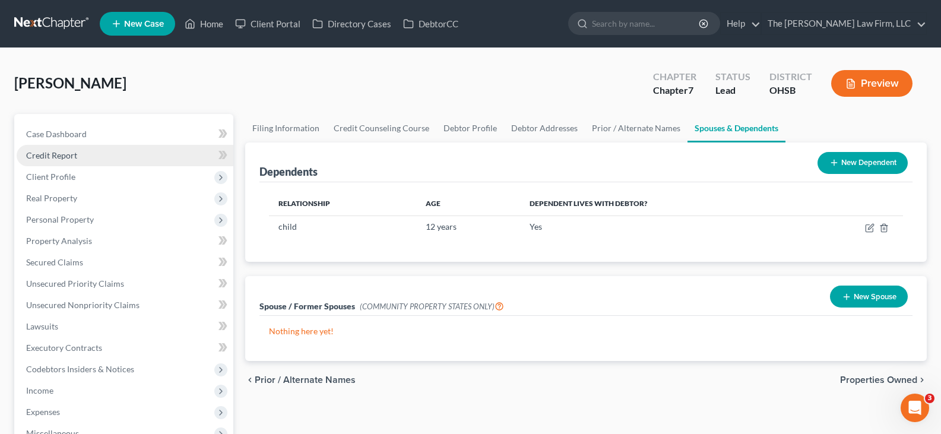
click at [84, 156] on link "Credit Report" at bounding box center [125, 155] width 217 height 21
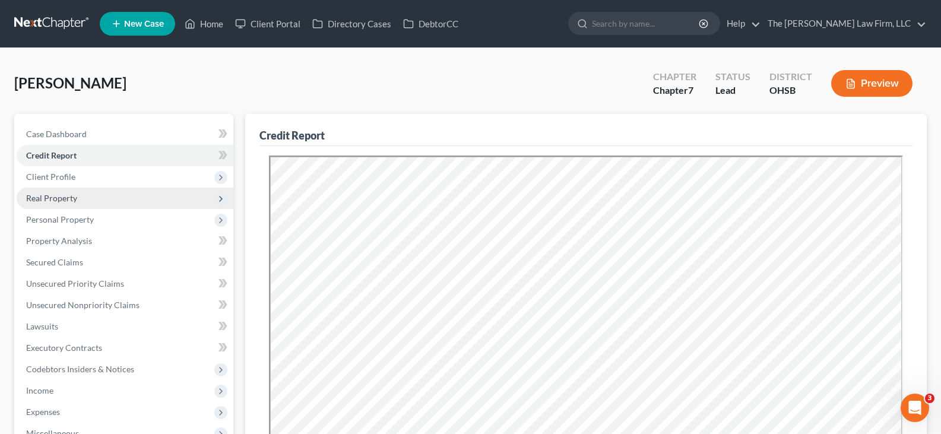
click at [84, 200] on span "Real Property" at bounding box center [125, 198] width 217 height 21
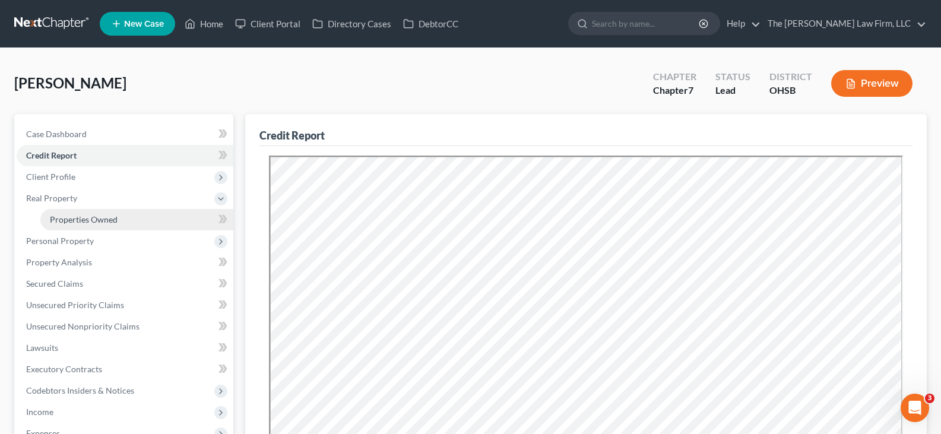
click at [85, 220] on span "Properties Owned" at bounding box center [84, 219] width 68 height 10
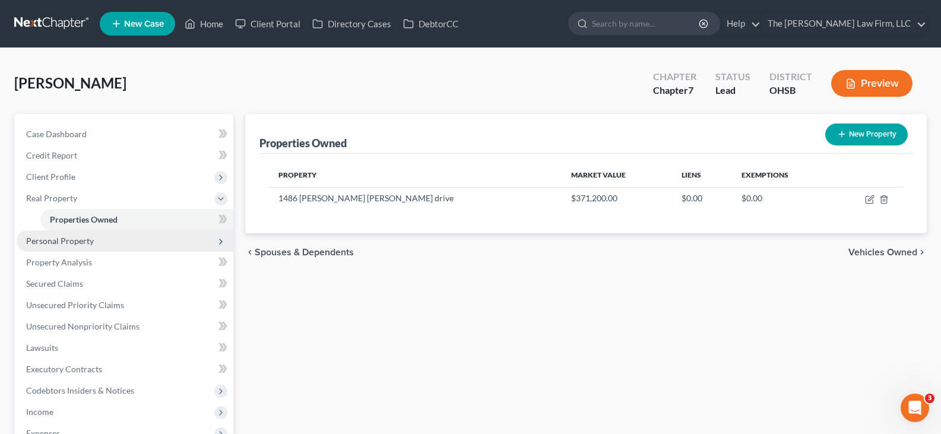
click at [97, 243] on span "Personal Property" at bounding box center [125, 240] width 217 height 21
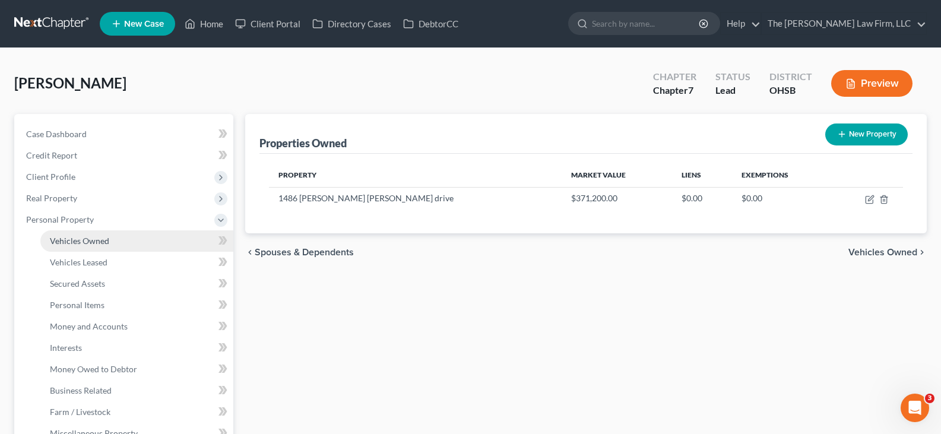
click at [97, 242] on span "Vehicles Owned" at bounding box center [79, 241] width 59 height 10
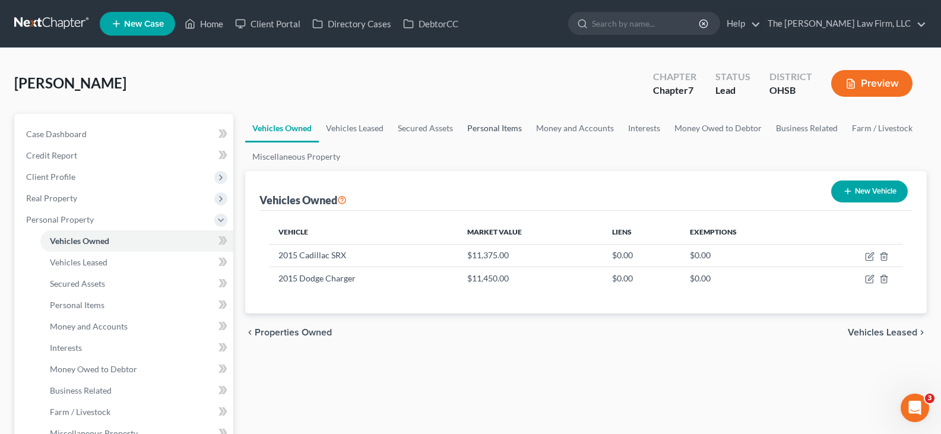
click at [477, 128] on link "Personal Items" at bounding box center [494, 128] width 69 height 29
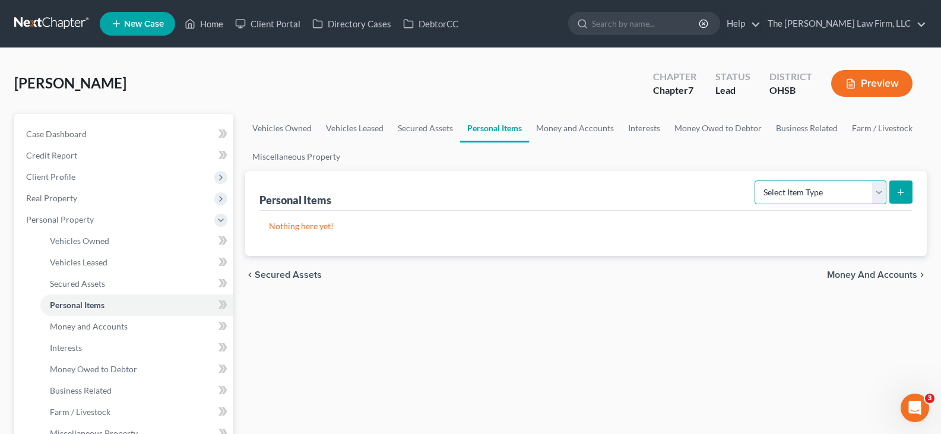
click at [879, 195] on select "Select Item Type Clothing Collectibles Of Value Electronics Firearms Household …" at bounding box center [821, 193] width 132 height 24
select select "clothing"
click at [756, 181] on select "Select Item Type Clothing Collectibles Of Value Electronics Firearms Household …" at bounding box center [821, 193] width 132 height 24
click at [901, 194] on line "submit" at bounding box center [901, 191] width 0 height 5
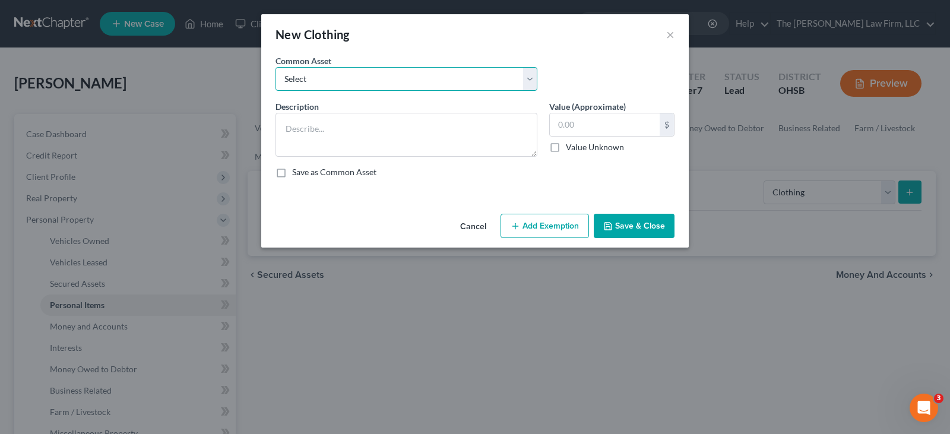
drag, startPoint x: 426, startPoint y: 77, endPoint x: 399, endPoint y: 90, distance: 30.5
click at [426, 77] on select "Select Clothes, shoes and wearing apparel" at bounding box center [407, 79] width 262 height 24
select select "0"
click at [276, 67] on select "Select Clothes, shoes and wearing apparel" at bounding box center [407, 79] width 262 height 24
type textarea "Clothes, shoes and wearing apparel"
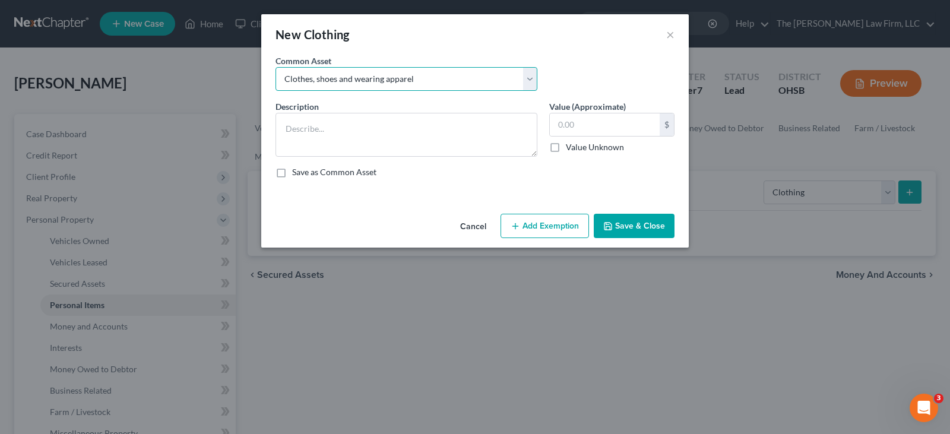
type input "200.00"
click at [545, 226] on button "Add Exemption" at bounding box center [545, 226] width 88 height 25
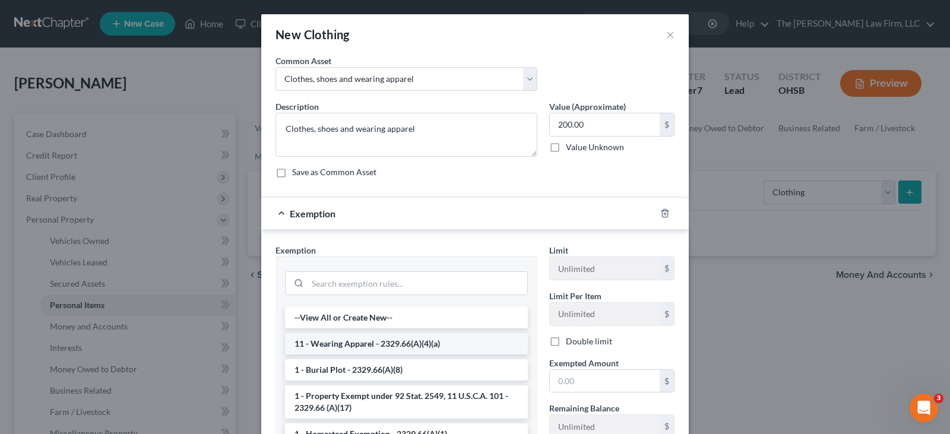
click at [444, 343] on li "11 - Wearing Apparel - 2329.66(A)(4)(a)" at bounding box center [406, 343] width 243 height 21
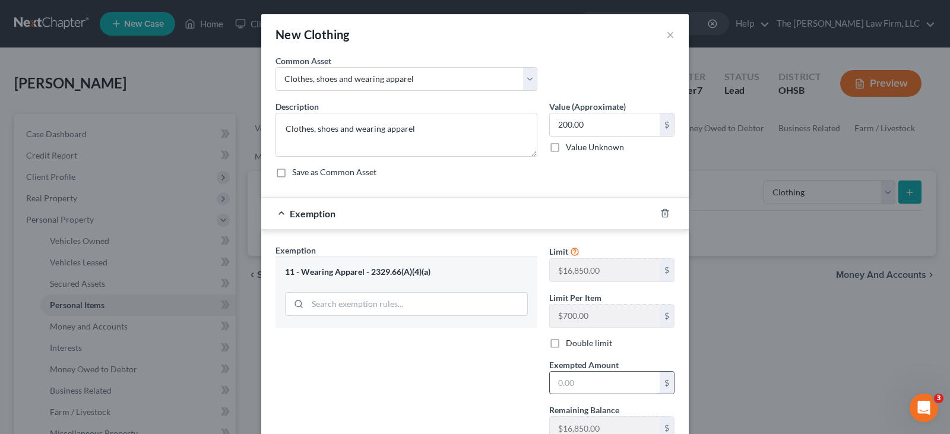
click at [561, 379] on input "text" at bounding box center [605, 383] width 110 height 23
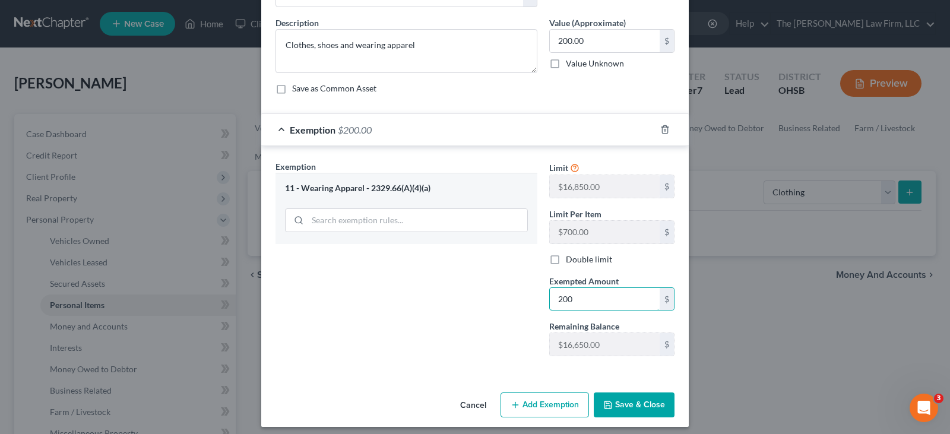
scroll to position [91, 0]
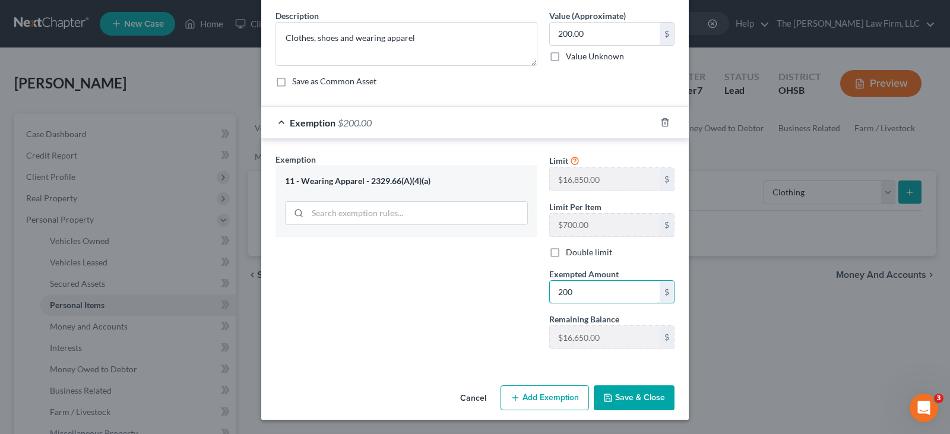
type input "200"
click at [610, 398] on button "Save & Close" at bounding box center [634, 397] width 81 height 25
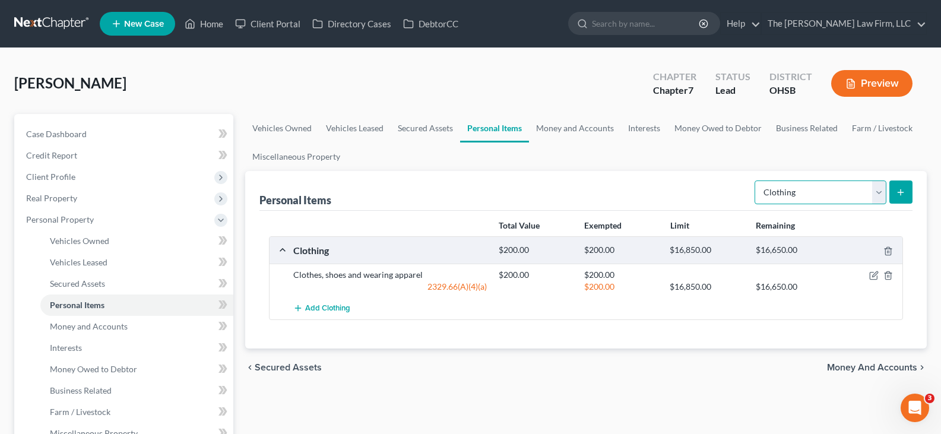
click at [879, 191] on select "Select Item Type Clothing Collectibles Of Value Electronics Firearms Household …" at bounding box center [821, 193] width 132 height 24
select select "electronics"
click at [756, 181] on select "Select Item Type Clothing Collectibles Of Value Electronics Firearms Household …" at bounding box center [821, 193] width 132 height 24
click at [902, 191] on icon "submit" at bounding box center [901, 193] width 10 height 10
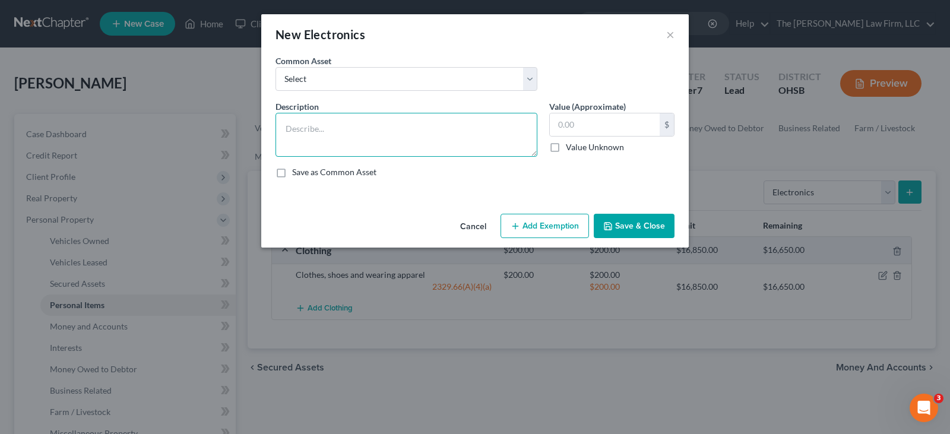
click at [313, 135] on textarea at bounding box center [407, 135] width 262 height 44
paste textarea "Laptop ipad"
type textarea "Laptop ipad"
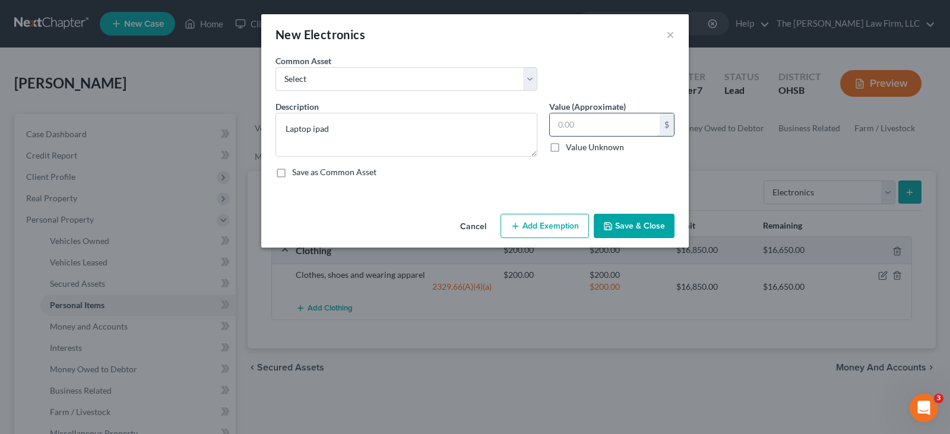
click at [571, 122] on input "text" at bounding box center [605, 124] width 110 height 23
type input "500"
click at [555, 230] on button "Add Exemption" at bounding box center [545, 226] width 88 height 25
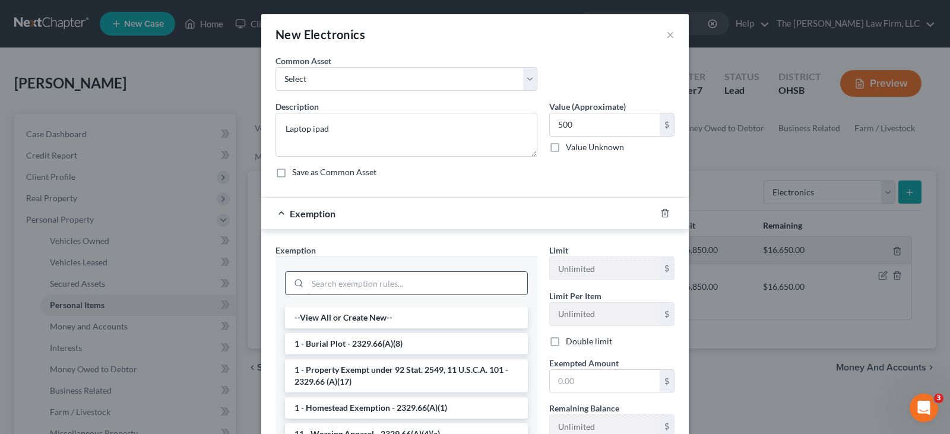
click at [477, 283] on input "search" at bounding box center [418, 283] width 220 height 23
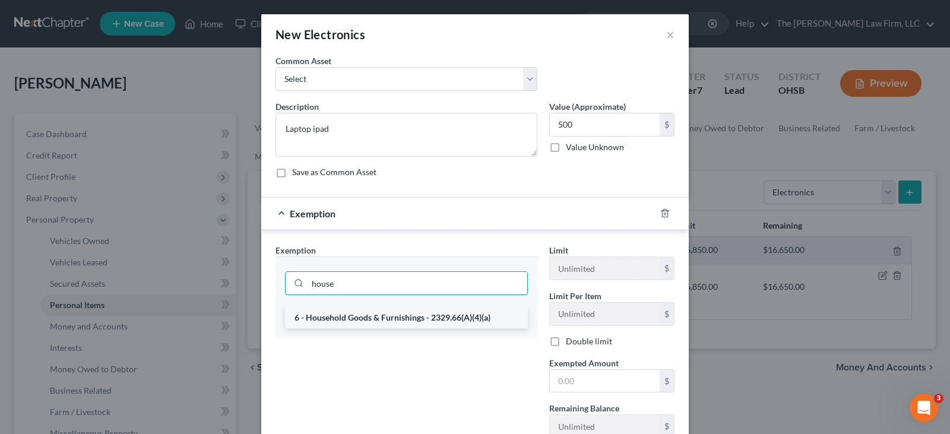
type input "house"
click at [437, 319] on li "6 - Household Goods & Furnishings - 2329.66(A)(4)(a)" at bounding box center [406, 317] width 243 height 21
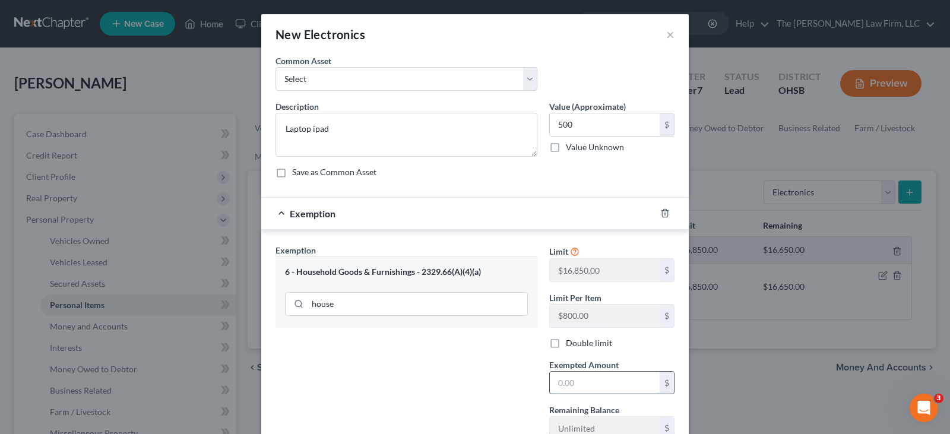
click at [554, 387] on input "text" at bounding box center [605, 383] width 110 height 23
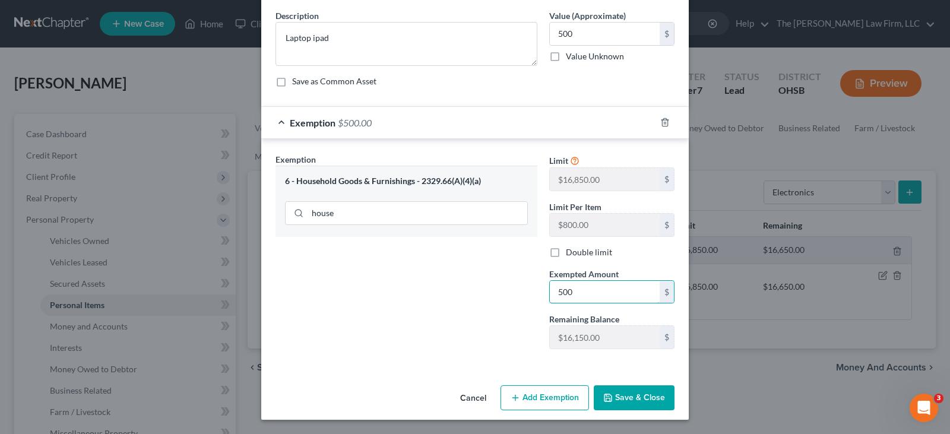
type input "500"
click at [621, 399] on button "Save & Close" at bounding box center [634, 397] width 81 height 25
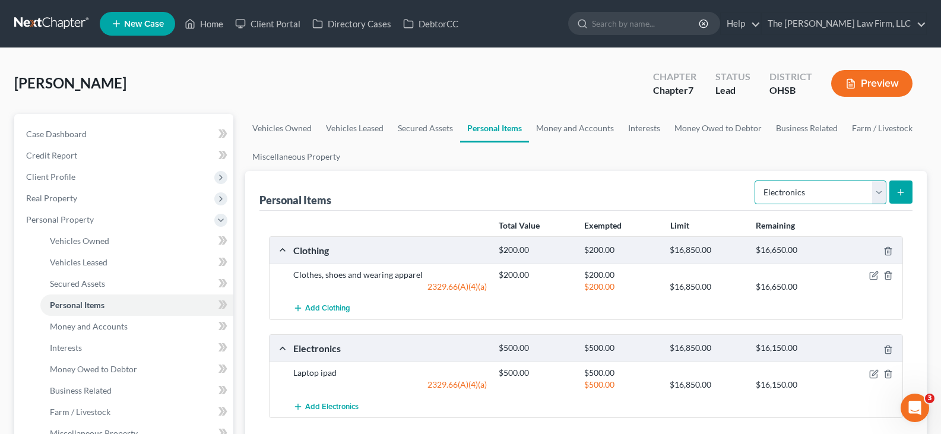
click at [879, 194] on select "Select Item Type Clothing Collectibles Of Value Electronics Firearms Household …" at bounding box center [821, 193] width 132 height 24
select select "household_goods"
click at [756, 181] on select "Select Item Type Clothing Collectibles Of Value Electronics Firearms Household …" at bounding box center [821, 193] width 132 height 24
click at [903, 192] on line "submit" at bounding box center [900, 192] width 5 height 0
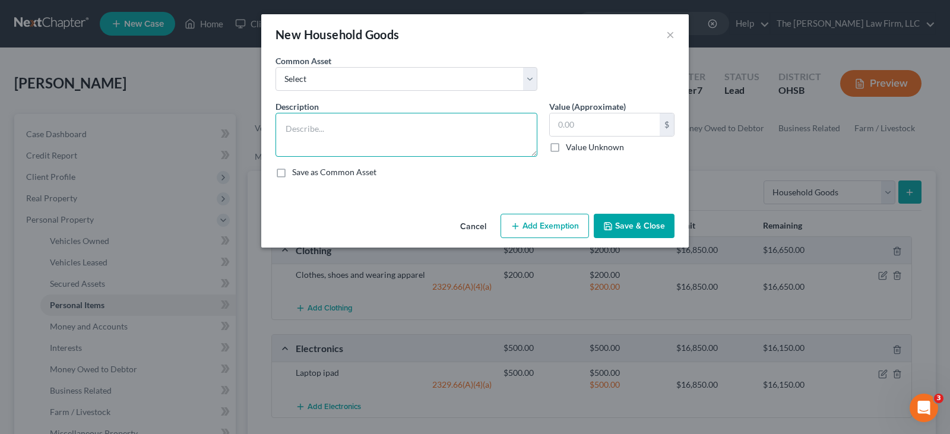
click at [308, 126] on textarea at bounding box center [407, 135] width 262 height 44
paste textarea "Furniture, tv laptops"
type textarea "Furniture, tv laptops"
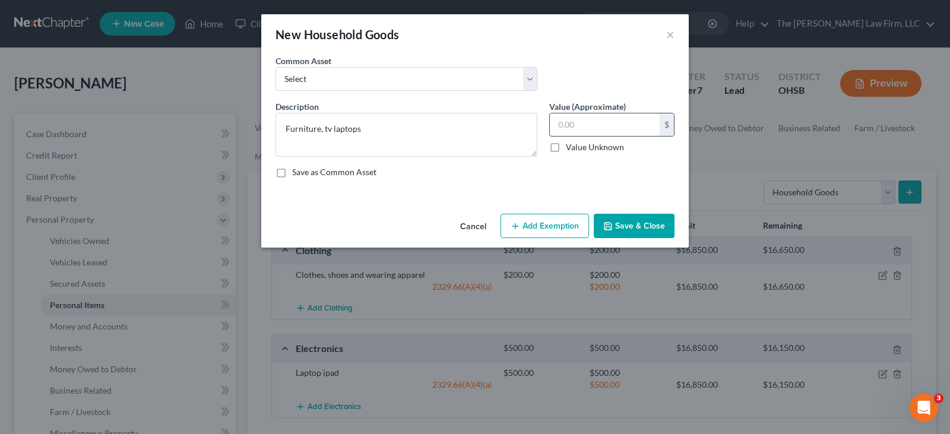
click at [567, 129] on input "text" at bounding box center [605, 124] width 110 height 23
type input "5,000"
click at [568, 223] on button "Add Exemption" at bounding box center [545, 226] width 88 height 25
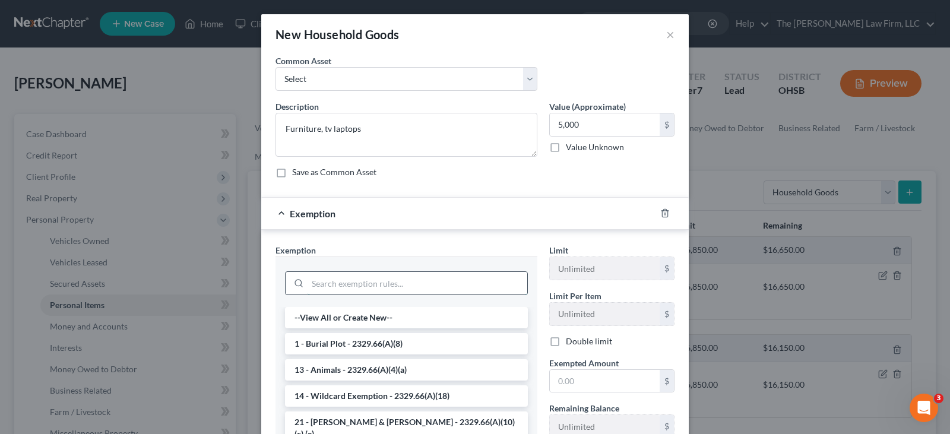
click at [469, 281] on input "search" at bounding box center [418, 283] width 220 height 23
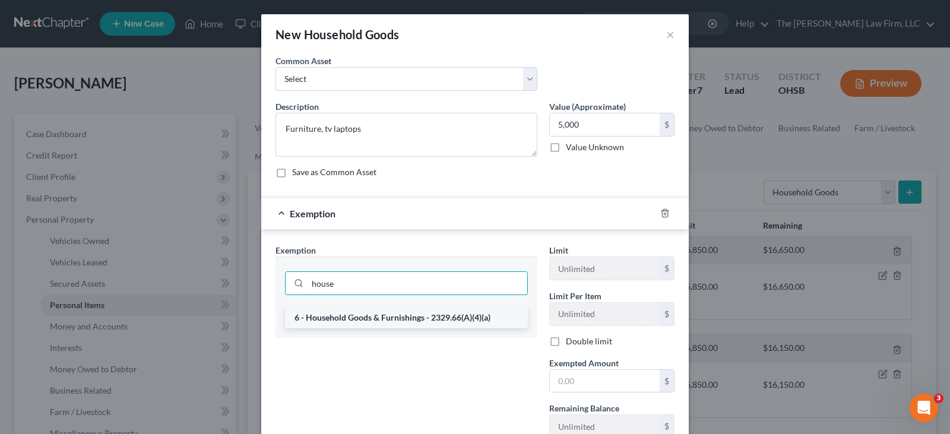
type input "house"
click at [432, 316] on li "6 - Household Goods & Furnishings - 2329.66(A)(4)(a)" at bounding box center [406, 317] width 243 height 21
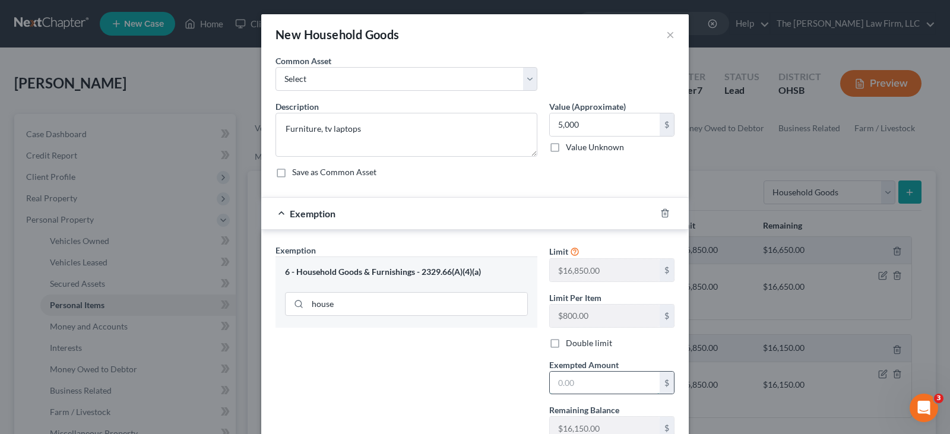
click at [561, 378] on input "text" at bounding box center [605, 383] width 110 height 23
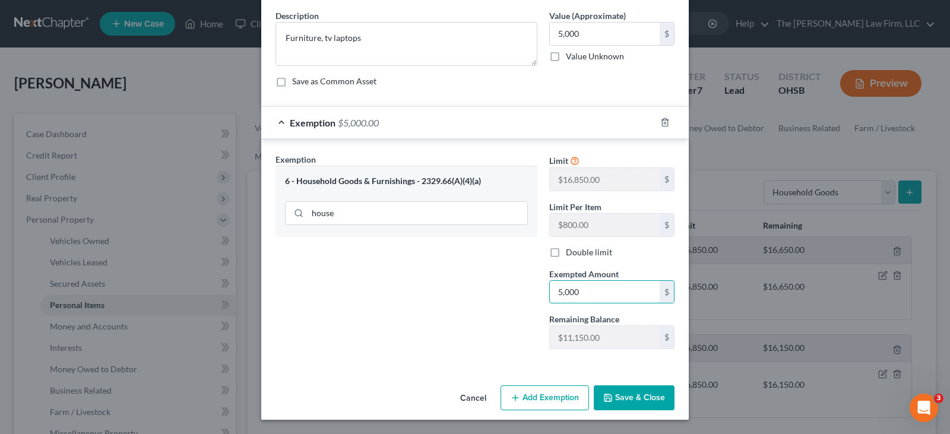
type input "5,000"
click at [631, 398] on button "Save & Close" at bounding box center [634, 397] width 81 height 25
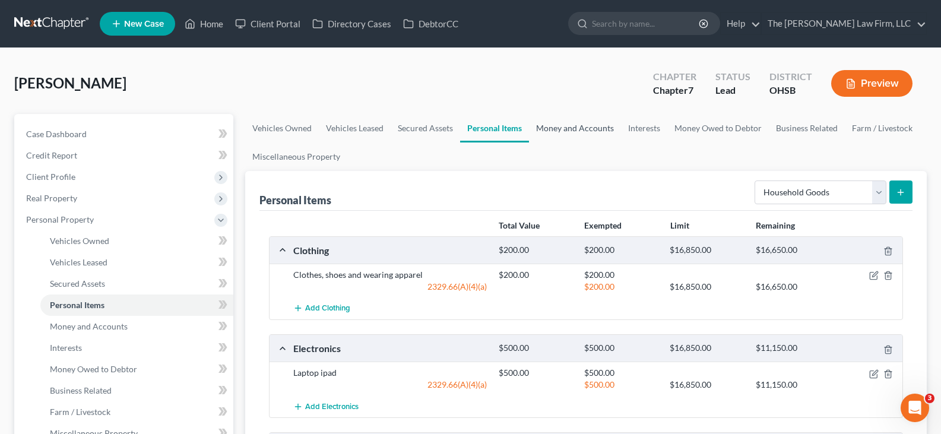
click at [581, 129] on link "Money and Accounts" at bounding box center [575, 128] width 92 height 29
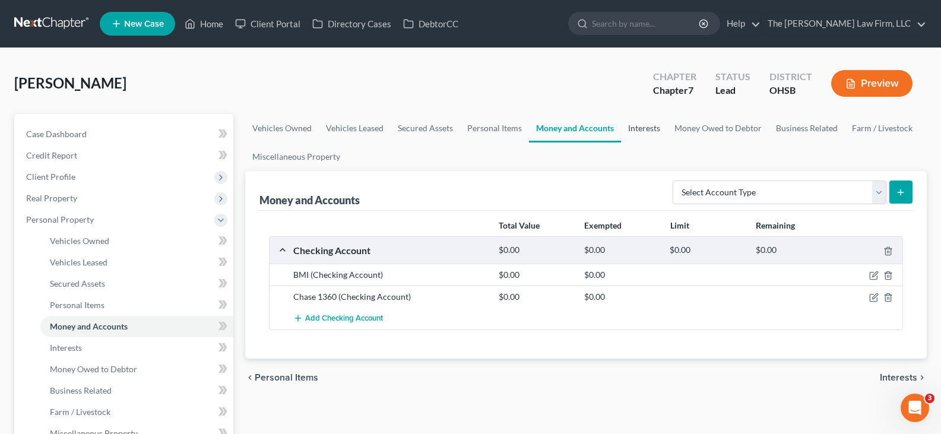
click at [647, 131] on link "Interests" at bounding box center [644, 128] width 46 height 29
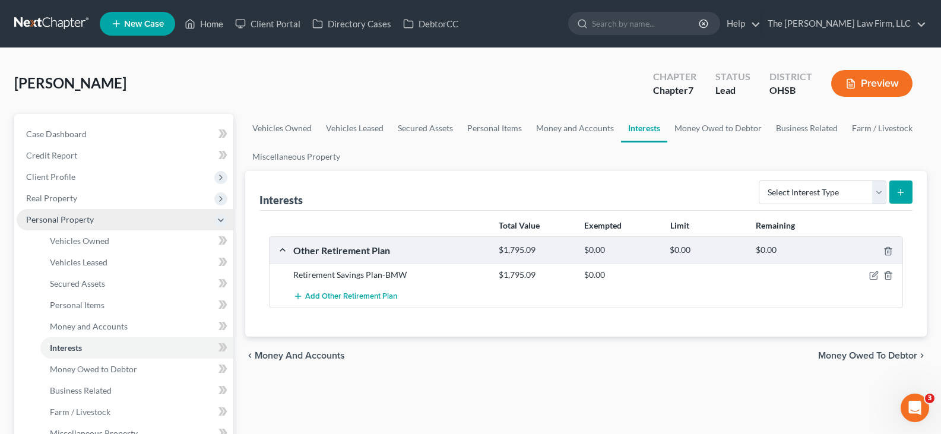
click at [102, 222] on span "Personal Property" at bounding box center [125, 219] width 217 height 21
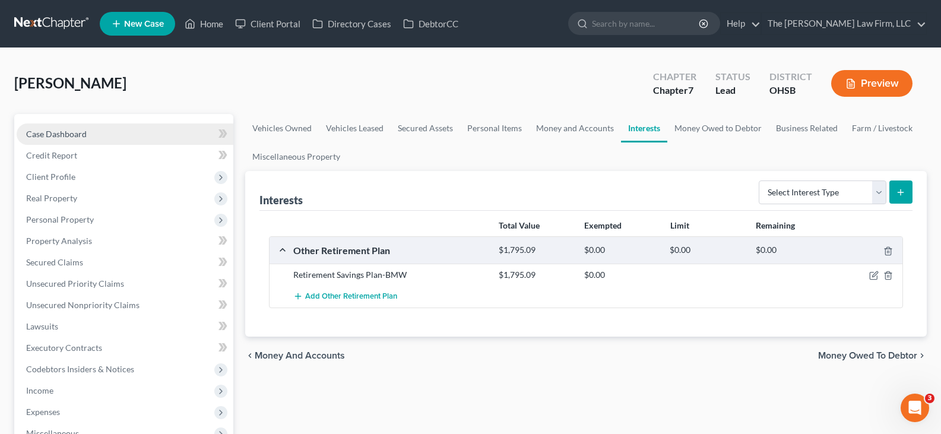
click at [64, 137] on span "Case Dashboard" at bounding box center [56, 134] width 61 height 10
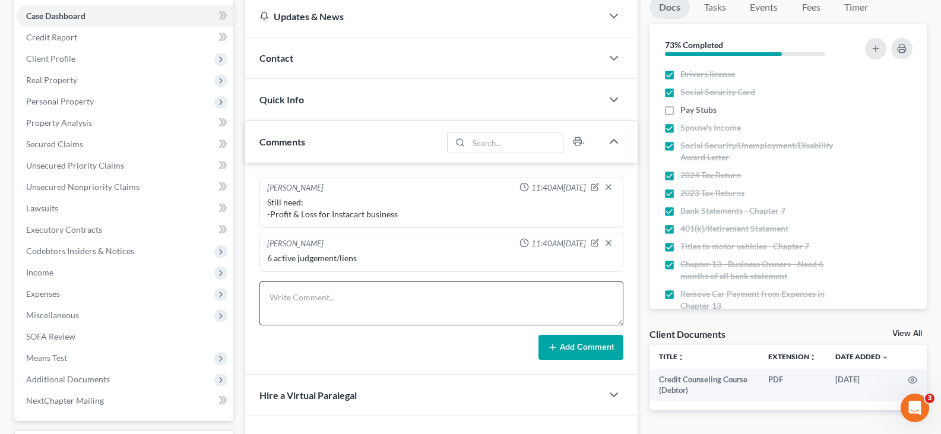
scroll to position [119, 0]
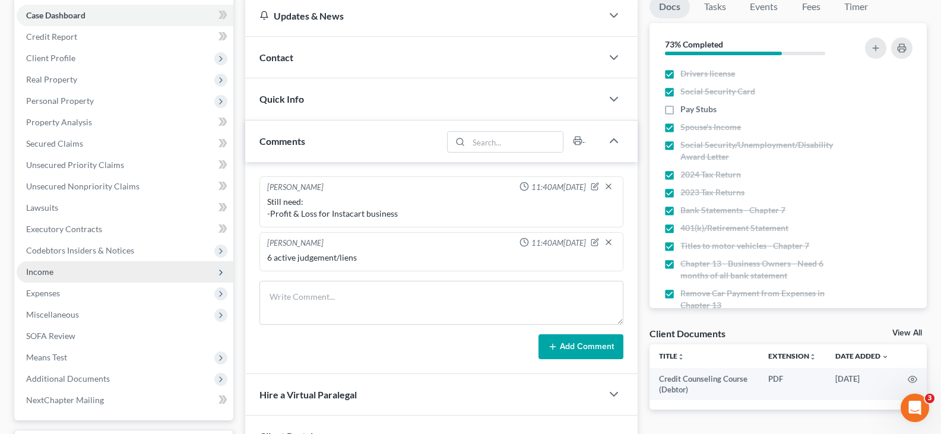
click at [43, 274] on span "Income" at bounding box center [39, 272] width 27 height 10
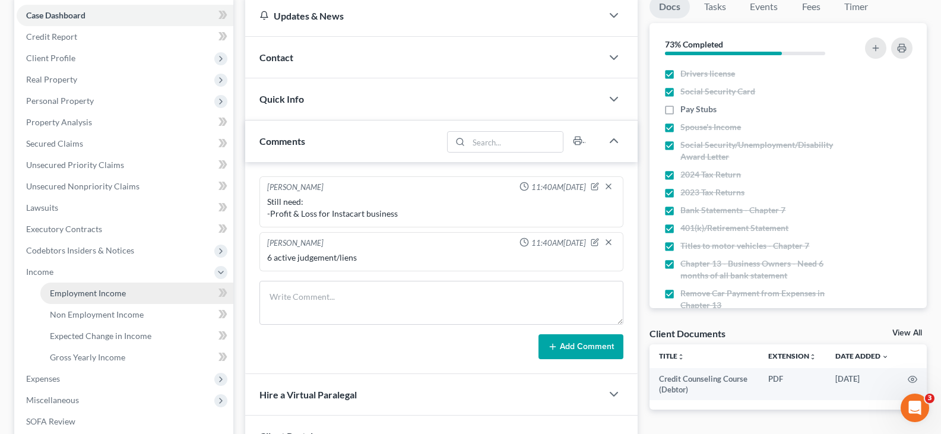
click at [65, 295] on span "Employment Income" at bounding box center [88, 293] width 76 height 10
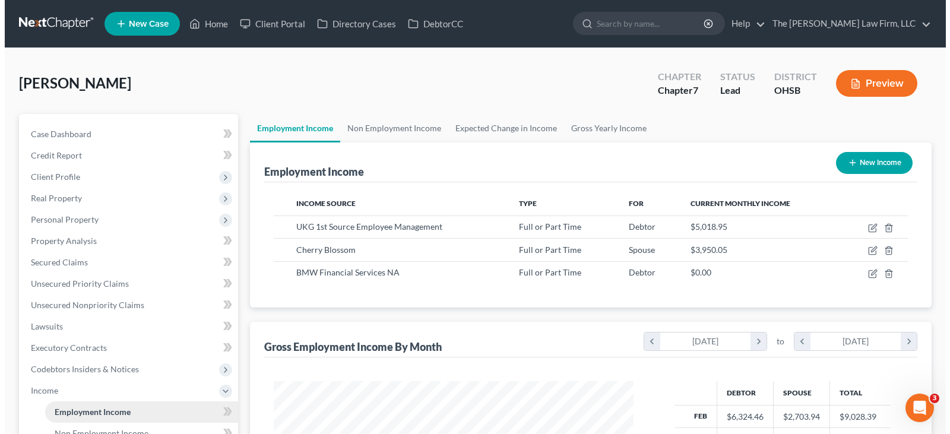
scroll to position [213, 384]
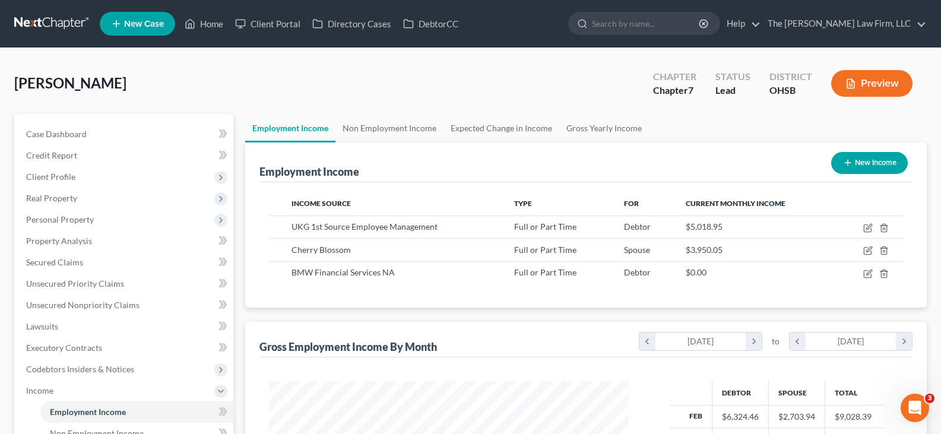
click at [846, 162] on icon "button" at bounding box center [848, 163] width 10 height 10
select select "0"
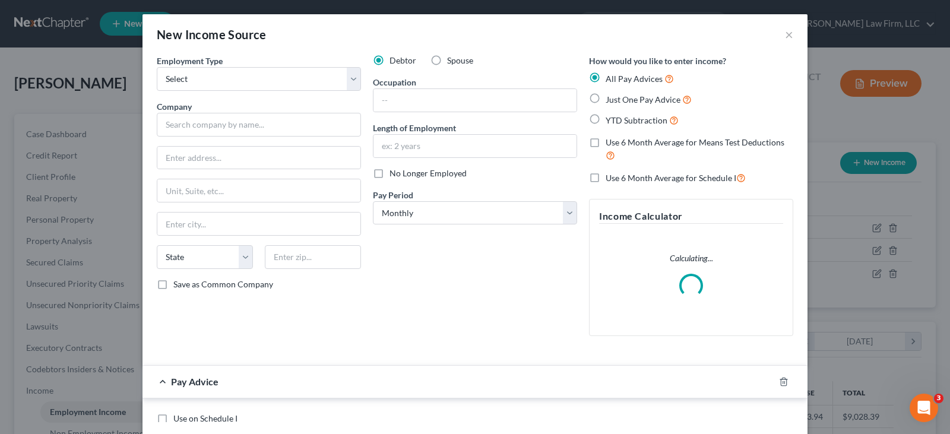
scroll to position [213, 388]
click at [228, 80] on select "Select Full or [DEMOGRAPHIC_DATA] Employment Self Employment" at bounding box center [259, 79] width 204 height 24
select select "1"
click at [157, 67] on select "Select Full or [DEMOGRAPHIC_DATA] Employment Self Employment" at bounding box center [259, 79] width 204 height 24
click at [219, 126] on input "text" at bounding box center [259, 125] width 204 height 24
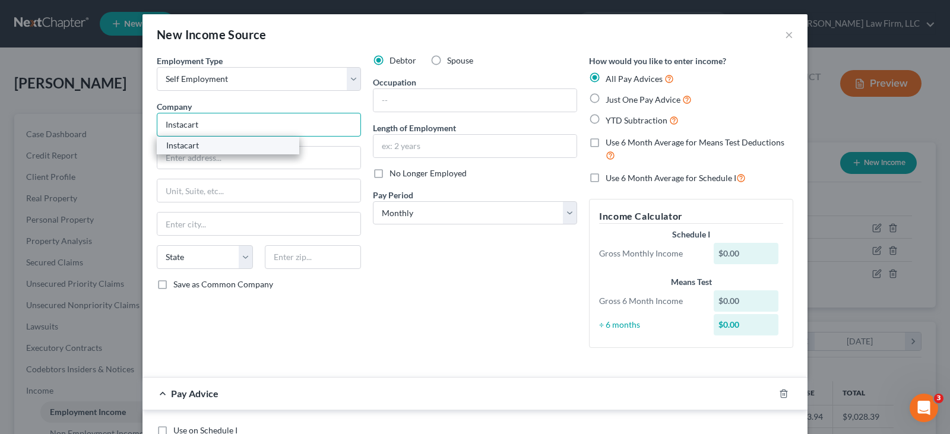
type input "Instacart"
click at [205, 144] on div "Instacart" at bounding box center [228, 146] width 124 height 12
type input "[STREET_ADDRESS][PERSON_NAME]"
type input "[GEOGRAPHIC_DATA]"
select select "4"
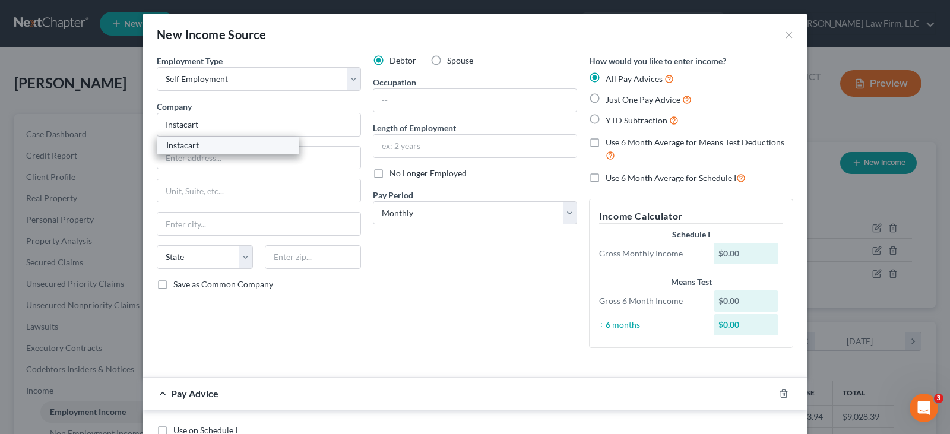
type input "94105"
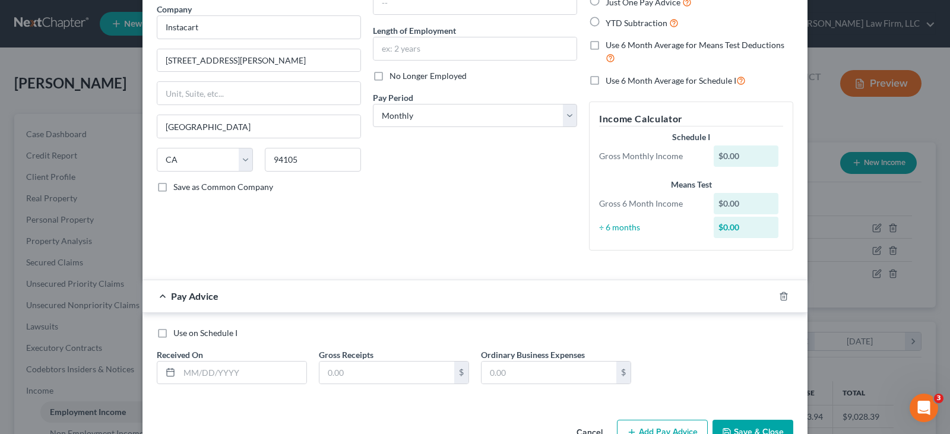
scroll to position [119, 0]
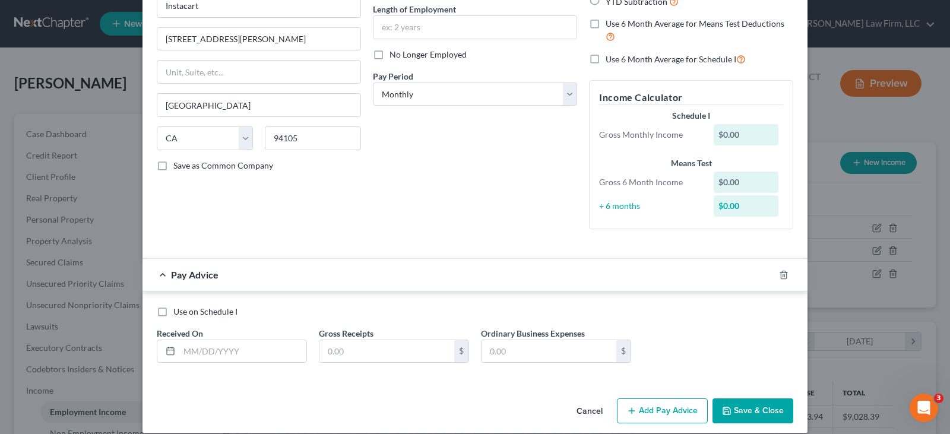
click at [759, 408] on button "Save & Close" at bounding box center [753, 410] width 81 height 25
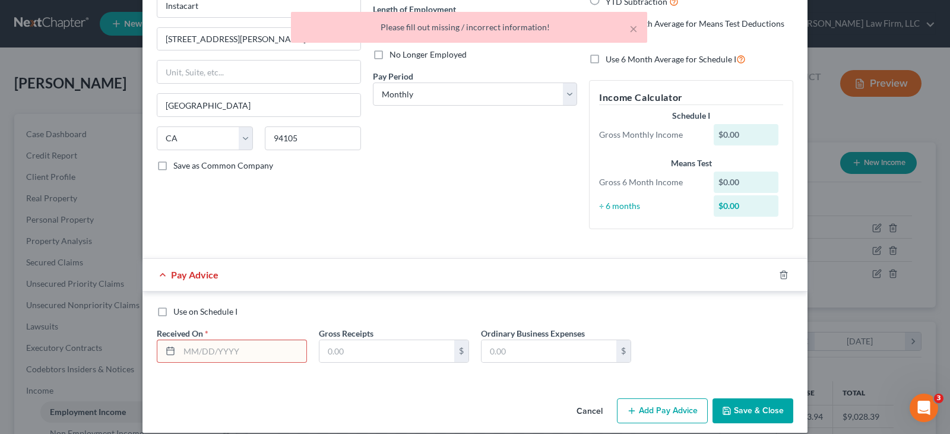
click at [245, 354] on input "text" at bounding box center [242, 351] width 127 height 23
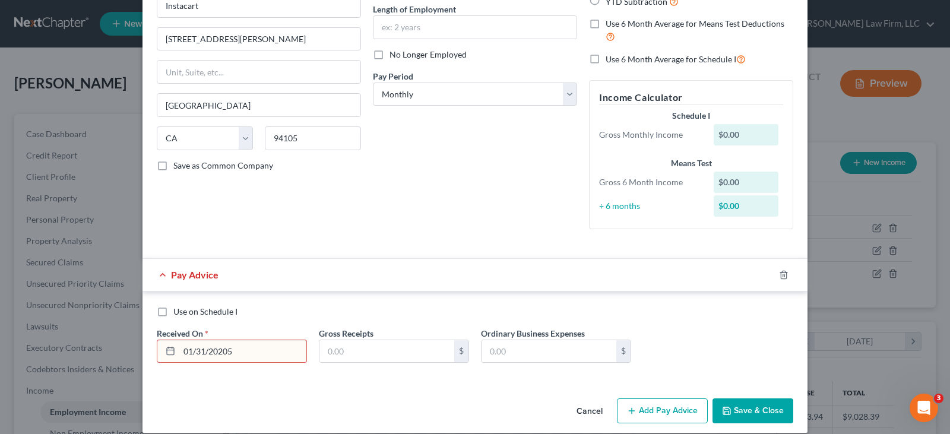
type input "01/31/20205"
click at [748, 414] on button "Save & Close" at bounding box center [753, 410] width 81 height 25
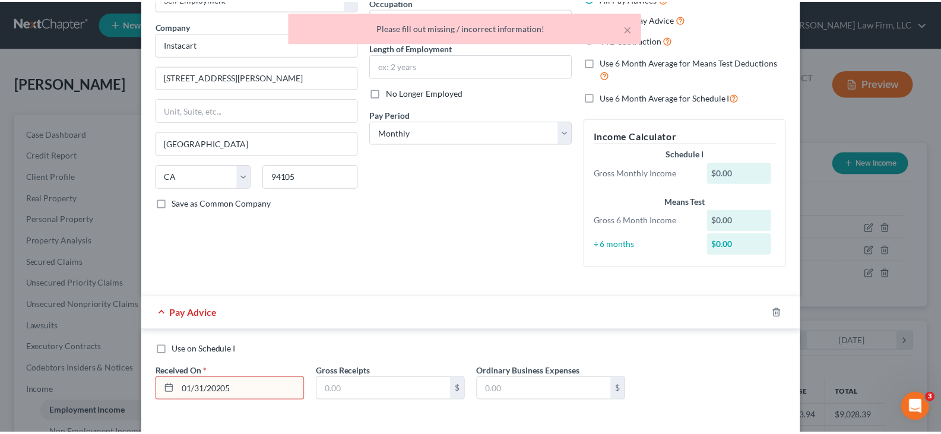
scroll to position [0, 0]
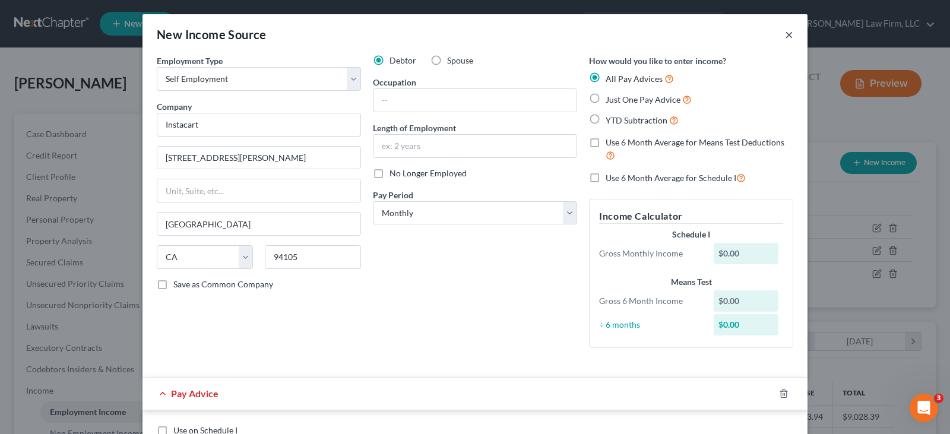
click at [785, 35] on button "×" at bounding box center [789, 34] width 8 height 14
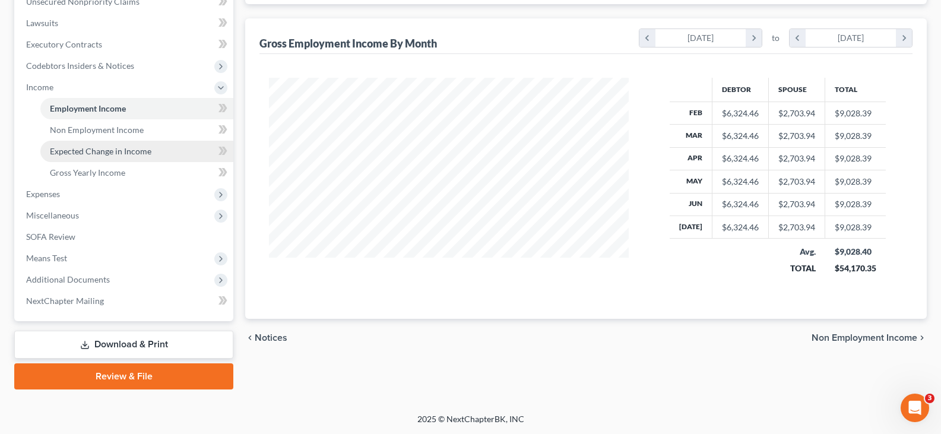
scroll to position [304, 0]
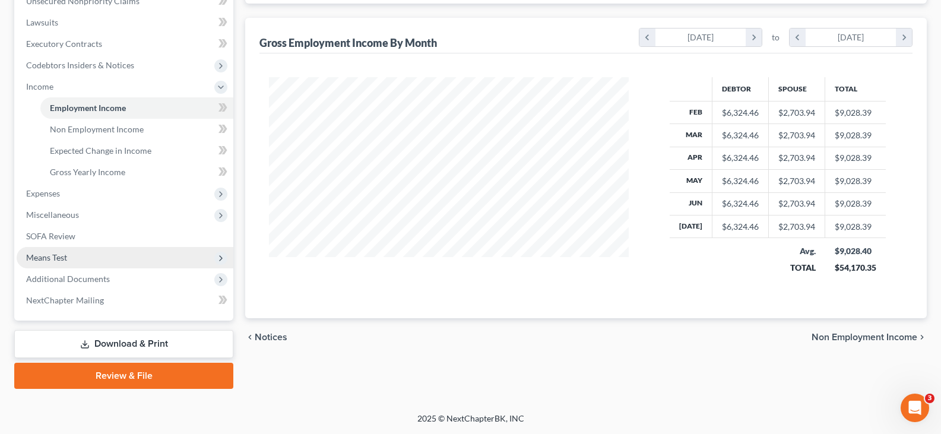
click at [45, 259] on span "Means Test" at bounding box center [46, 257] width 41 height 10
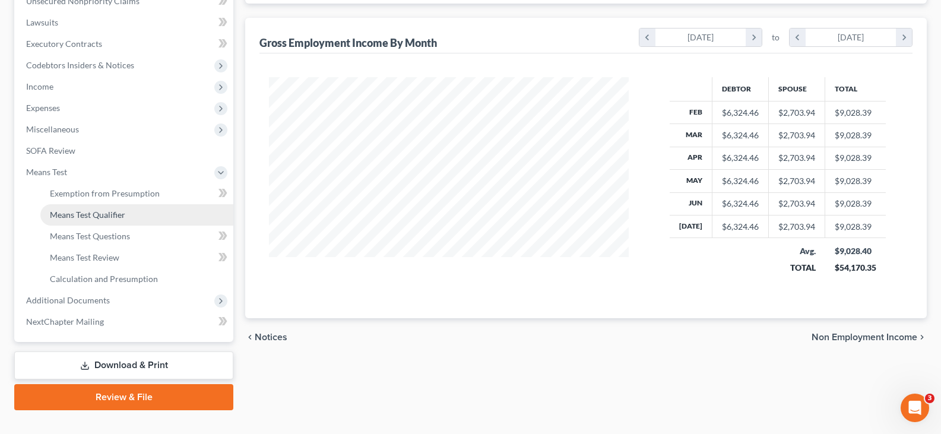
click at [64, 214] on span "Means Test Qualifier" at bounding box center [87, 215] width 75 height 10
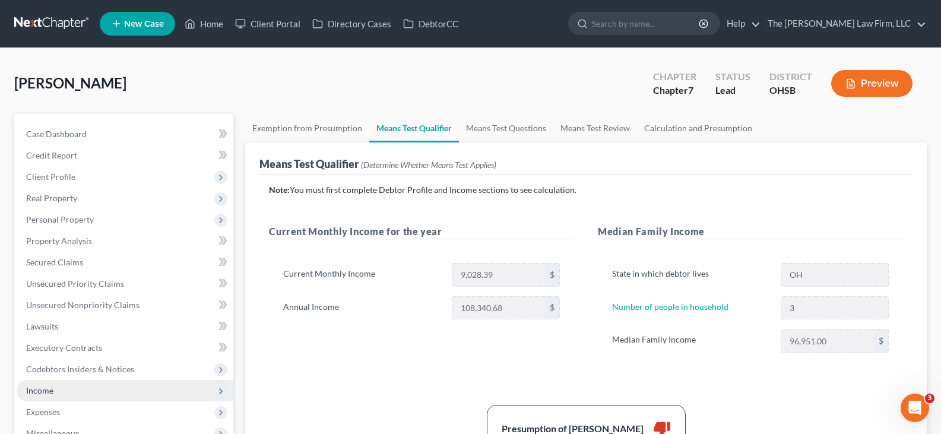
click at [48, 392] on span "Income" at bounding box center [39, 390] width 27 height 10
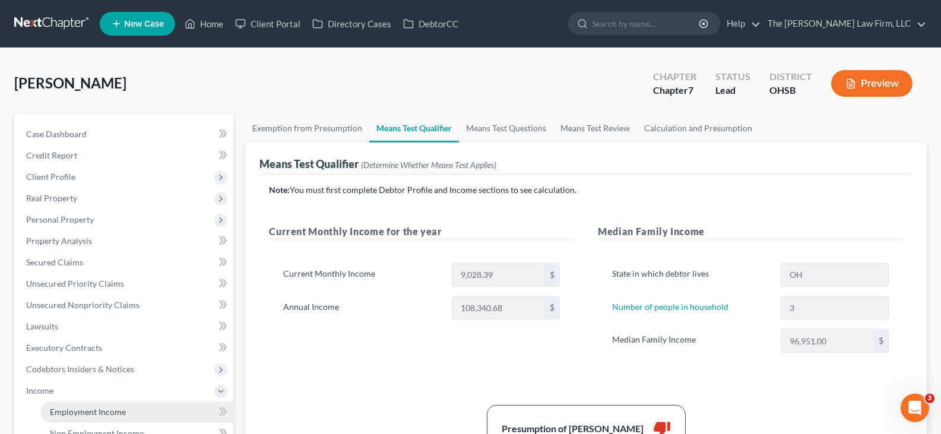
click at [103, 414] on span "Employment Income" at bounding box center [88, 412] width 76 height 10
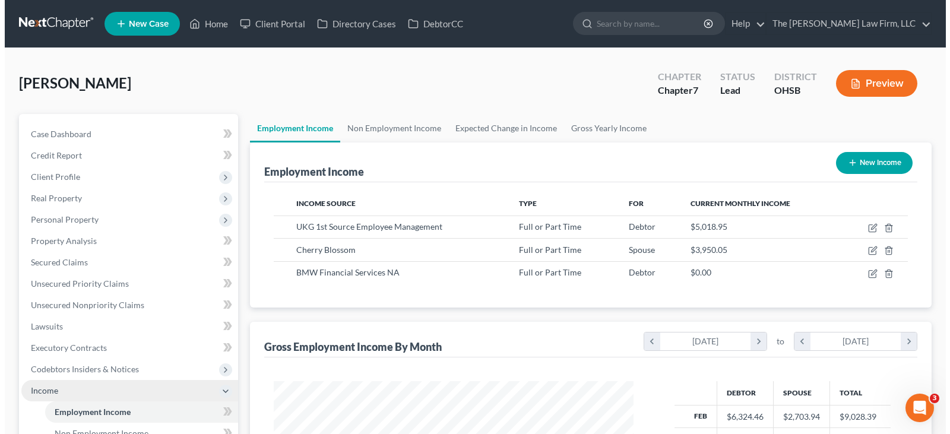
scroll to position [213, 384]
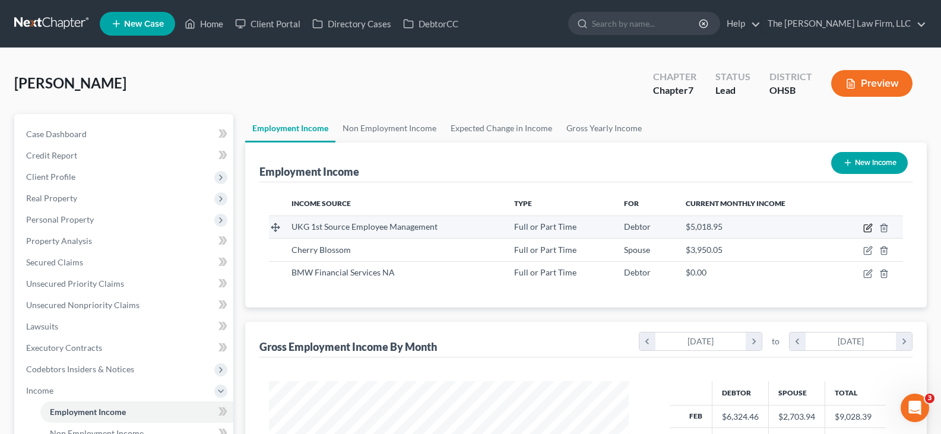
click at [869, 229] on icon "button" at bounding box center [868, 226] width 5 height 5
select select "0"
select select "36"
select select "2"
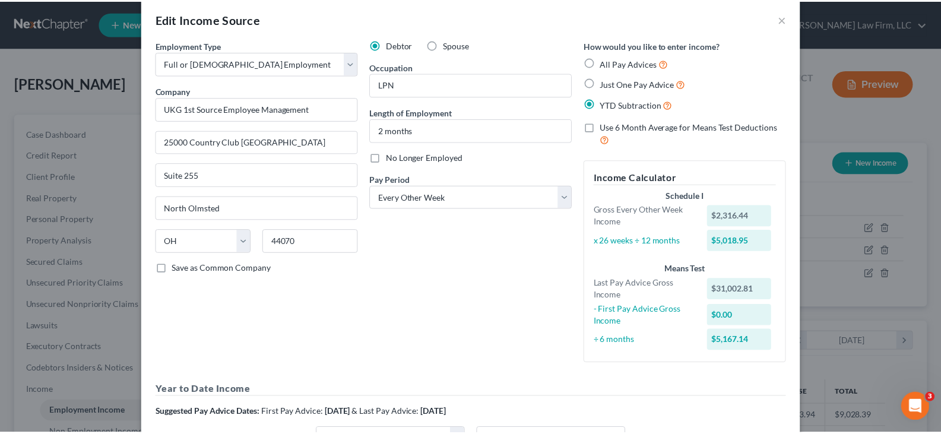
scroll to position [0, 0]
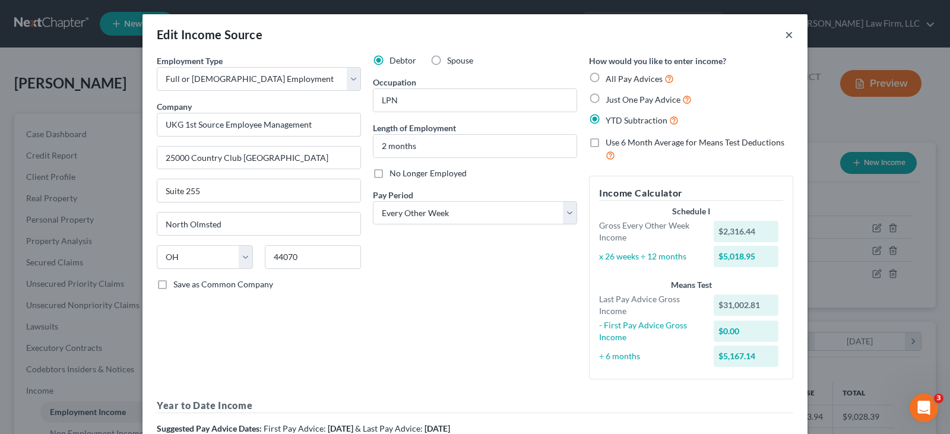
click at [785, 34] on button "×" at bounding box center [789, 34] width 8 height 14
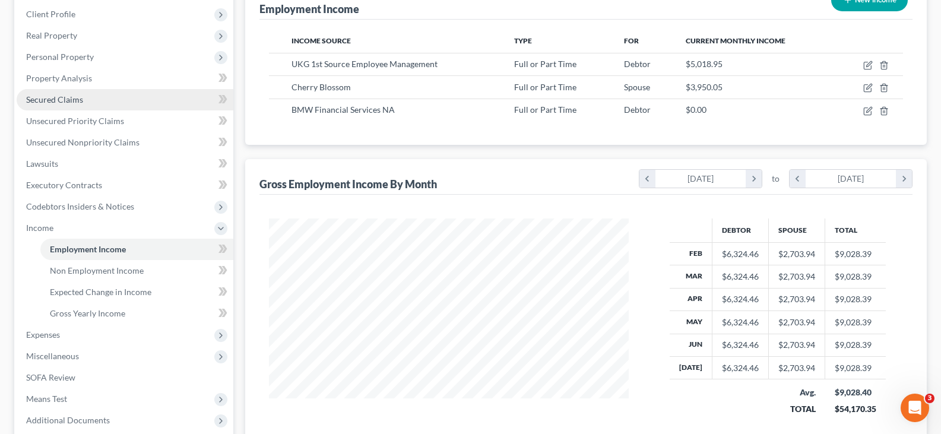
scroll to position [178, 0]
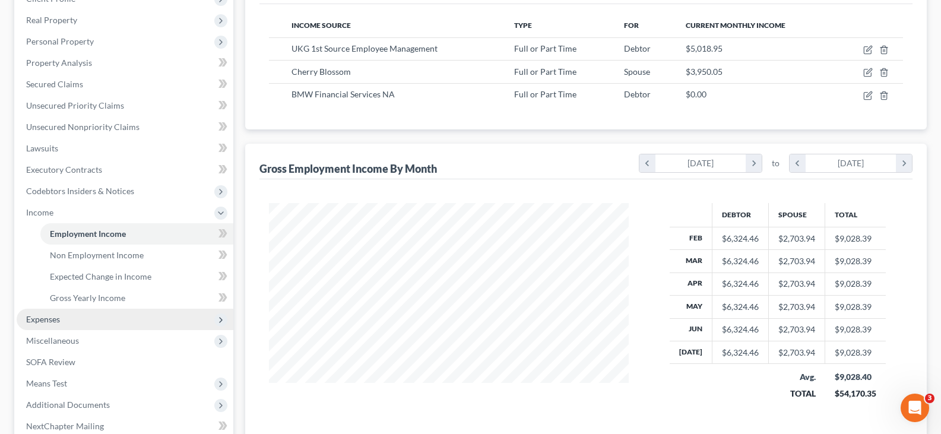
click at [53, 317] on span "Expenses" at bounding box center [43, 319] width 34 height 10
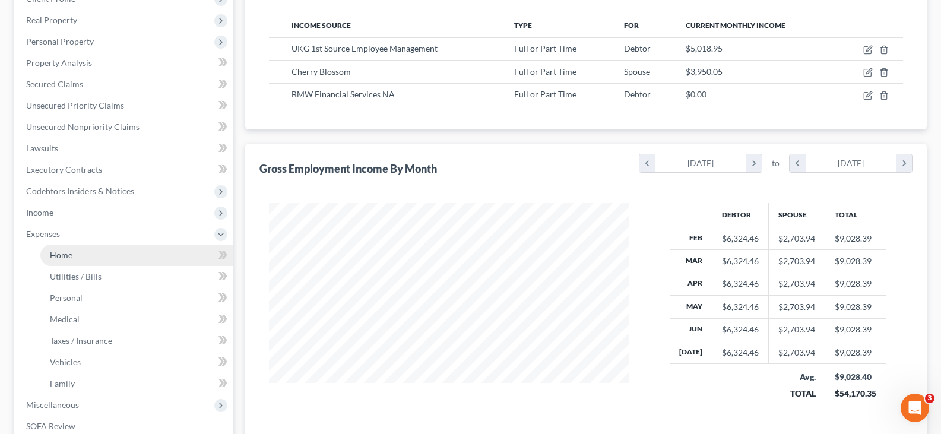
click at [58, 254] on span "Home" at bounding box center [61, 255] width 23 height 10
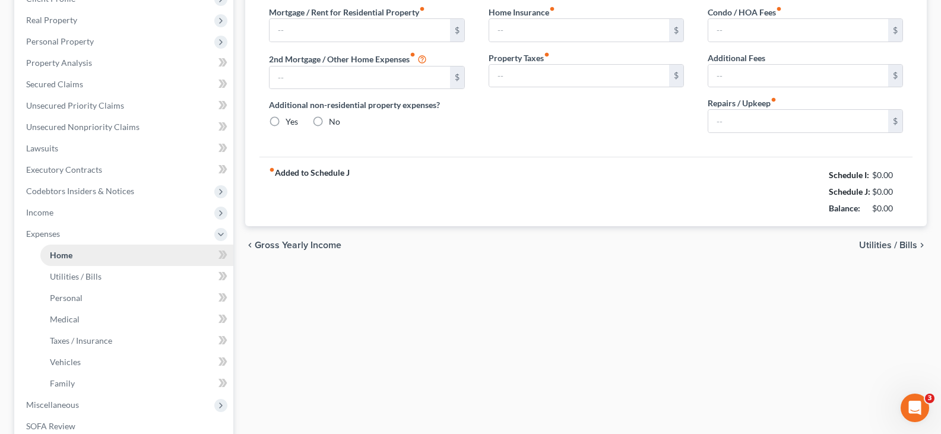
type input "2,033.00"
type input "0.00"
radio input "true"
type input "0.00"
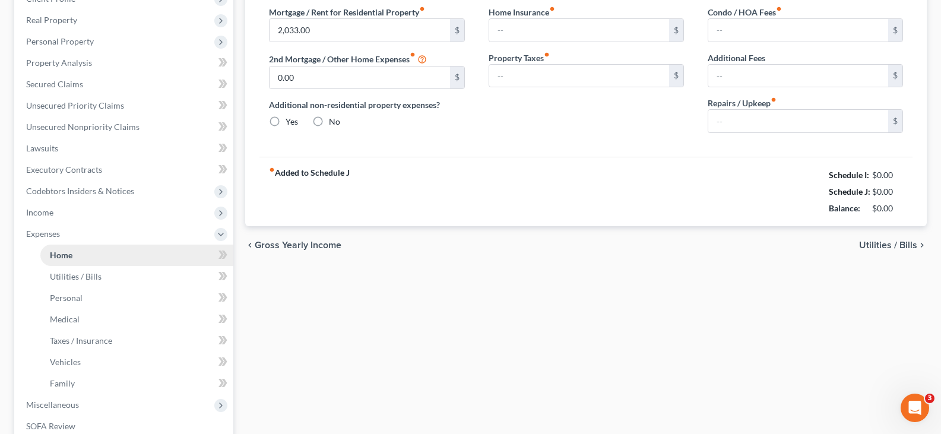
type input "250.00"
type input "0.00"
type input "200.00"
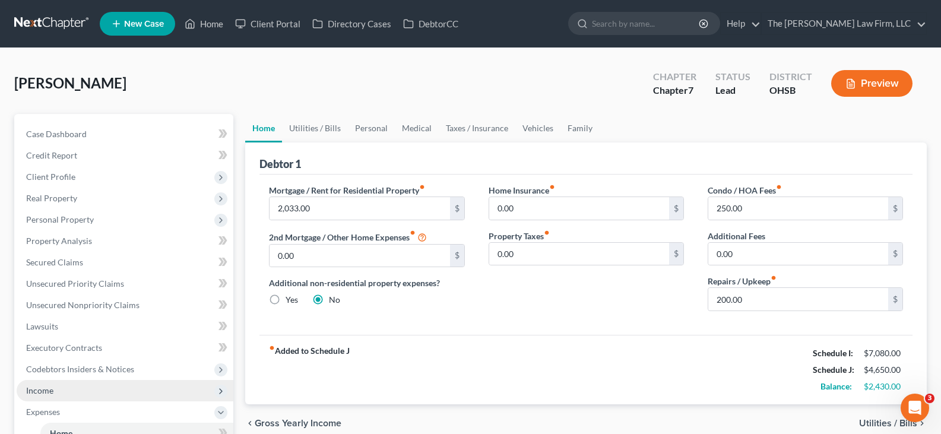
click at [41, 392] on span "Income" at bounding box center [39, 390] width 27 height 10
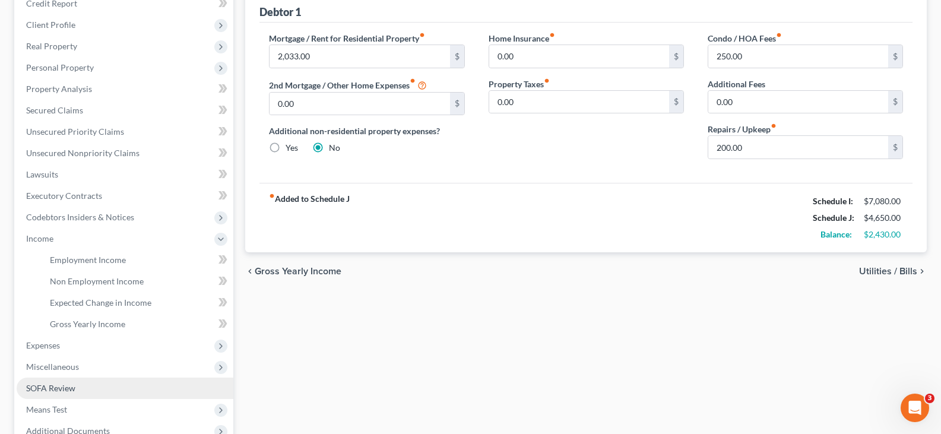
scroll to position [178, 0]
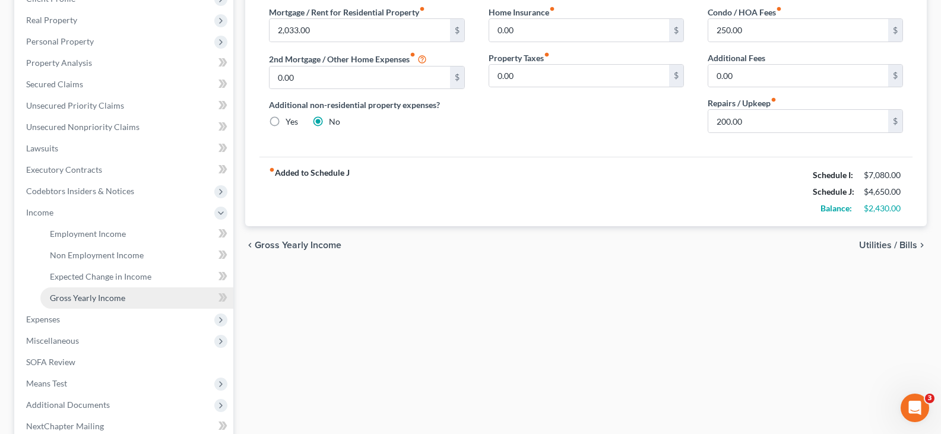
click at [95, 299] on span "Gross Yearly Income" at bounding box center [87, 298] width 75 height 10
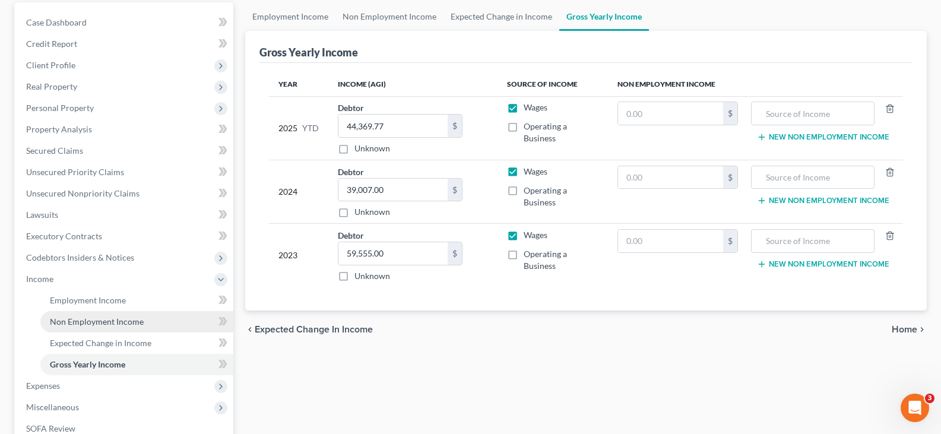
scroll to position [119, 0]
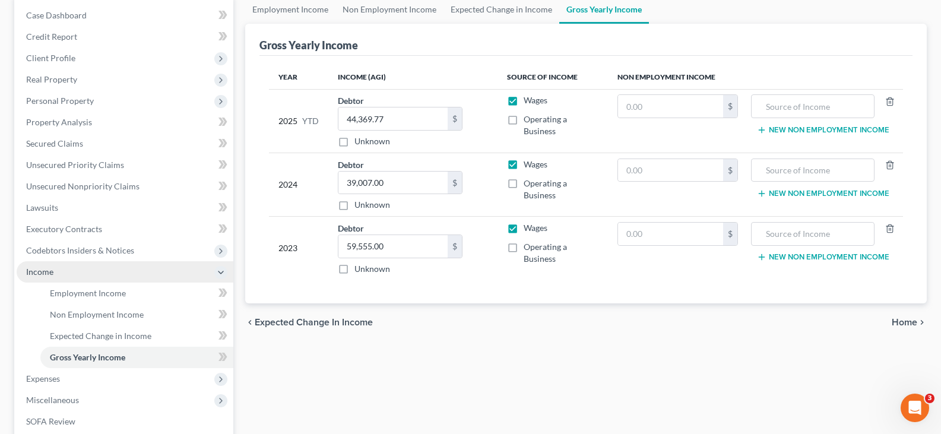
click at [86, 268] on span "Income" at bounding box center [125, 271] width 217 height 21
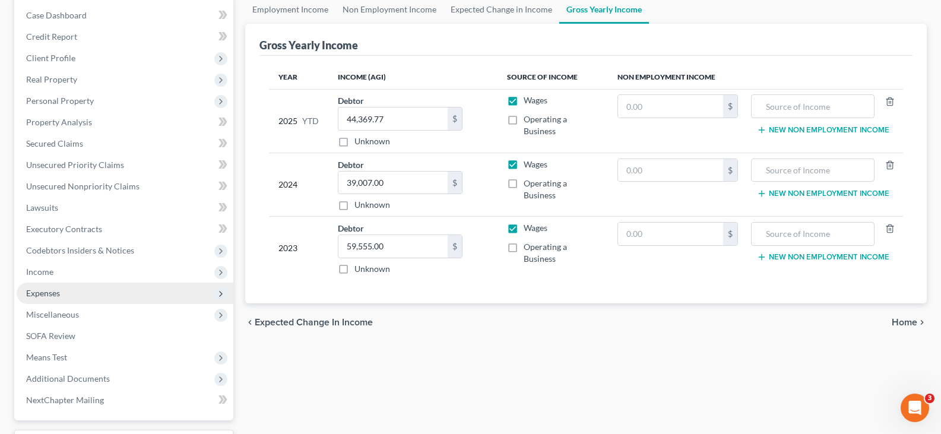
click at [62, 296] on span "Expenses" at bounding box center [125, 293] width 217 height 21
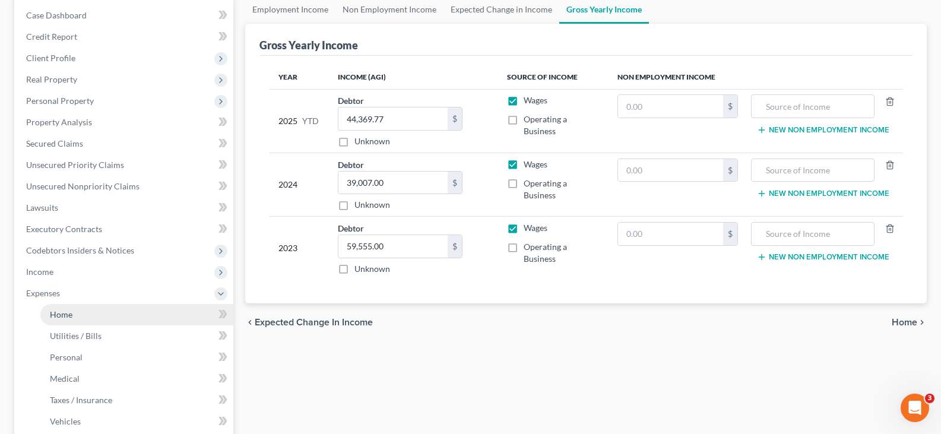
click at [84, 321] on link "Home" at bounding box center [136, 314] width 193 height 21
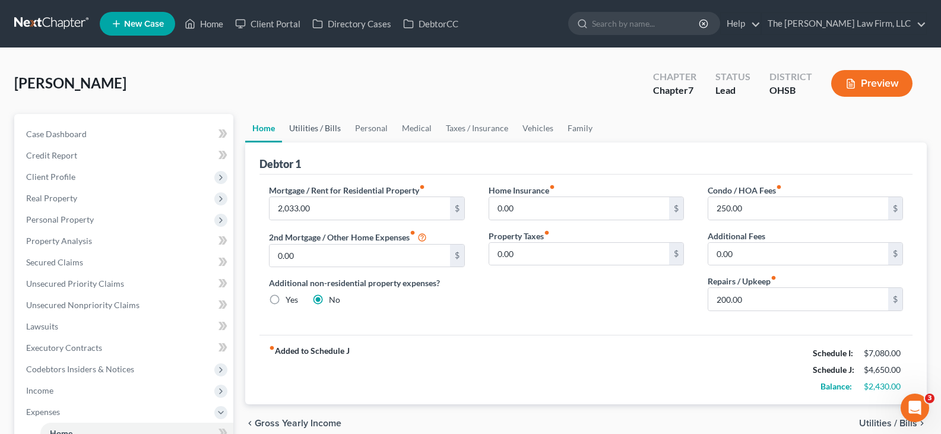
click at [302, 132] on link "Utilities / Bills" at bounding box center [315, 128] width 66 height 29
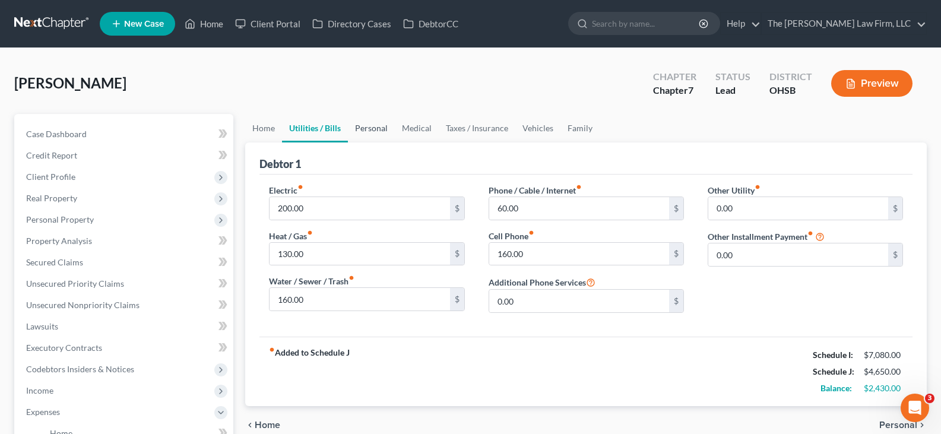
drag, startPoint x: 372, startPoint y: 124, endPoint x: 385, endPoint y: 125, distance: 13.7
click at [373, 124] on link "Personal" at bounding box center [371, 128] width 47 height 29
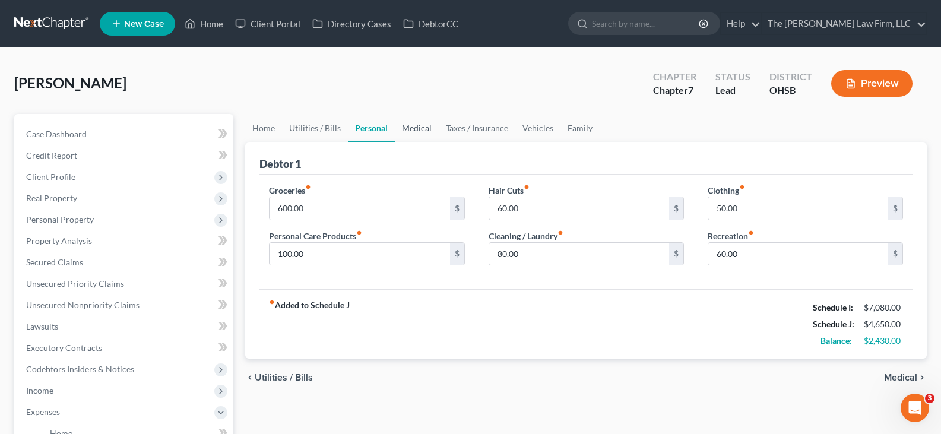
click at [419, 127] on link "Medical" at bounding box center [417, 128] width 44 height 29
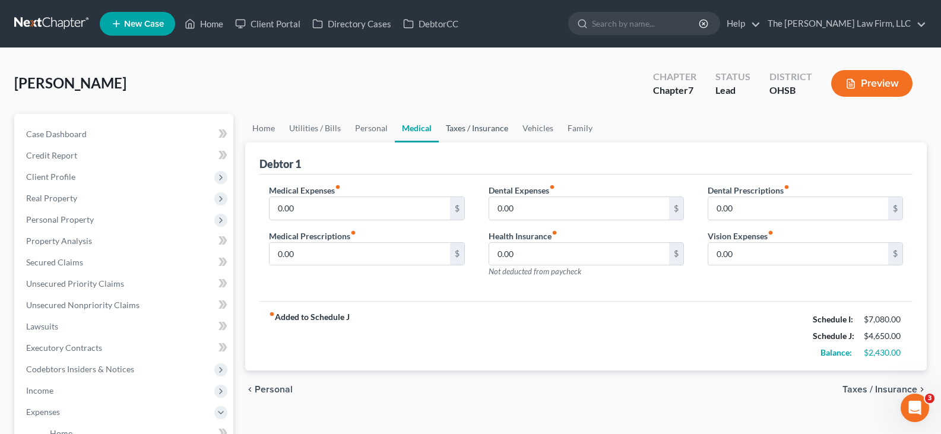
click at [459, 129] on link "Taxes / Insurance" at bounding box center [477, 128] width 77 height 29
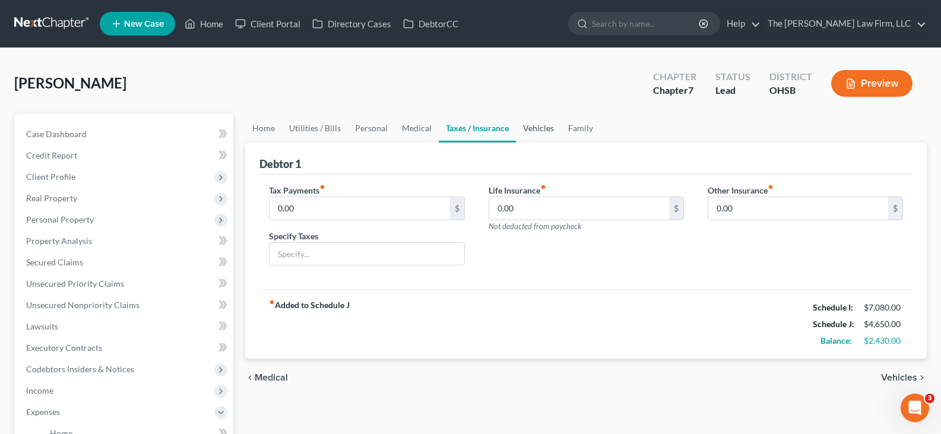
click at [538, 130] on link "Vehicles" at bounding box center [538, 128] width 45 height 29
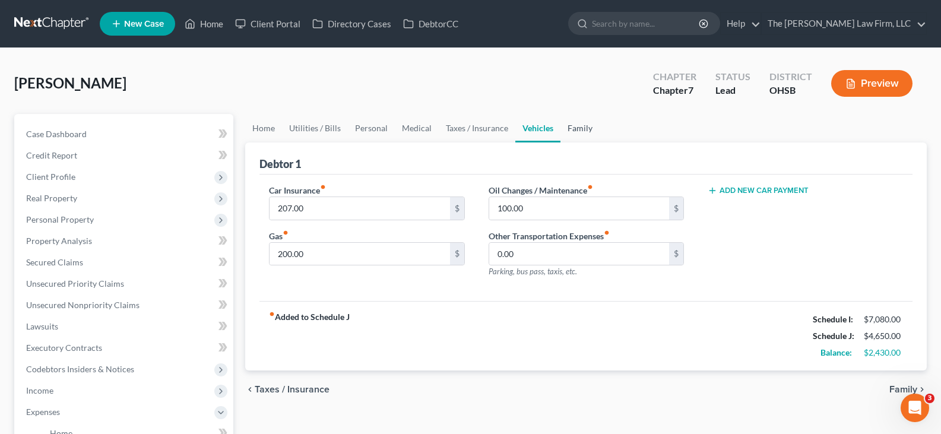
click at [581, 128] on link "Family" at bounding box center [580, 128] width 39 height 29
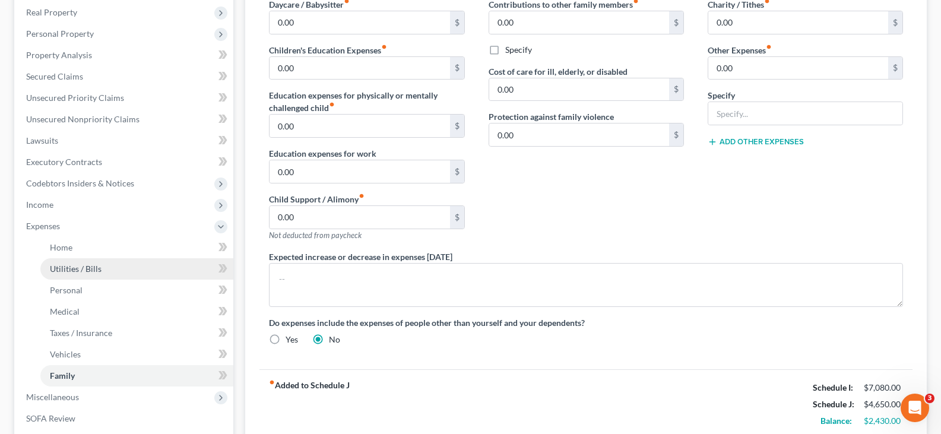
scroll to position [238, 0]
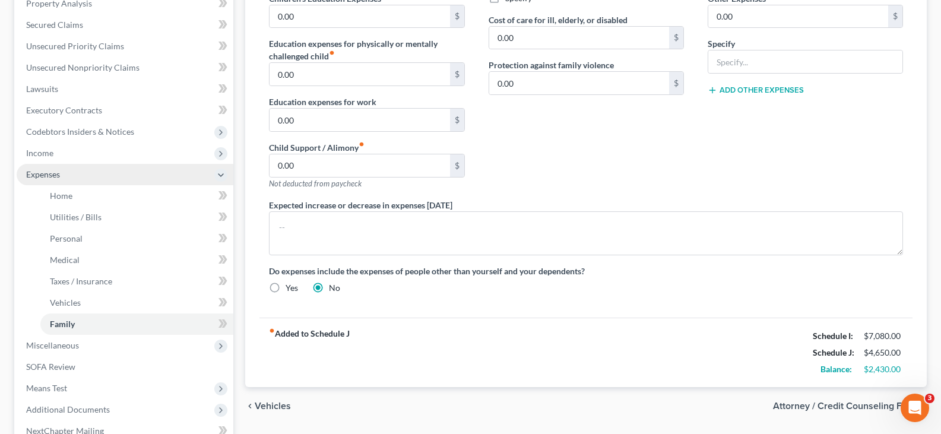
click at [113, 172] on span "Expenses" at bounding box center [125, 174] width 217 height 21
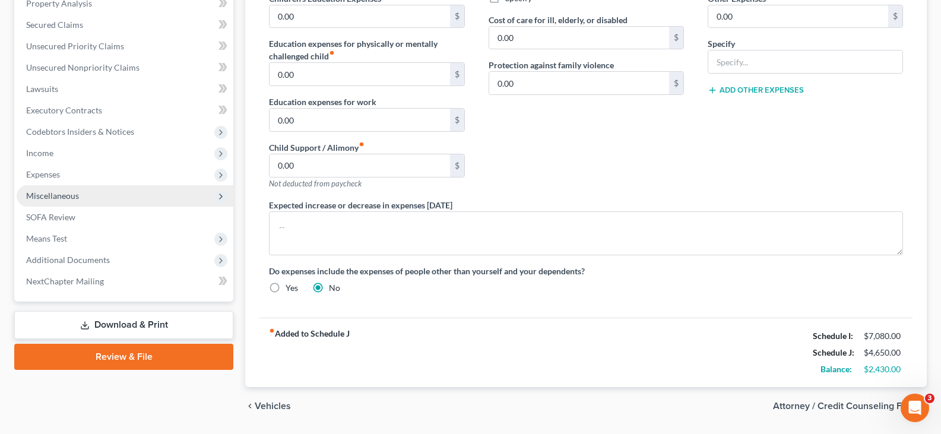
click at [95, 191] on span "Miscellaneous" at bounding box center [125, 195] width 217 height 21
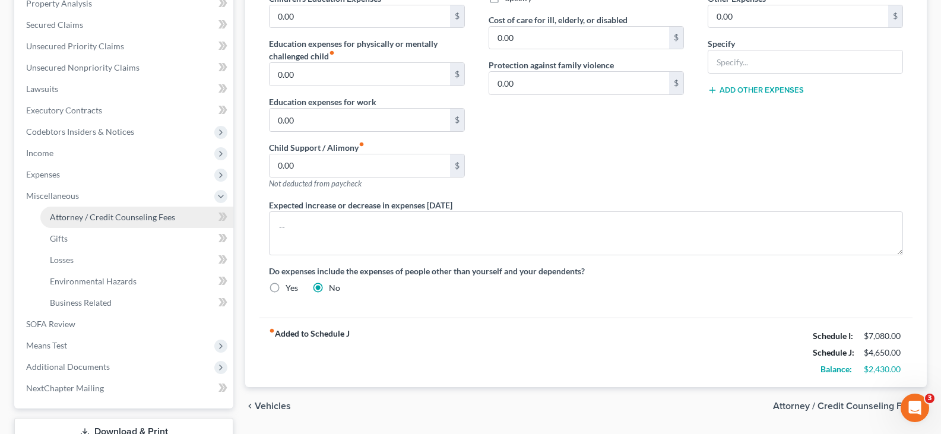
click at [99, 214] on span "Attorney / Credit Counseling Fees" at bounding box center [112, 217] width 125 height 10
select select "0"
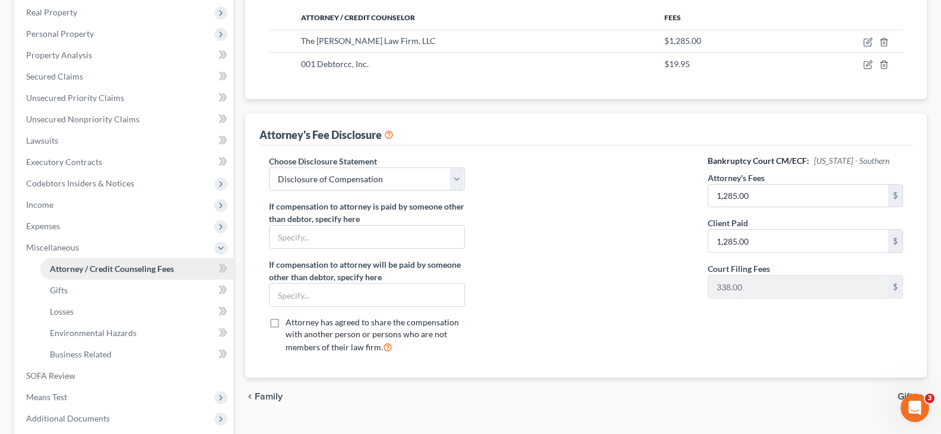
scroll to position [238, 0]
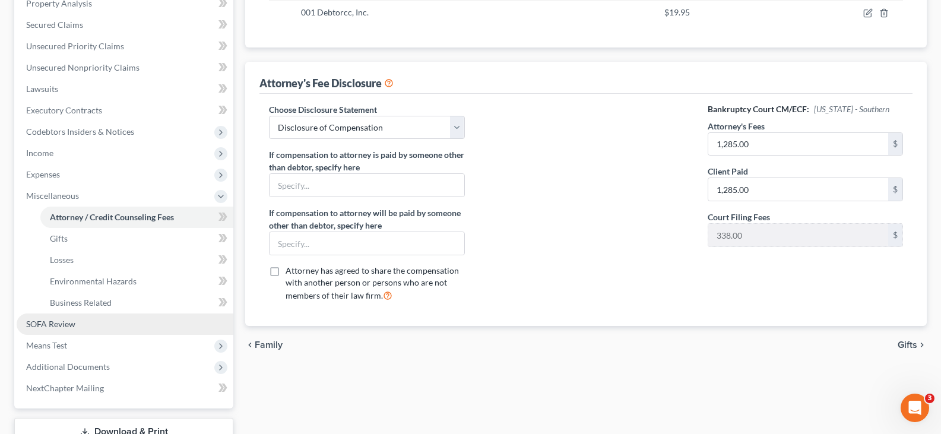
click at [37, 325] on span "SOFA Review" at bounding box center [50, 324] width 49 height 10
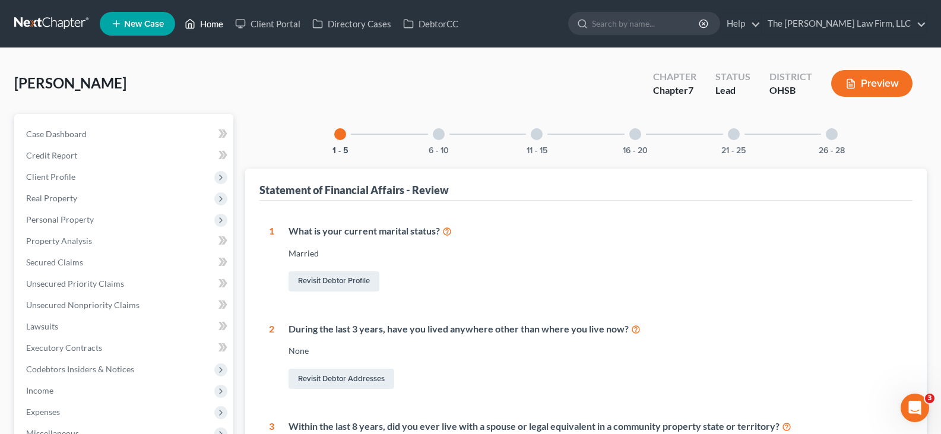
drag, startPoint x: 214, startPoint y: 23, endPoint x: 221, endPoint y: 42, distance: 20.3
click at [214, 23] on link "Home" at bounding box center [204, 23] width 50 height 21
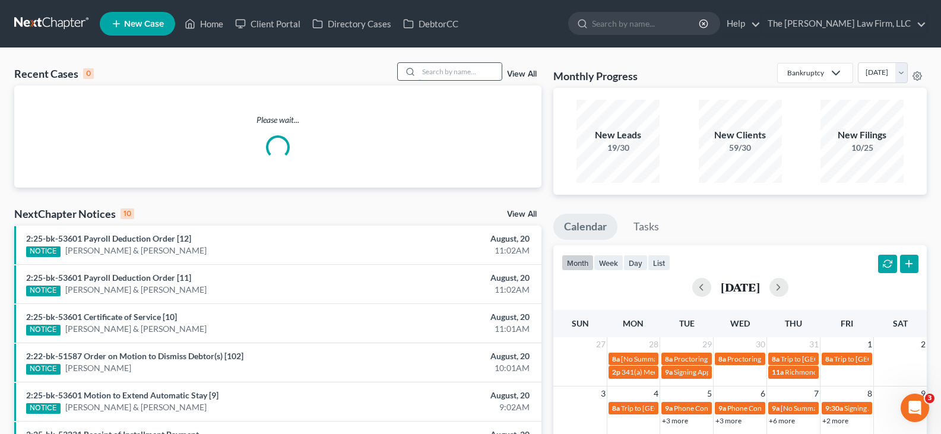
click at [452, 69] on input "search" at bounding box center [460, 71] width 83 height 17
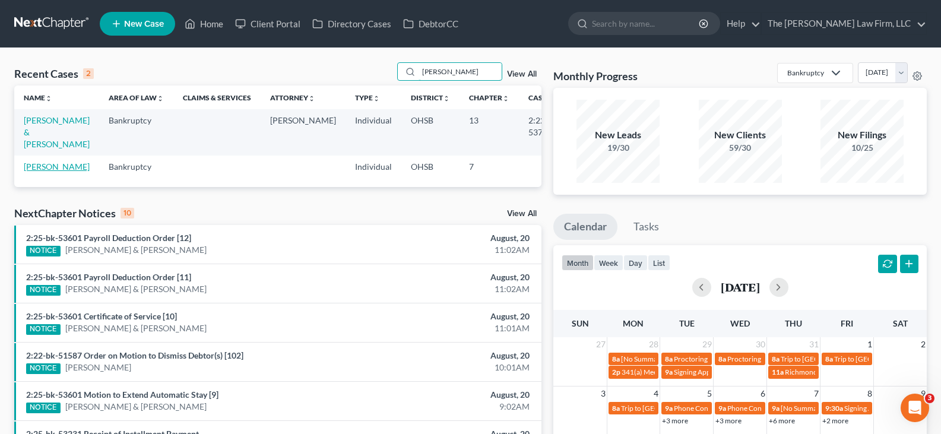
type input "[PERSON_NAME]"
click at [34, 168] on link "[PERSON_NAME]" at bounding box center [57, 167] width 66 height 10
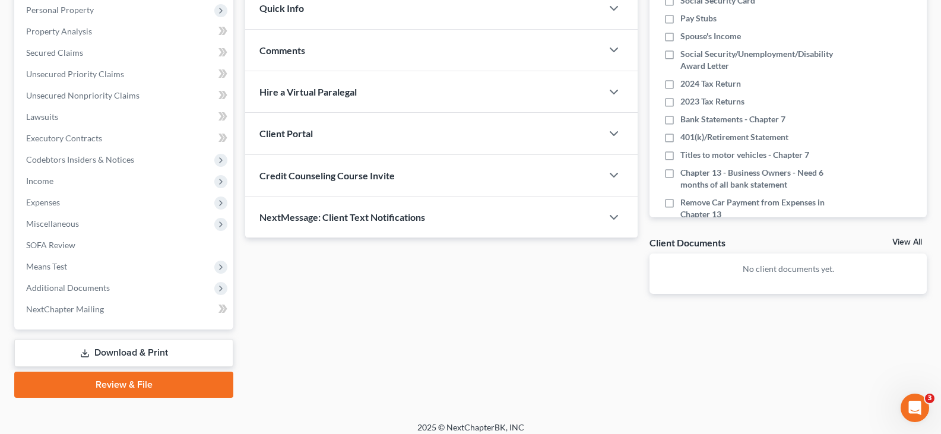
scroll to position [219, 0]
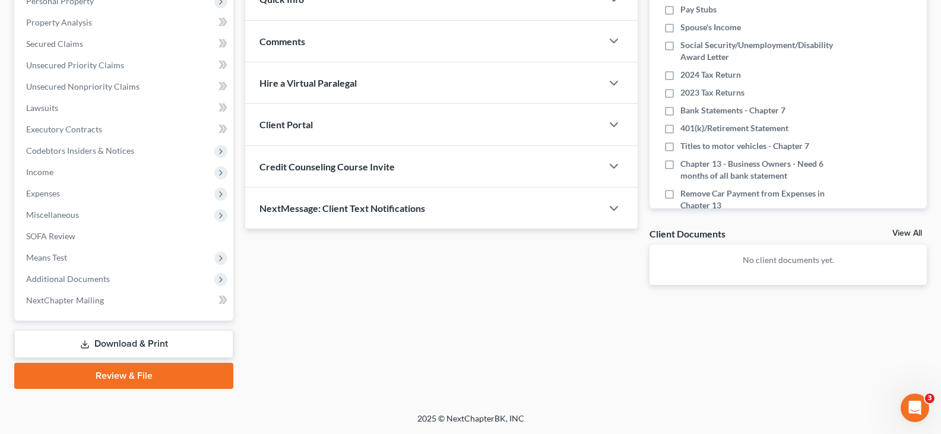
click at [906, 231] on link "View All" at bounding box center [908, 233] width 30 height 8
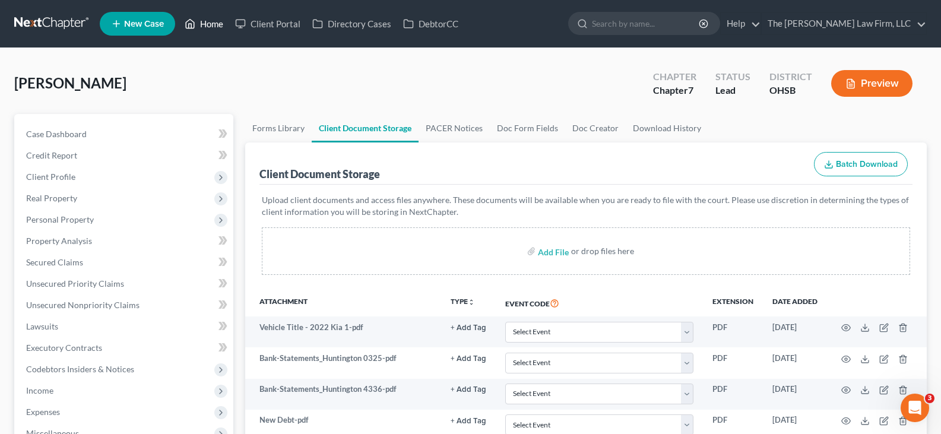
click at [214, 26] on link "Home" at bounding box center [204, 23] width 50 height 21
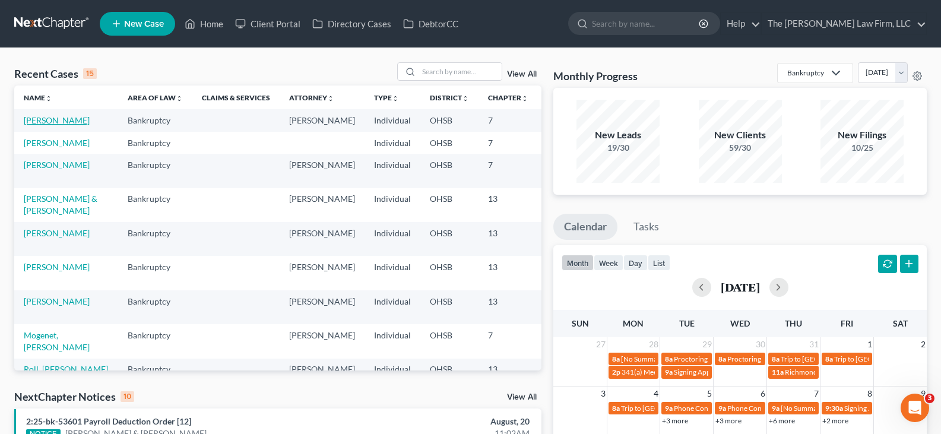
click at [34, 125] on link "[PERSON_NAME]" at bounding box center [57, 120] width 66 height 10
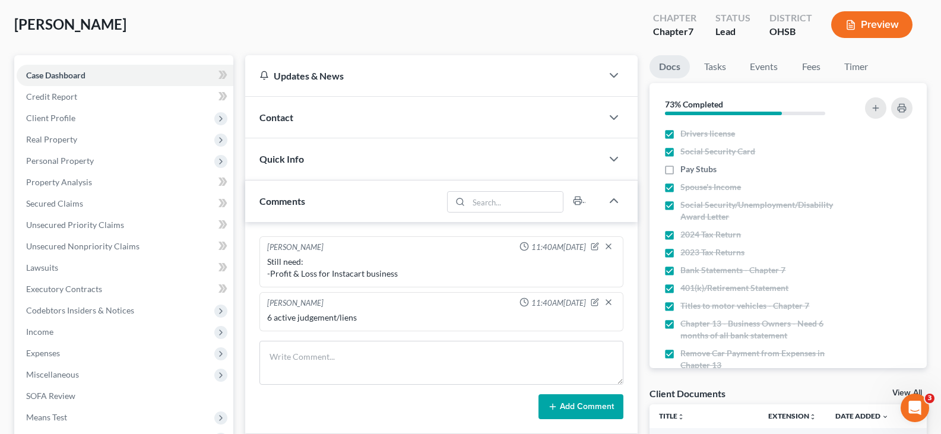
scroll to position [178, 0]
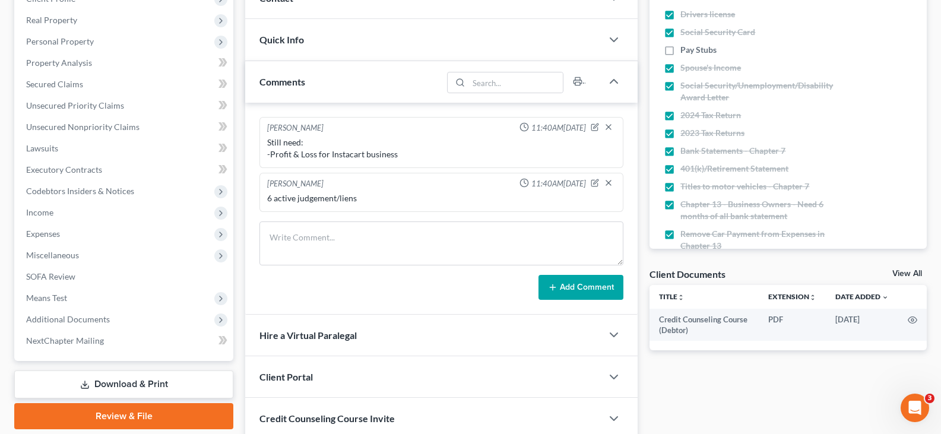
click at [913, 274] on link "View All" at bounding box center [908, 274] width 30 height 8
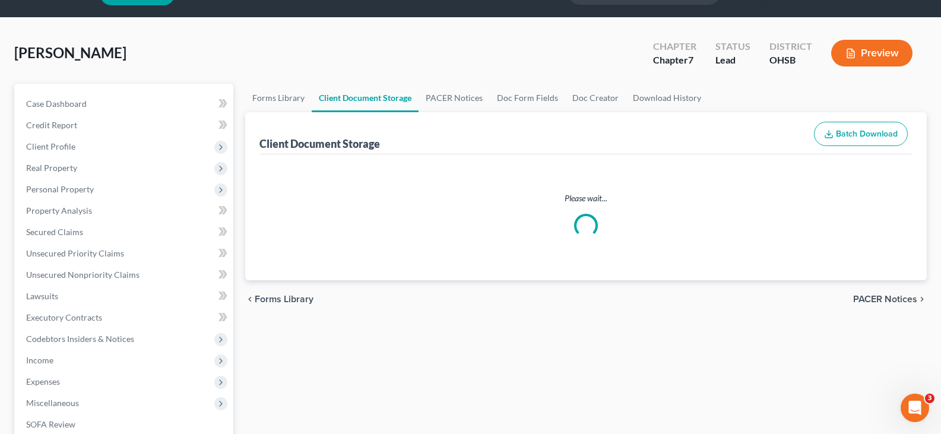
select select "7"
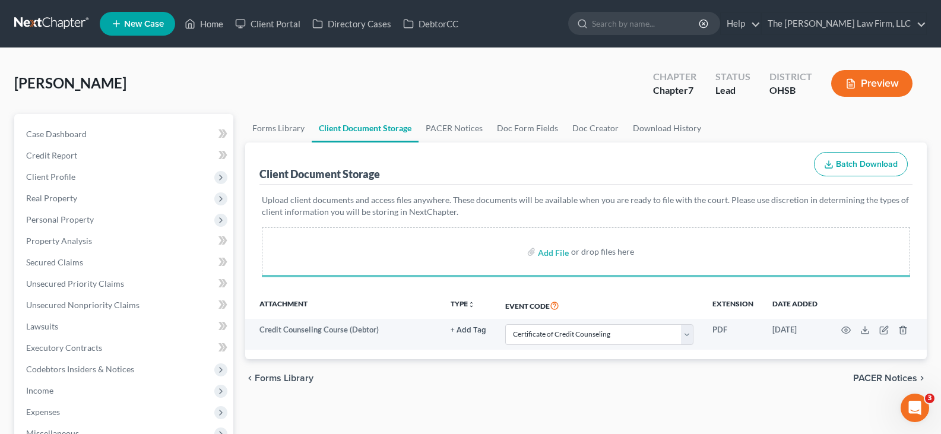
select select "7"
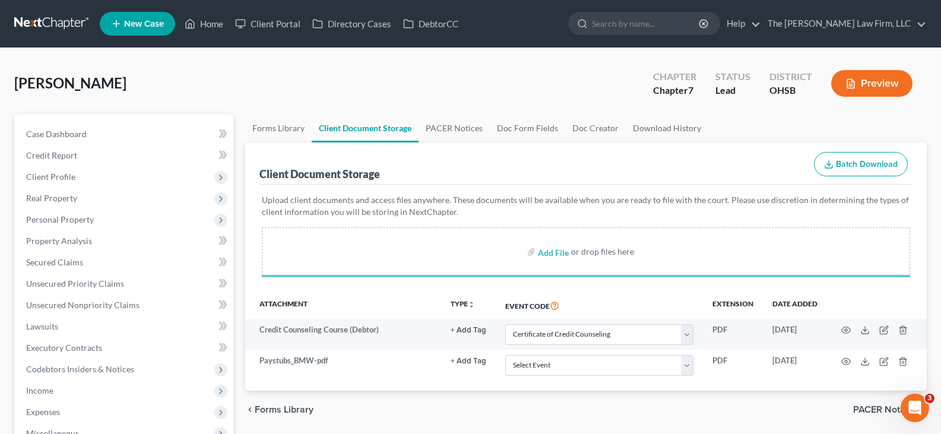
select select "7"
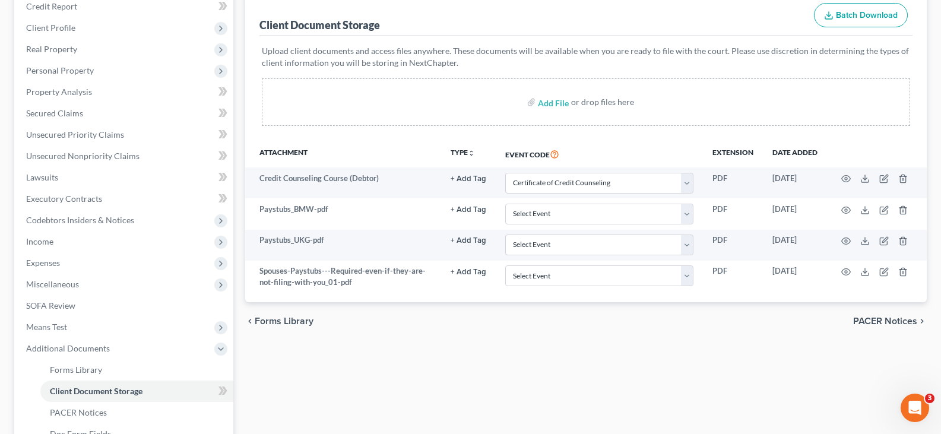
scroll to position [178, 0]
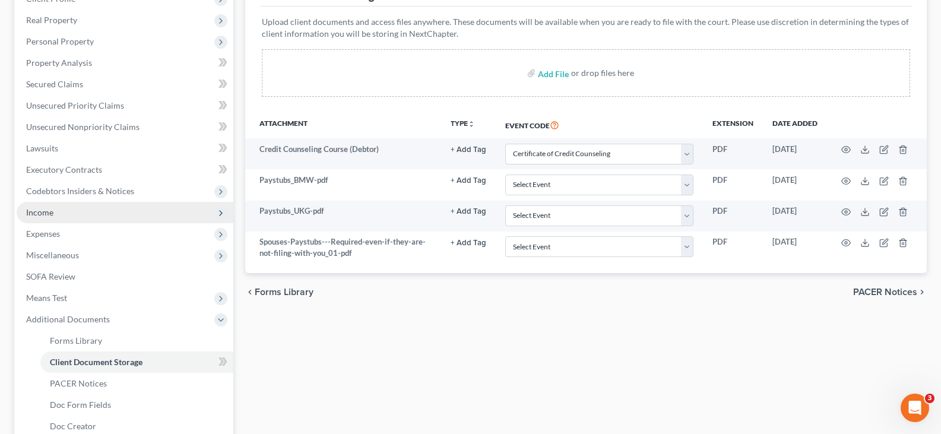
click at [37, 213] on span "Income" at bounding box center [39, 212] width 27 height 10
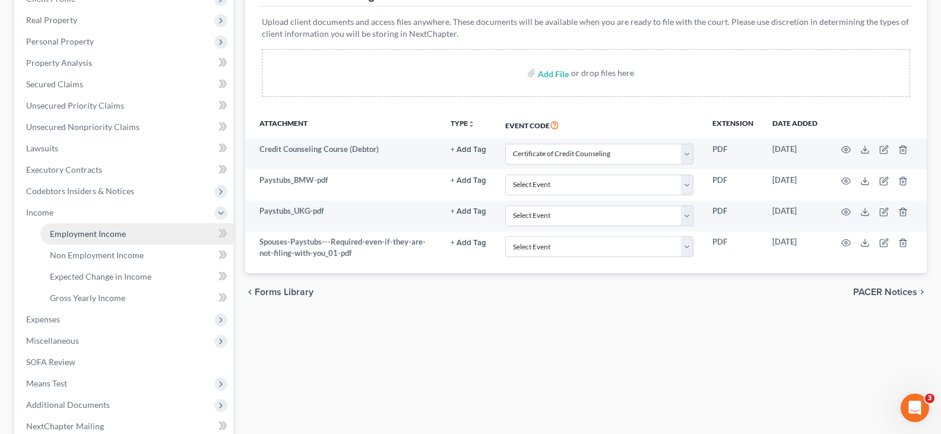
click at [59, 235] on span "Employment Income" at bounding box center [88, 234] width 76 height 10
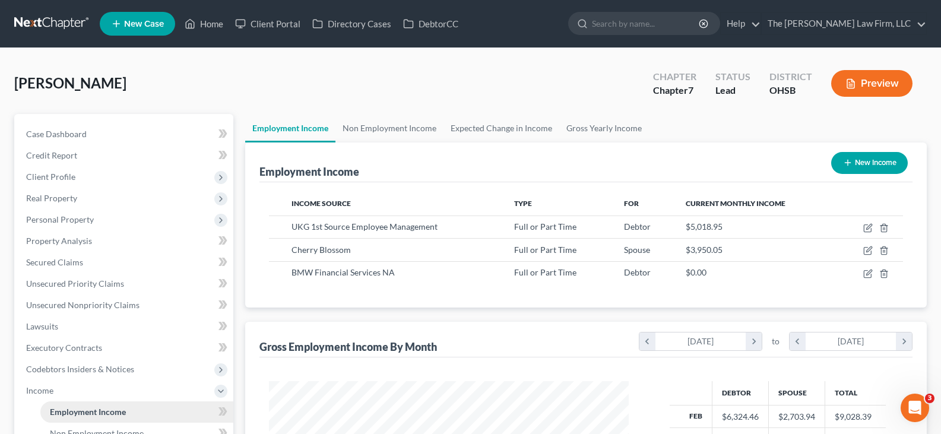
scroll to position [213, 384]
click at [214, 27] on link "Home" at bounding box center [204, 23] width 50 height 21
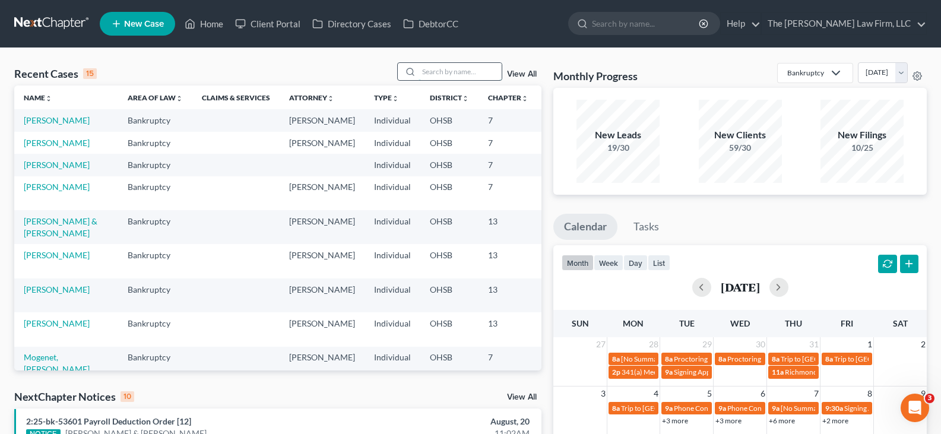
click at [454, 71] on input "search" at bounding box center [460, 71] width 83 height 17
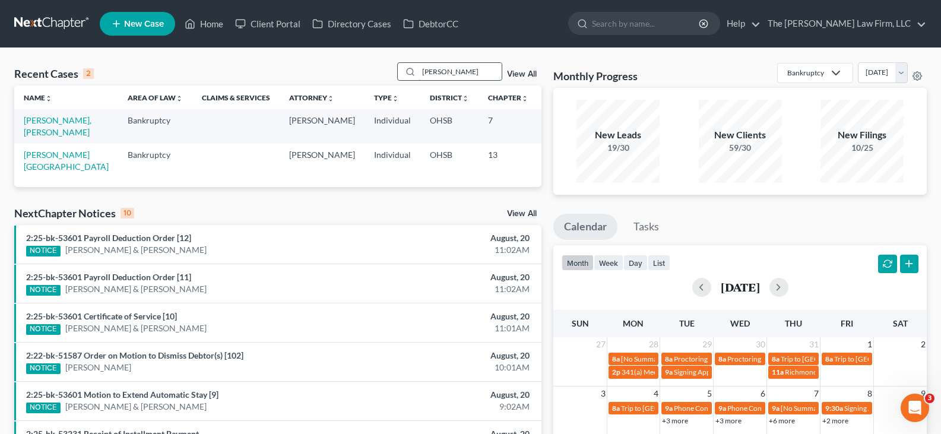
drag, startPoint x: 450, startPoint y: 69, endPoint x: 417, endPoint y: 71, distance: 33.3
click at [417, 71] on div "[PERSON_NAME]" at bounding box center [450, 71] width 106 height 18
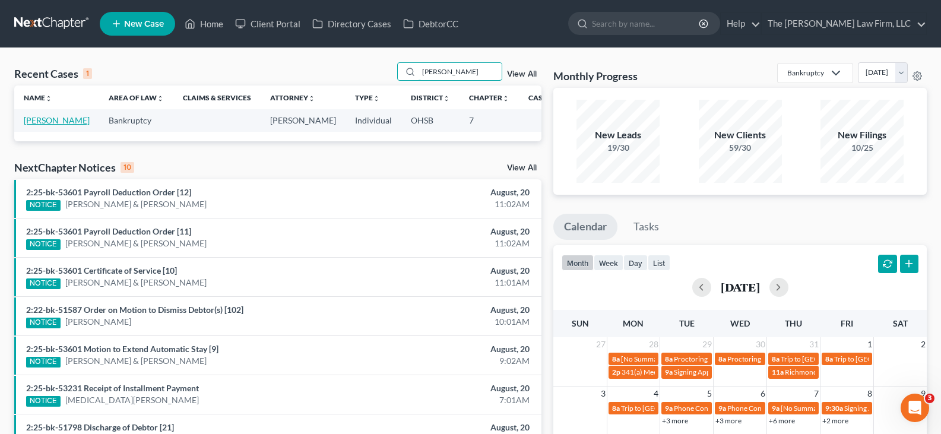
type input "[PERSON_NAME]"
click at [38, 125] on link "[PERSON_NAME]" at bounding box center [57, 120] width 66 height 10
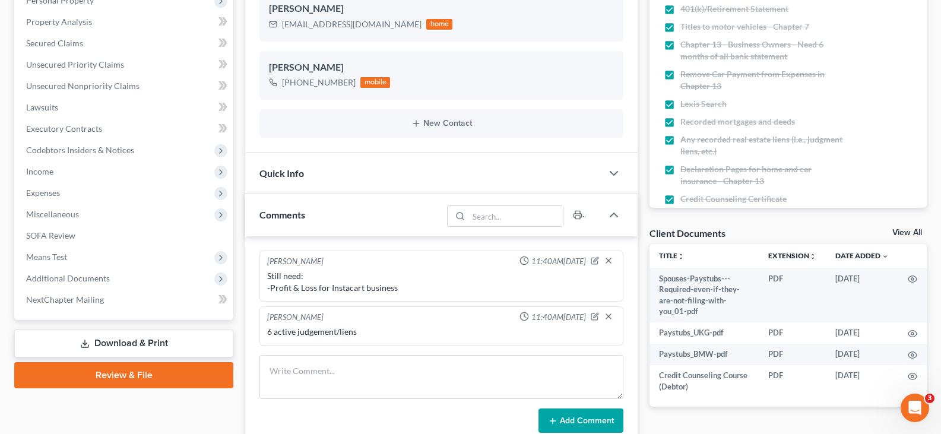
scroll to position [238, 0]
